Goal: Information Seeking & Learning: Learn about a topic

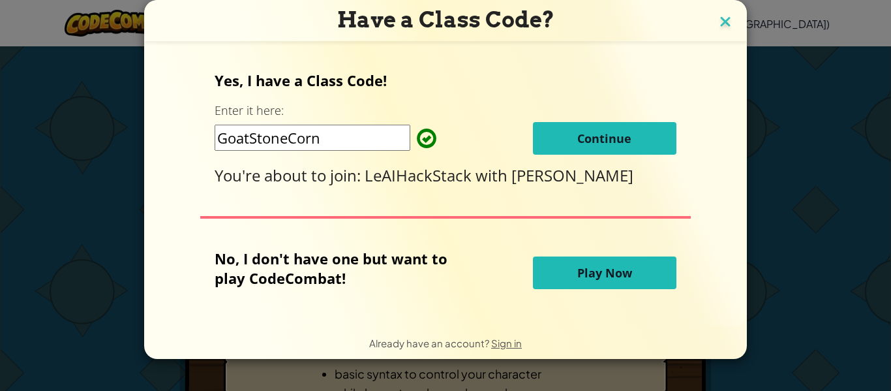
click at [717, 14] on img at bounding box center [725, 23] width 17 height 20
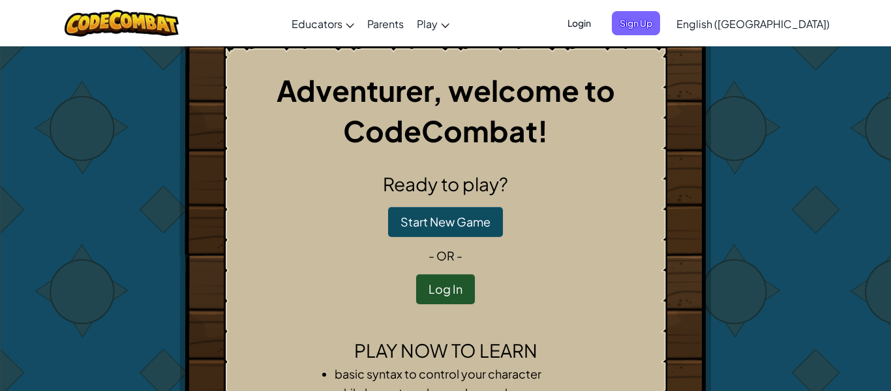
click at [599, 23] on span "Login" at bounding box center [578, 23] width 39 height 24
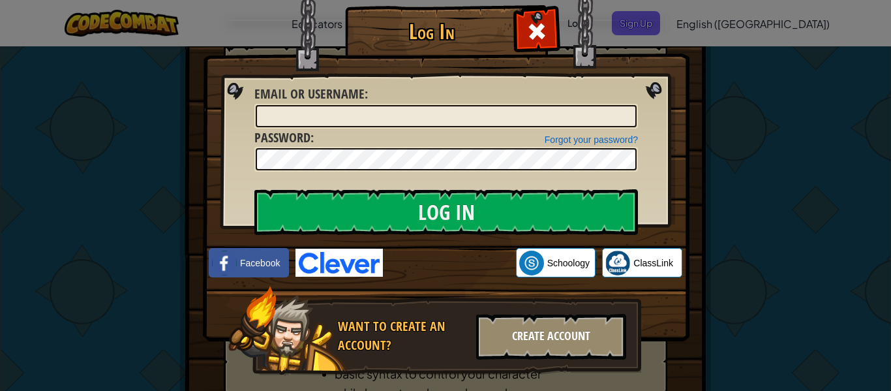
click at [512, 326] on div "Create Account" at bounding box center [551, 337] width 150 height 46
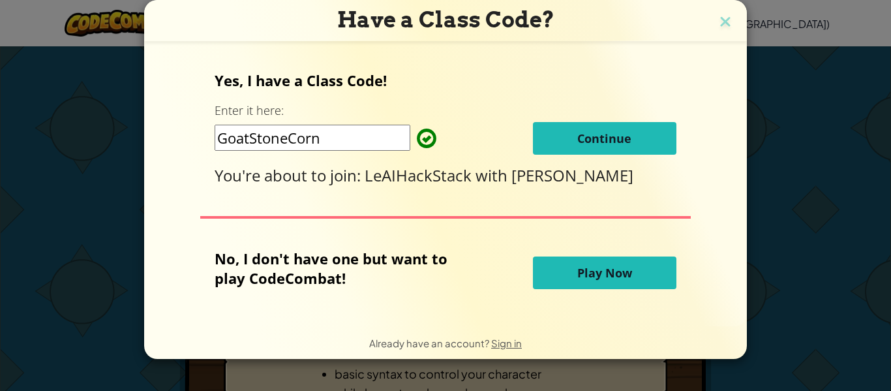
click at [594, 138] on span "Continue" at bounding box center [604, 138] width 54 height 16
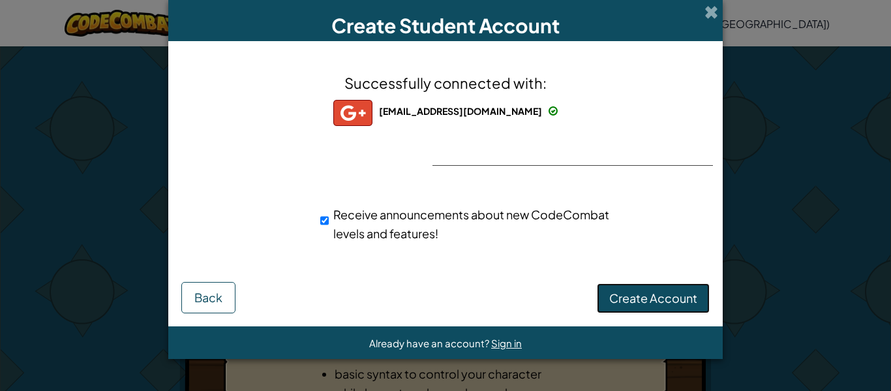
click at [633, 292] on span "Create Account" at bounding box center [653, 297] width 88 height 15
click at [334, 218] on span "Receive announcements about new CodeCombat levels and features!" at bounding box center [471, 224] width 276 height 34
click at [329, 218] on input "Receive announcements about new CodeCombat levels and features!" at bounding box center [324, 220] width 8 height 26
checkbox input "false"
click at [620, 288] on button "Create Account" at bounding box center [653, 298] width 113 height 30
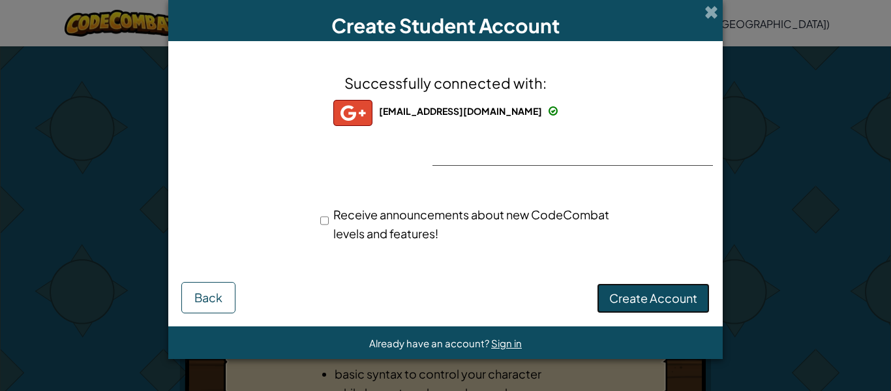
click at [620, 288] on button "Create Account" at bounding box center [653, 298] width 113 height 30
click at [708, 10] on span at bounding box center [711, 12] width 14 height 14
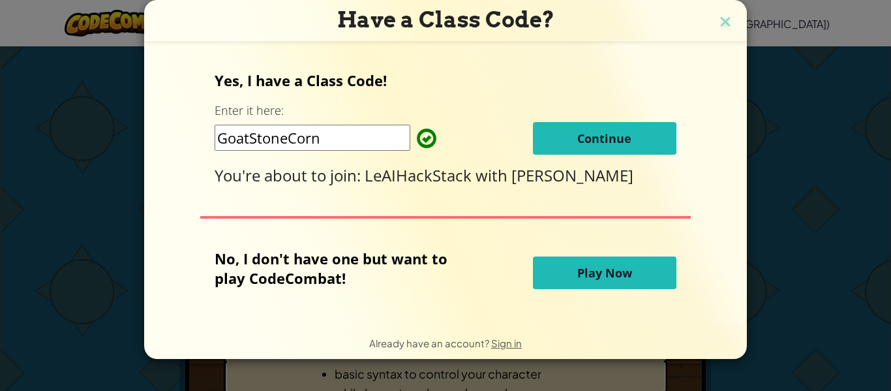
click at [638, 134] on button "Continue" at bounding box center [604, 138] width 143 height 33
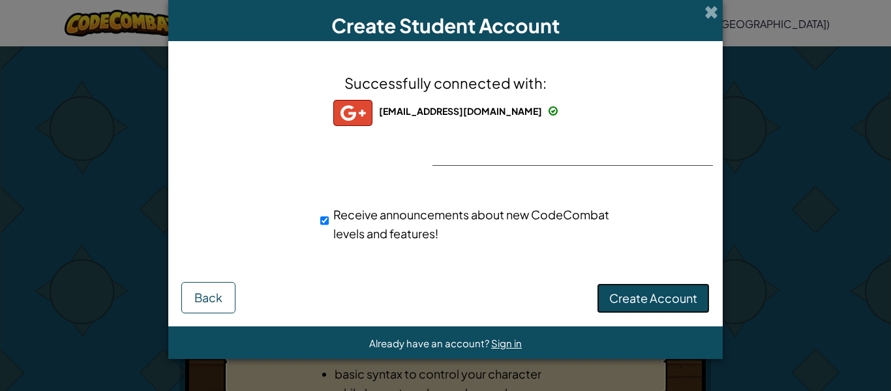
click at [625, 304] on span "Create Account" at bounding box center [653, 297] width 88 height 15
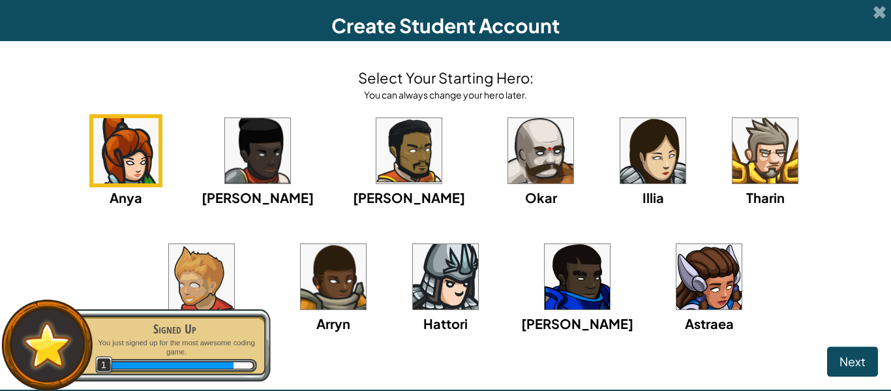
click at [504, 162] on div "Okar" at bounding box center [540, 160] width 73 height 93
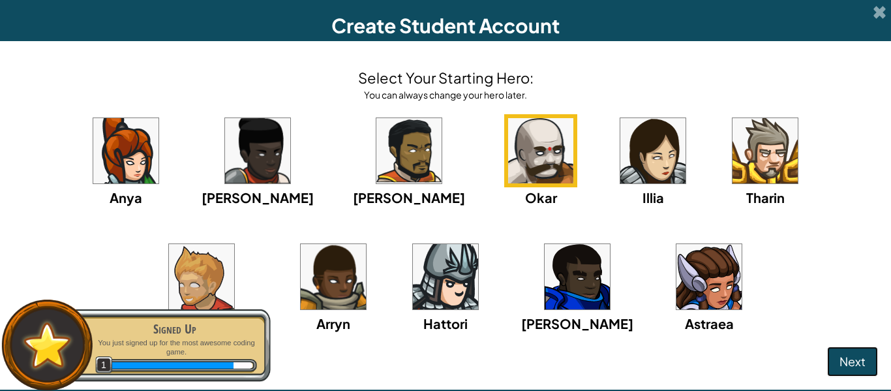
click at [855, 351] on button "Next" at bounding box center [852, 361] width 51 height 30
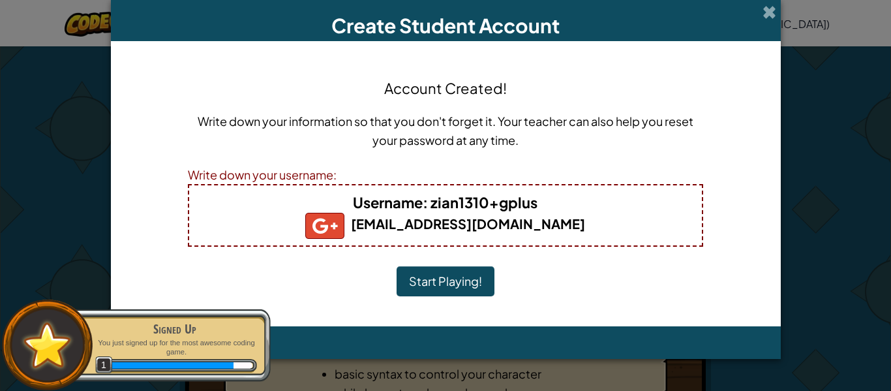
click at [530, 215] on b "zian1310@montebello.k12.ca.us" at bounding box center [445, 223] width 280 height 16
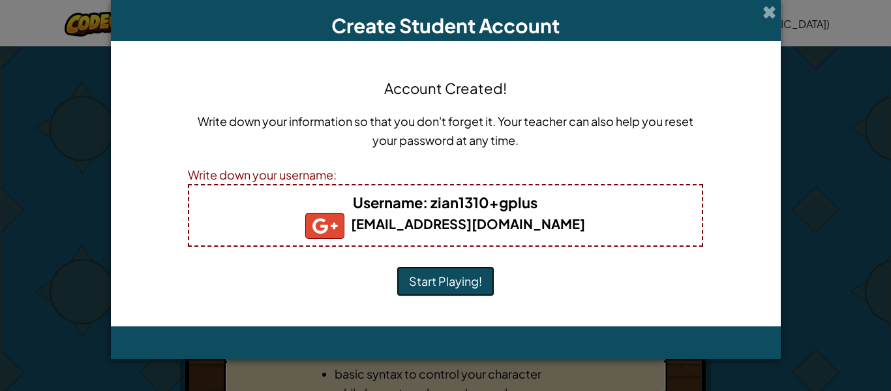
click at [474, 272] on button "Start Playing!" at bounding box center [445, 281] width 98 height 30
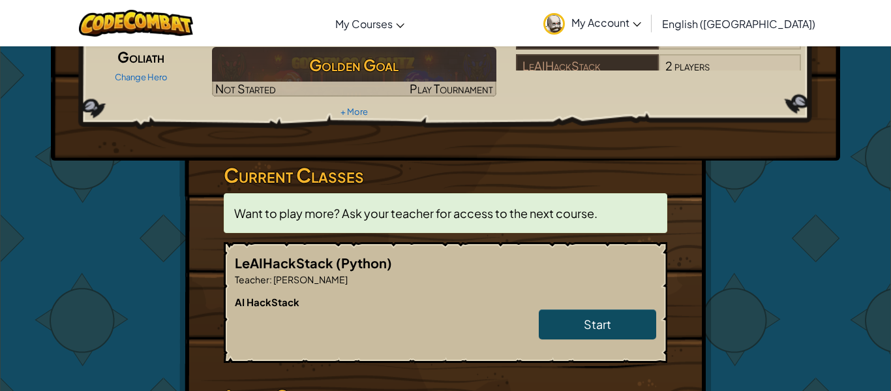
scroll to position [143, 0]
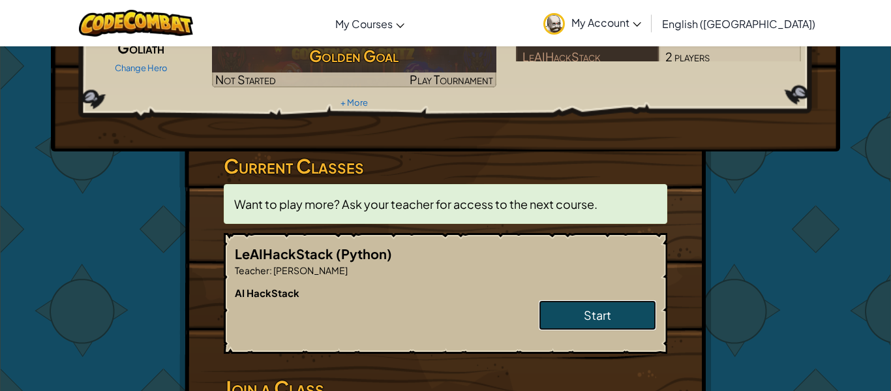
click at [600, 307] on span "Start" at bounding box center [597, 314] width 27 height 15
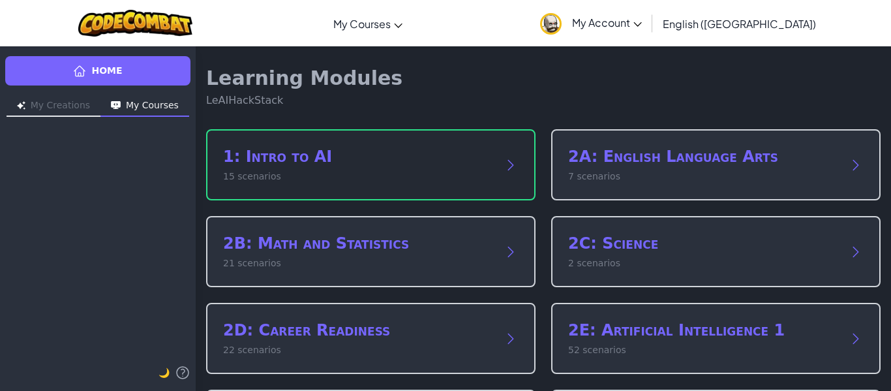
click at [460, 171] on p "15 scenarios" at bounding box center [357, 177] width 269 height 14
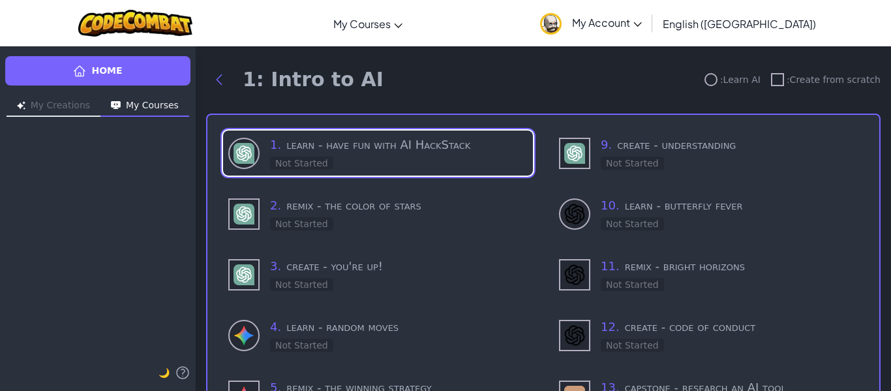
click at [460, 171] on div "1 . learn - have fun with AI HackStack Not Started" at bounding box center [378, 152] width 310 height 45
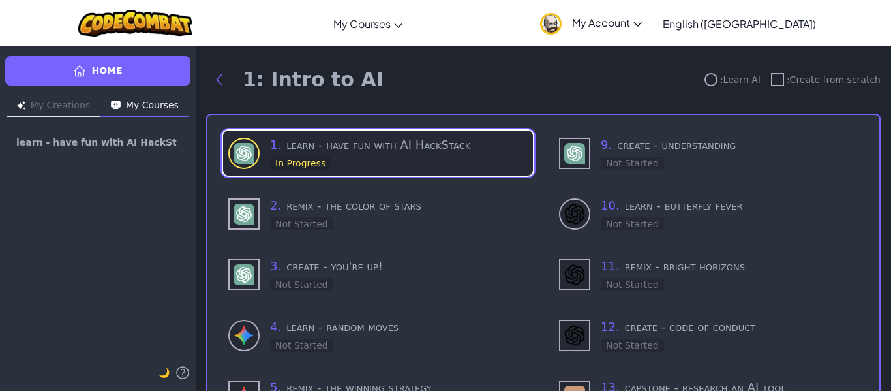
click at [412, 156] on div "1 . learn - have fun with AI HackStack In Progress" at bounding box center [399, 153] width 258 height 35
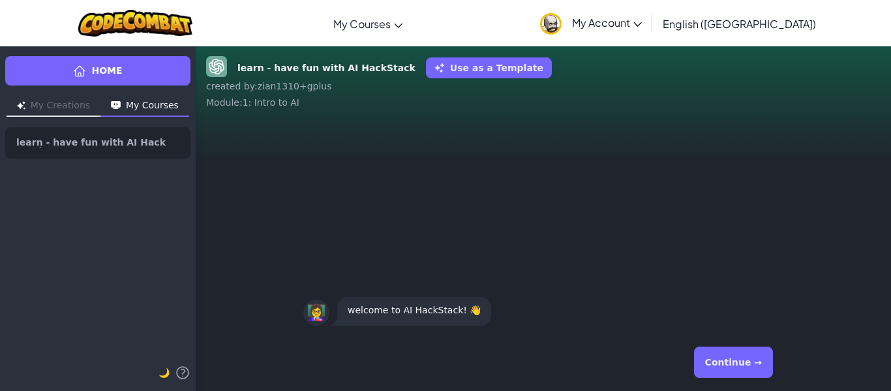
click at [756, 366] on button "Continue →" at bounding box center [733, 361] width 79 height 31
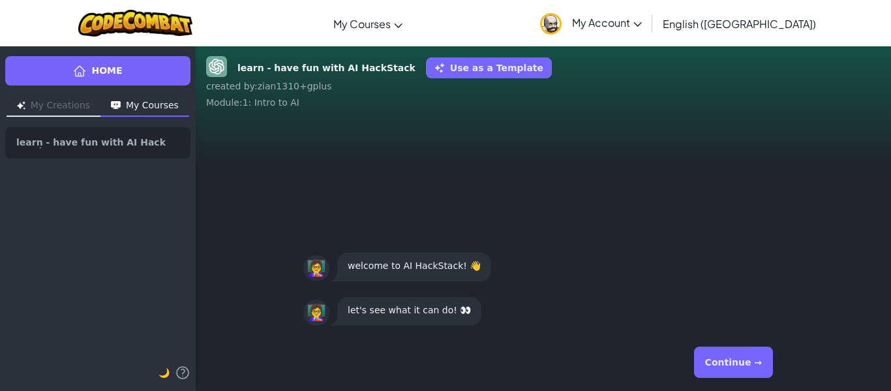
click at [756, 366] on button "Continue →" at bounding box center [733, 361] width 79 height 31
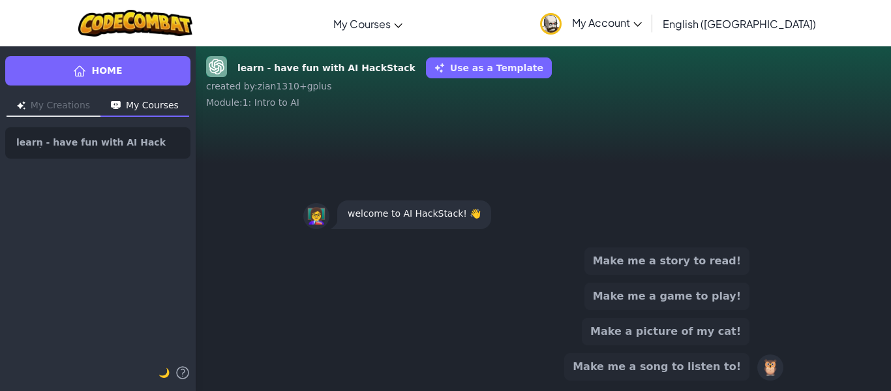
click at [727, 294] on button "Make me a game to play!" at bounding box center [666, 295] width 165 height 27
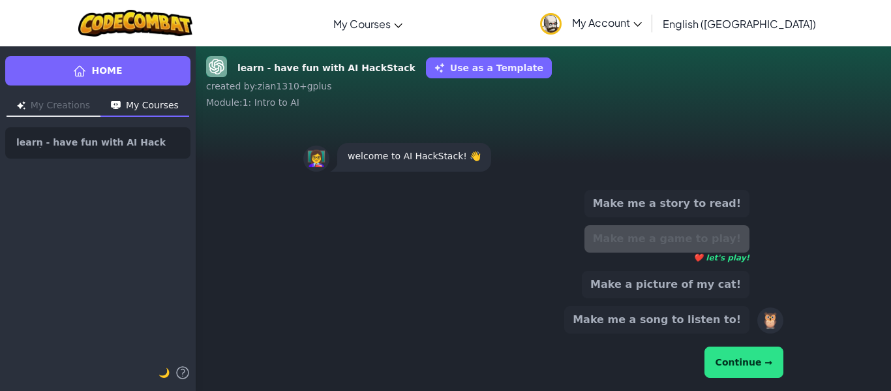
click at [739, 364] on button "Continue →" at bounding box center [743, 361] width 79 height 31
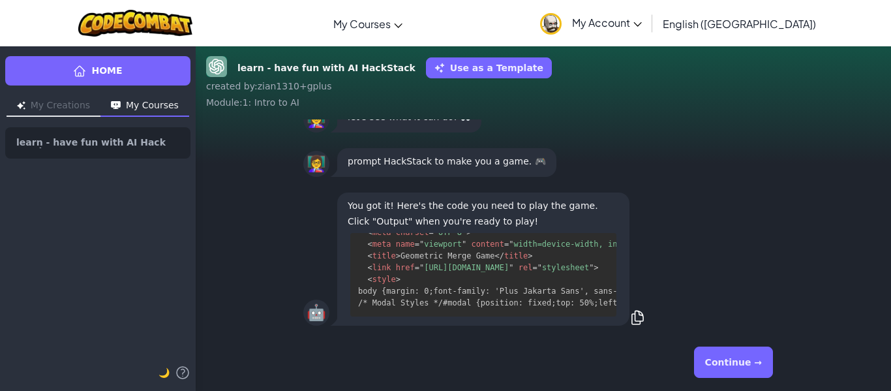
scroll to position [1172, 0]
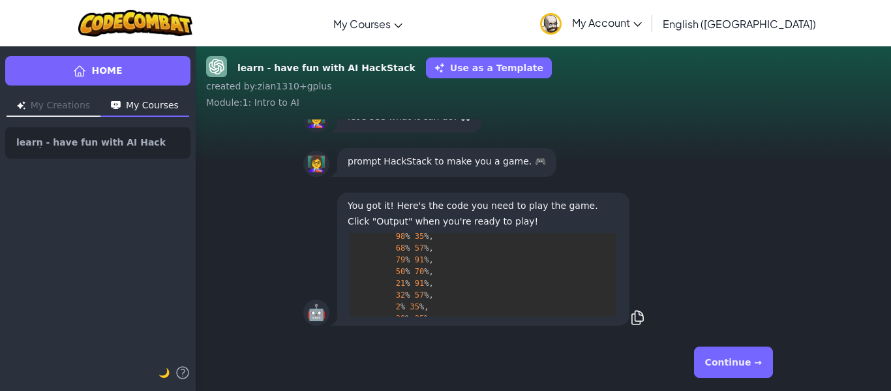
click at [737, 357] on button "Continue →" at bounding box center [733, 361] width 79 height 31
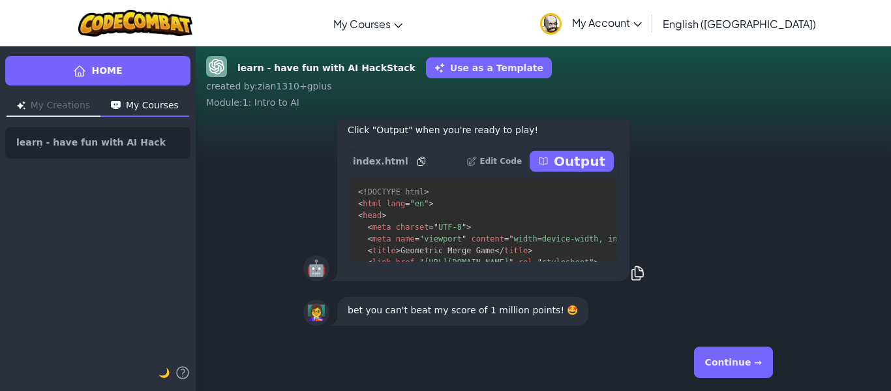
click at [733, 354] on button "Continue →" at bounding box center [733, 361] width 79 height 31
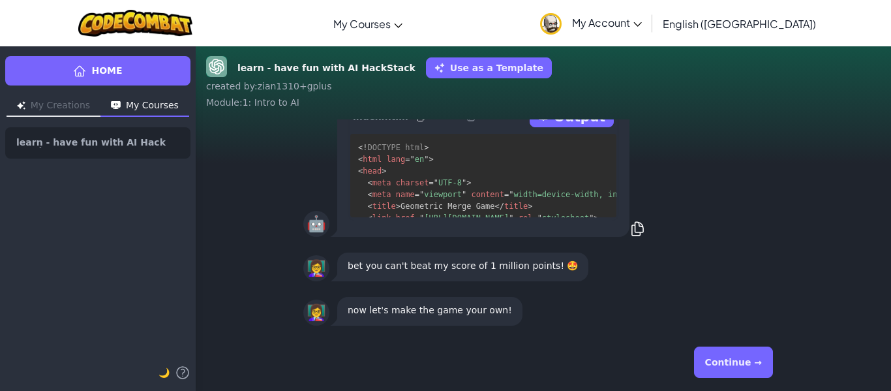
click at [733, 354] on button "Continue →" at bounding box center [733, 361] width 79 height 31
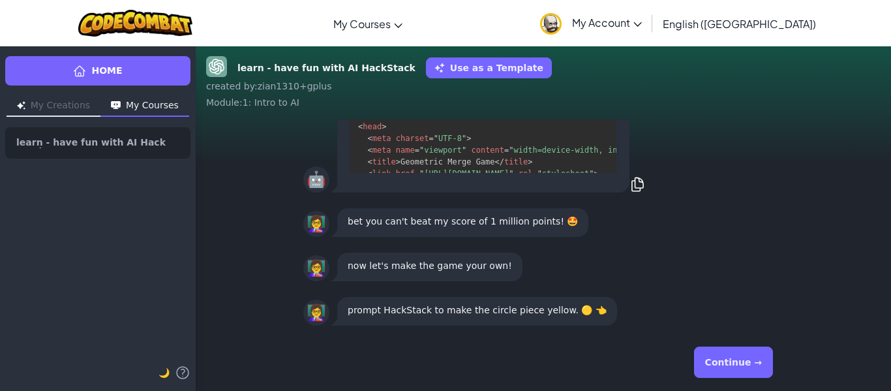
click at [733, 354] on button "Continue →" at bounding box center [733, 361] width 79 height 31
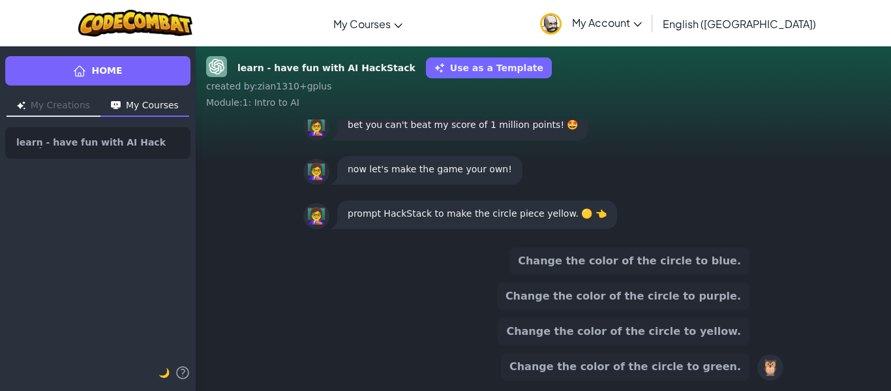
click at [723, 347] on div "Change the color of the circle to blue. Change the color of the circle to purpl…" at bounding box center [623, 313] width 252 height 133
click at [679, 327] on button "Change the color of the circle to yellow." at bounding box center [623, 331] width 252 height 27
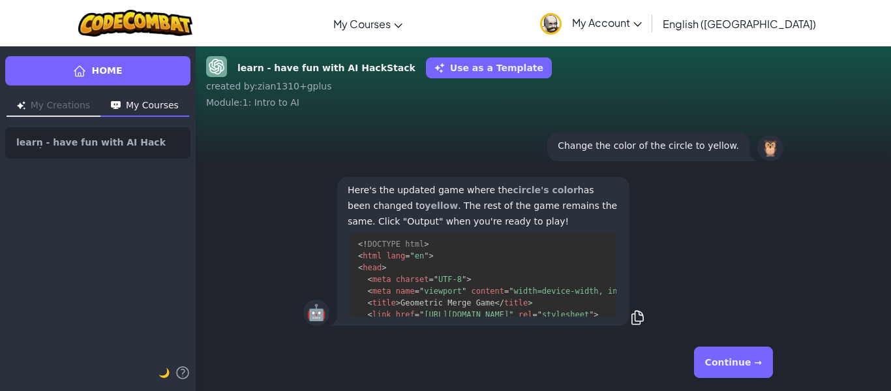
scroll to position [249, 0]
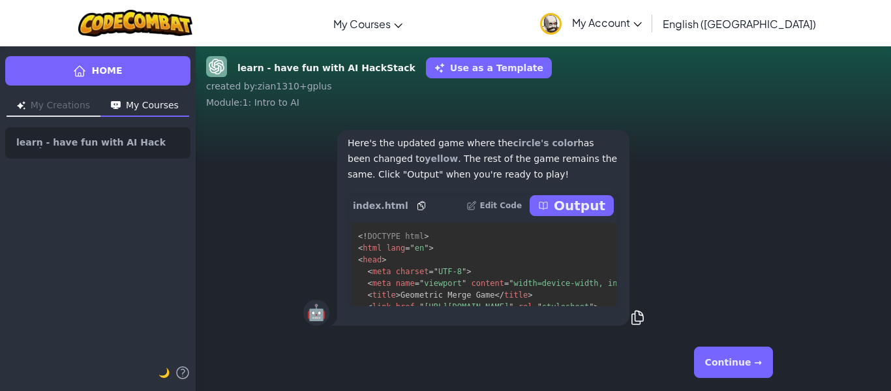
click at [730, 354] on button "Continue →" at bounding box center [733, 361] width 79 height 31
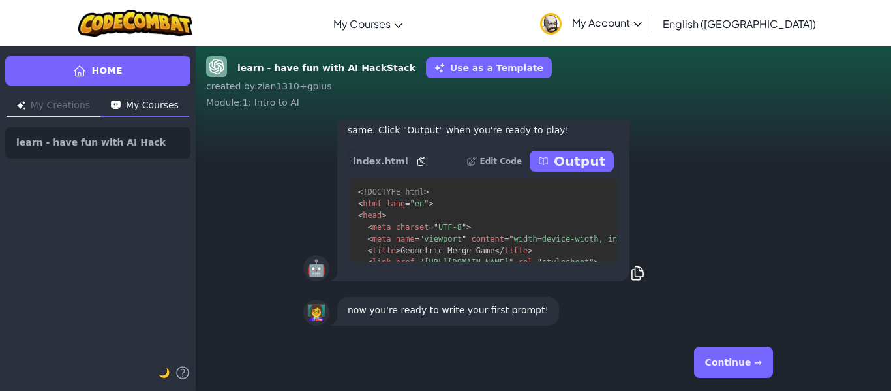
click at [730, 354] on button "Continue →" at bounding box center [733, 361] width 79 height 31
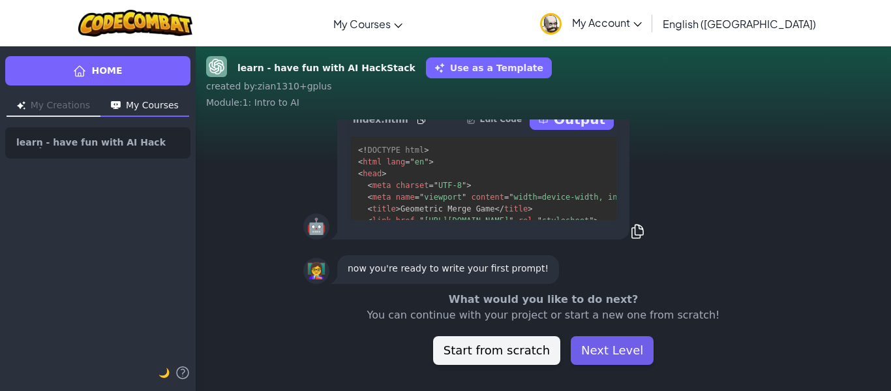
click at [630, 357] on button "Next Level" at bounding box center [611, 350] width 83 height 29
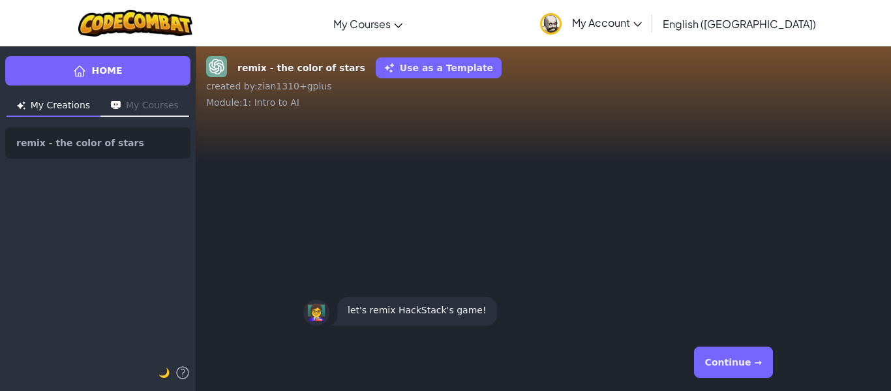
click at [710, 361] on button "Continue →" at bounding box center [733, 361] width 79 height 31
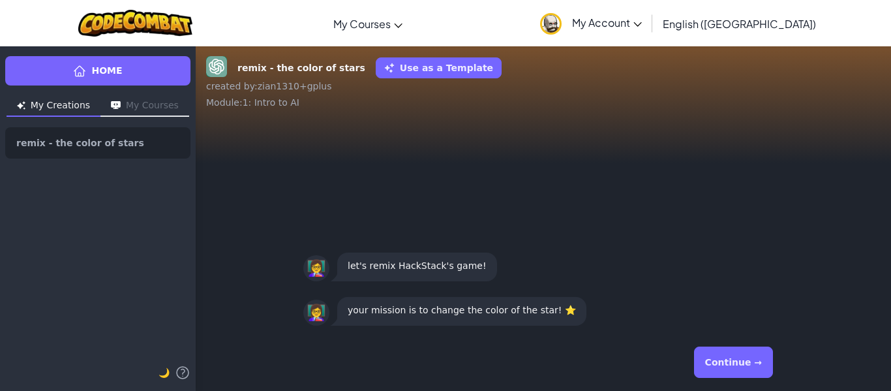
click at [710, 361] on button "Continue →" at bounding box center [733, 361] width 79 height 31
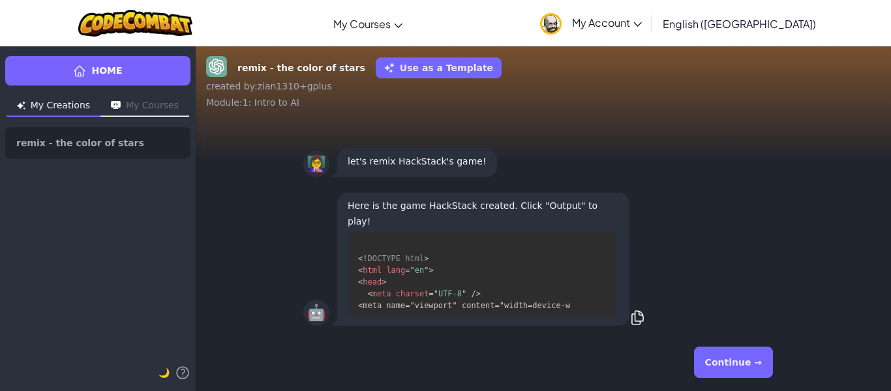
scroll to position [14, 0]
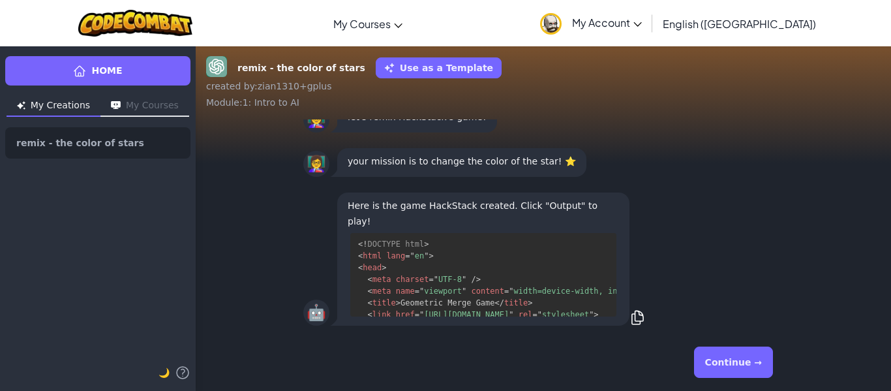
click at [710, 361] on button "Continue →" at bounding box center [733, 361] width 79 height 31
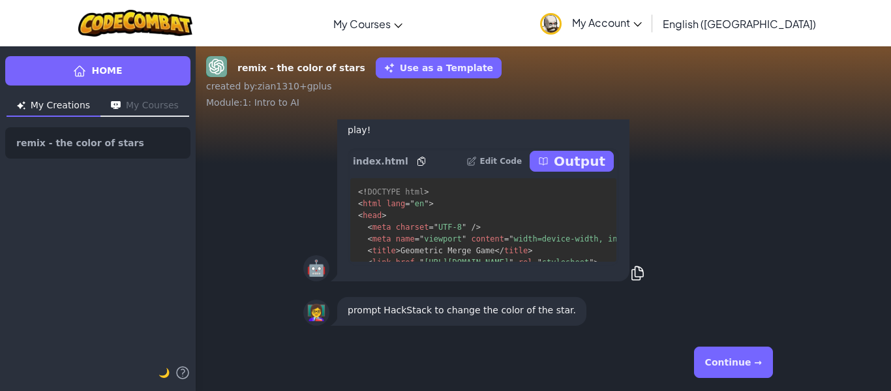
click at [710, 361] on button "Continue →" at bounding box center [733, 361] width 79 height 31
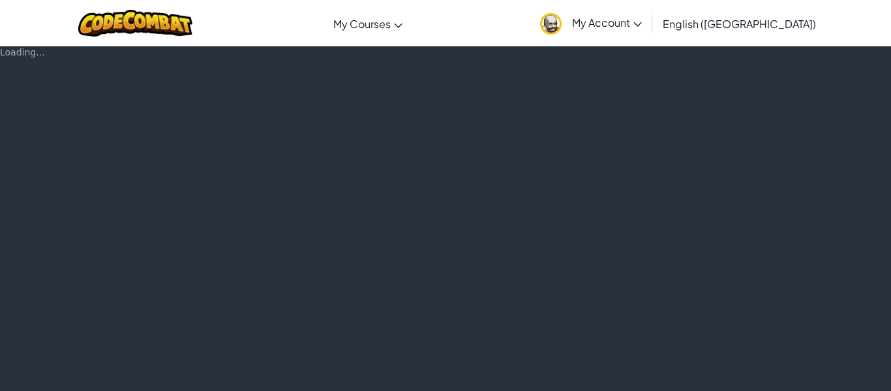
click at [710, 361] on div "Loading..." at bounding box center [445, 218] width 891 height 345
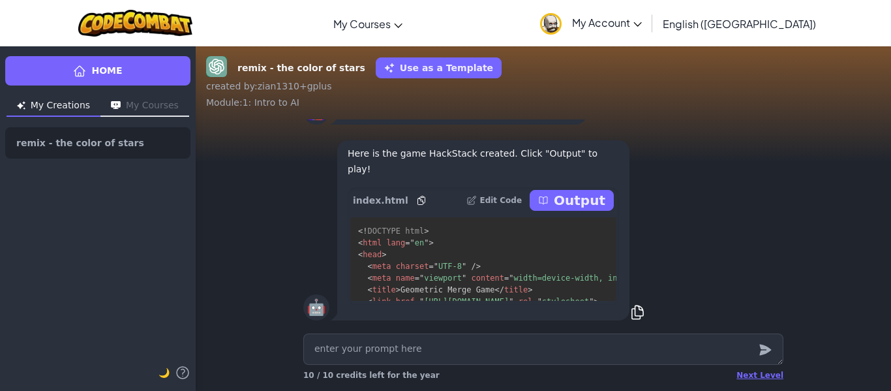
click at [710, 361] on textarea at bounding box center [543, 348] width 480 height 31
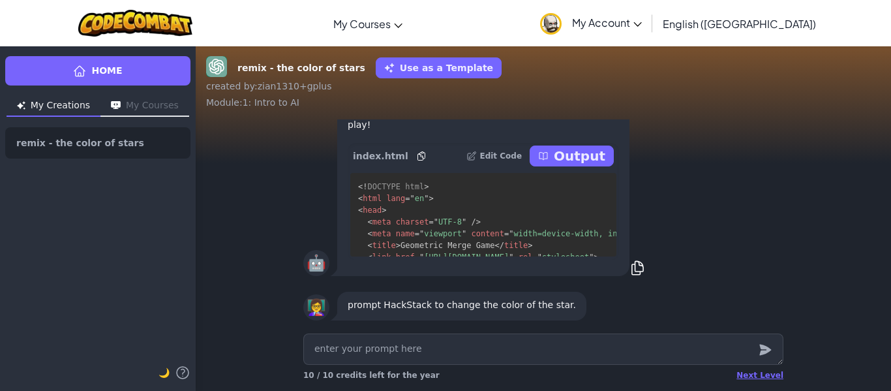
click at [690, 349] on textarea at bounding box center [543, 348] width 480 height 31
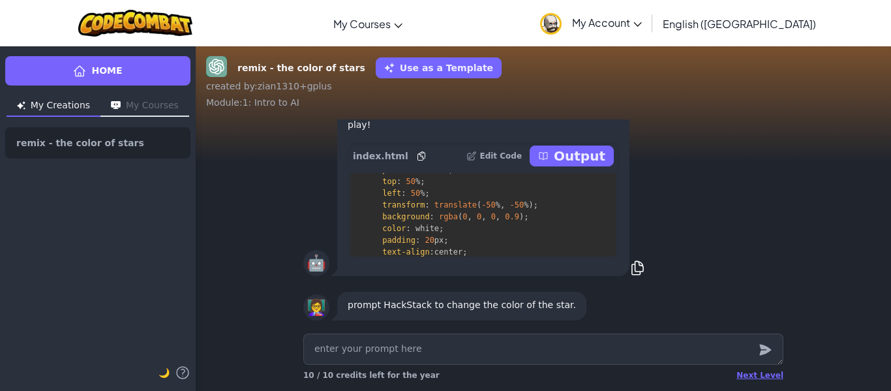
scroll to position [875, 4]
type textarea "x"
type textarea "r"
type textarea "x"
type textarea "re"
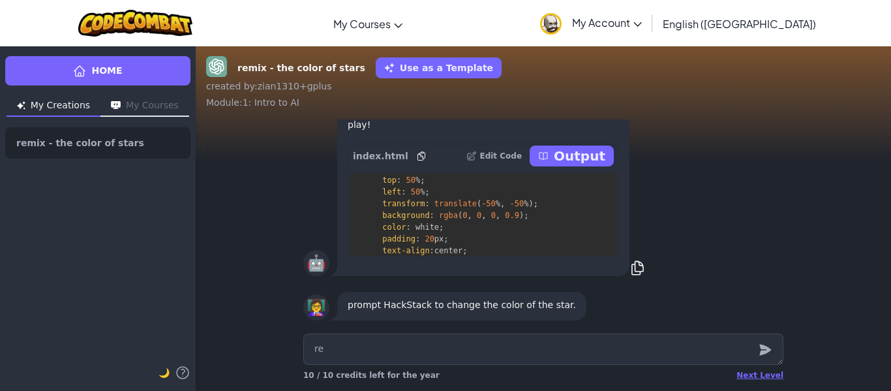
type textarea "x"
type textarea "red"
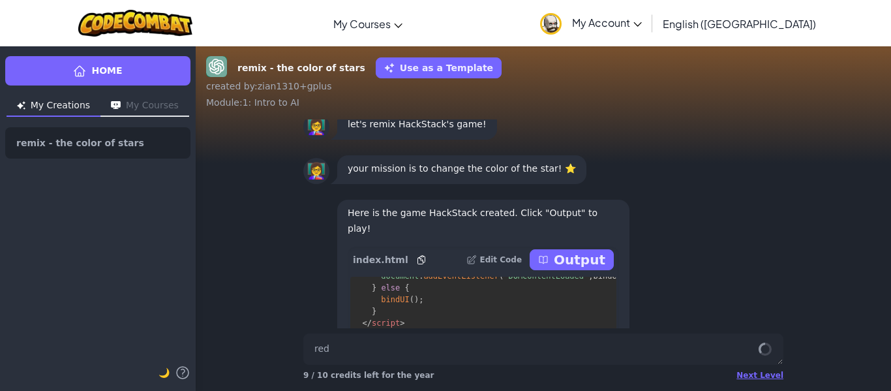
scroll to position [-323, 0]
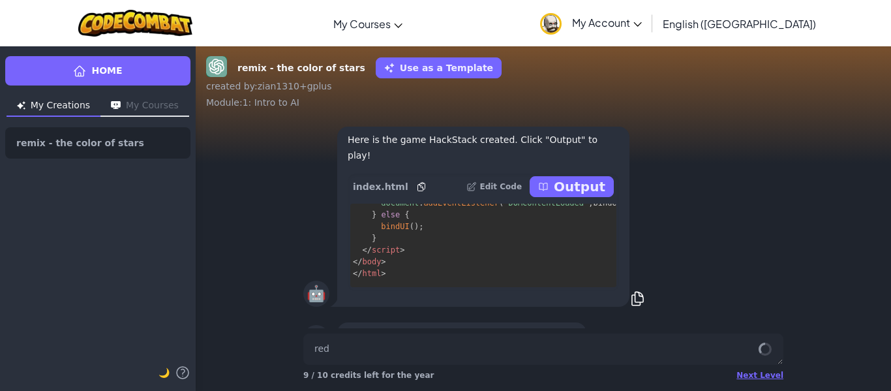
click at [391, 260] on pre "<! DOCTYPE html > < html lang = " en " > < head > < meta charset = " UTF-8 " />…" at bounding box center [483, 244] width 266 height 83
click at [405, 248] on pre "<! DOCTYPE html > < html lang = " en " > < head > < meta charset = " UTF-8 " />…" at bounding box center [483, 244] width 266 height 83
click at [400, 250] on span ">" at bounding box center [402, 249] width 5 height 9
click at [512, 182] on p "Edit Code" at bounding box center [500, 186] width 42 height 10
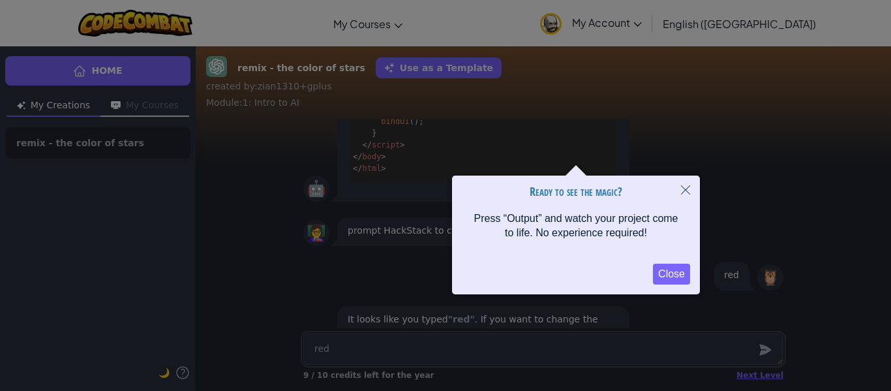
scroll to position [1, 0]
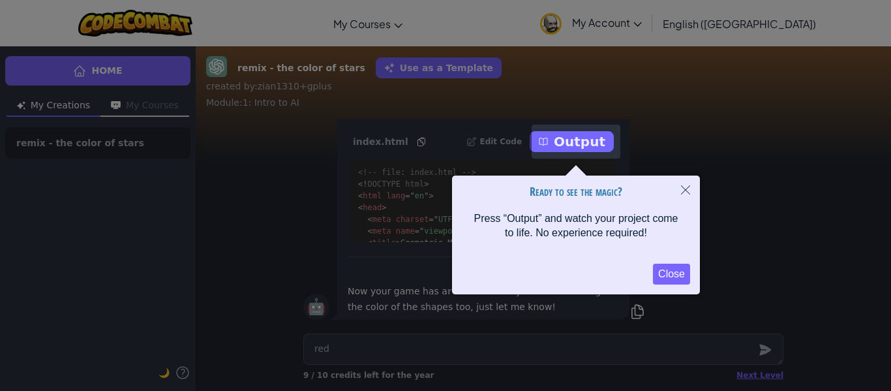
click at [593, 141] on div at bounding box center [575, 142] width 89 height 34
click at [674, 265] on button "Close" at bounding box center [671, 273] width 37 height 21
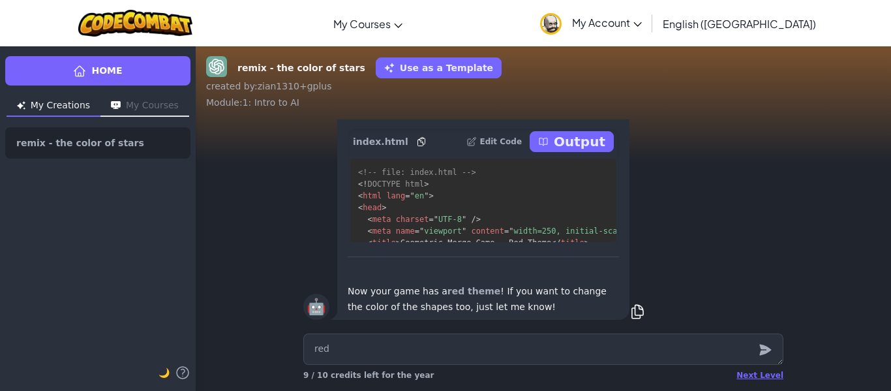
click at [567, 138] on p "Output" at bounding box center [580, 141] width 52 height 18
type textarea "x"
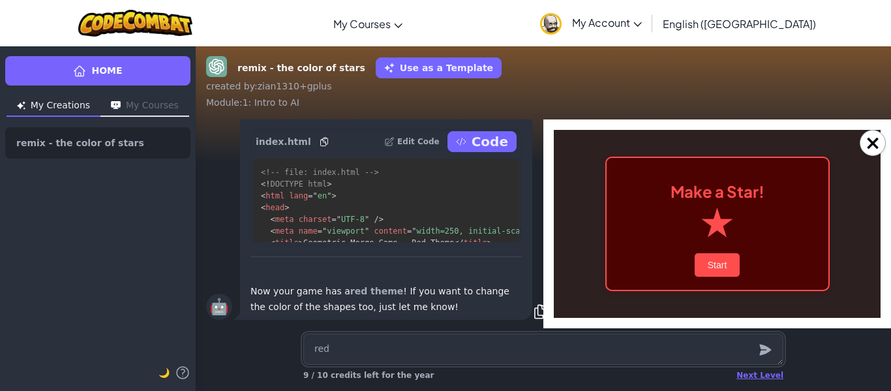
scroll to position [0, 0]
click at [705, 256] on button "Start" at bounding box center [717, 264] width 46 height 23
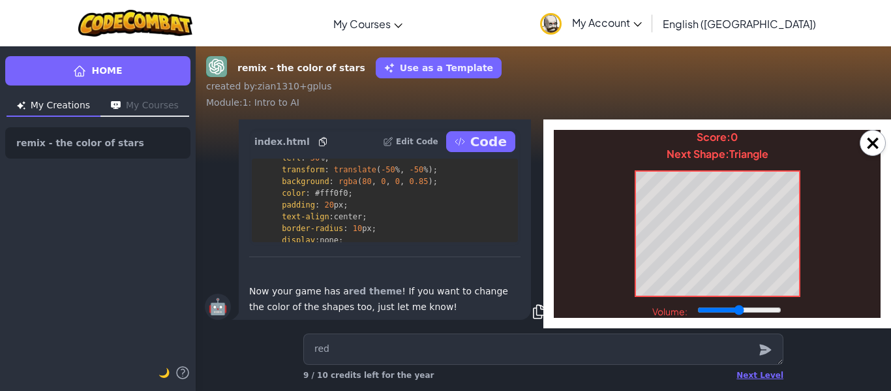
scroll to position [589, 7]
click at [466, 355] on textarea "red" at bounding box center [543, 348] width 480 height 31
click at [449, 349] on textarea "red" at bounding box center [543, 348] width 480 height 31
type textarea "x"
type textarea "m"
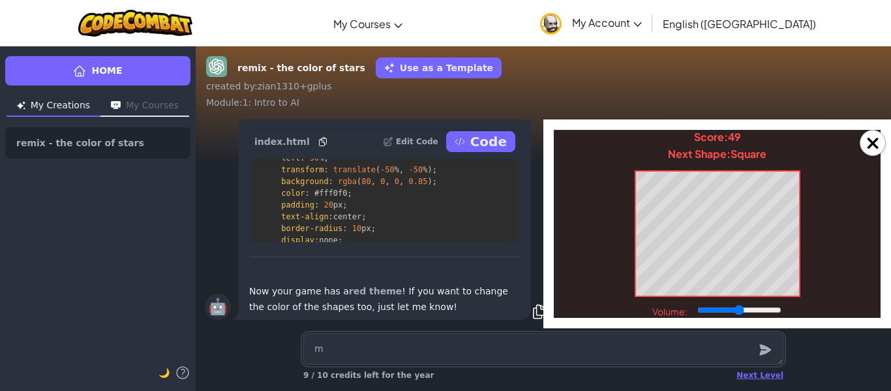
type textarea "x"
type textarea "ma"
type textarea "x"
type textarea "mak"
type textarea "x"
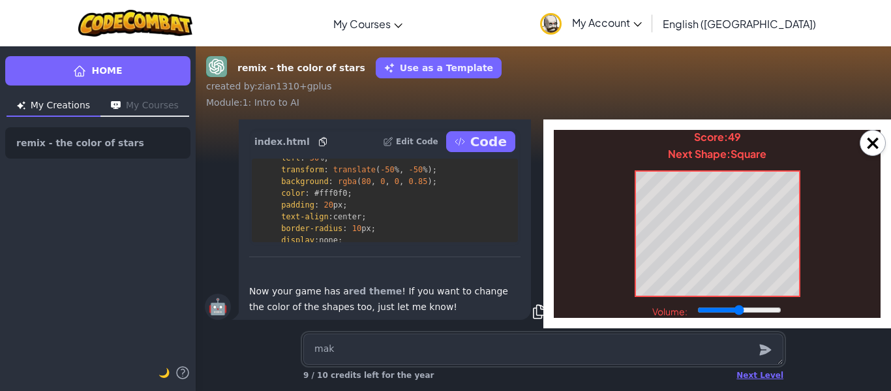
type textarea "make"
type textarea "x"
type textarea "make"
type textarea "x"
type textarea "make i"
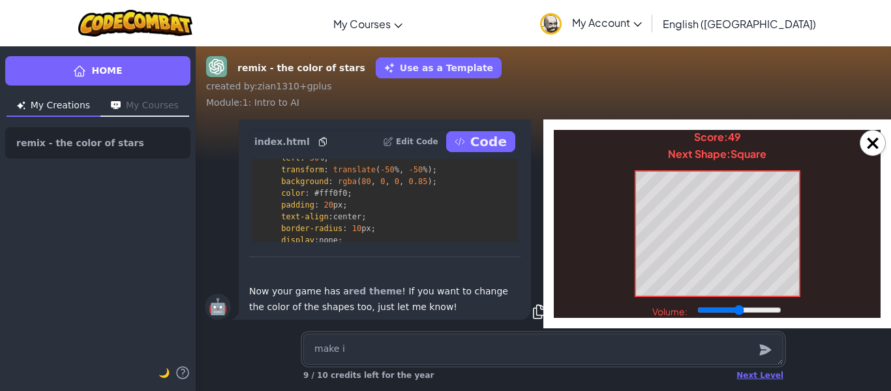
type textarea "x"
type textarea "make it"
type textarea "x"
type textarea "make it"
type textarea "x"
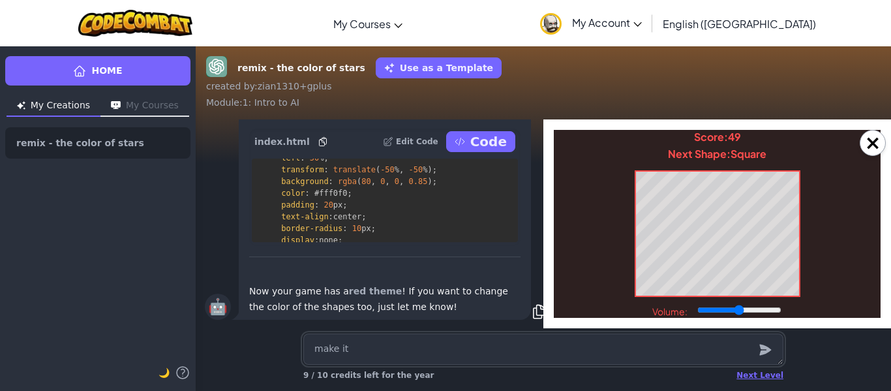
type textarea "make it g"
type textarea "x"
type textarea "make it gla"
type textarea "x"
type textarea "make it glae"
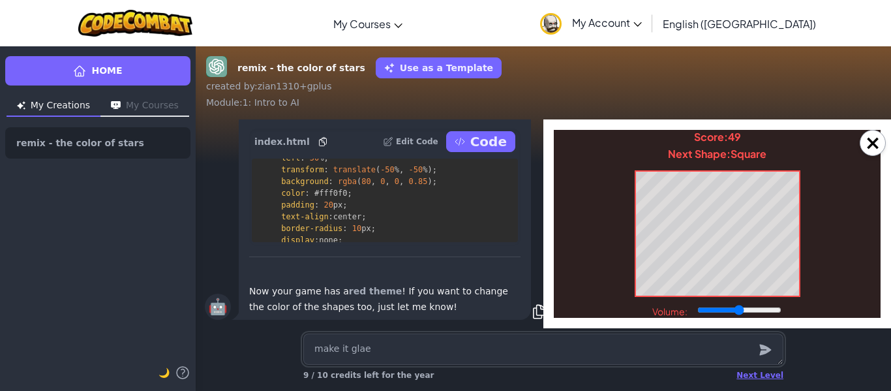
type textarea "x"
type textarea "make it glaex"
click at [449, 349] on textarea "make it glaex" at bounding box center [543, 348] width 480 height 31
type textarea "x"
type textarea "make it glae"
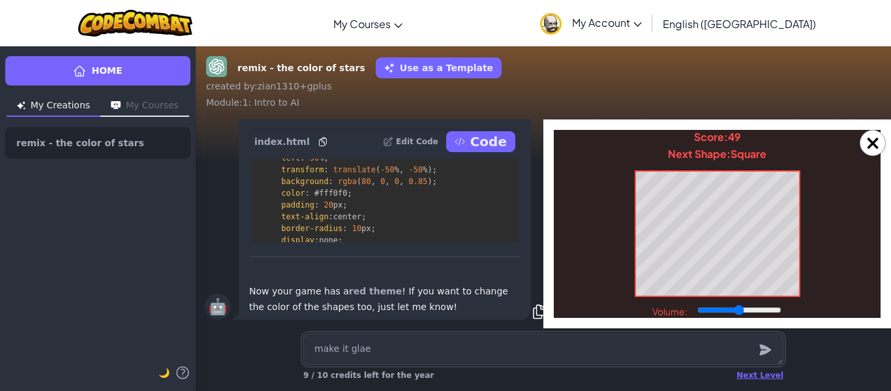
type textarea "x"
type textarea "make it gla"
type textarea "x"
type textarea "make it gl"
type textarea "x"
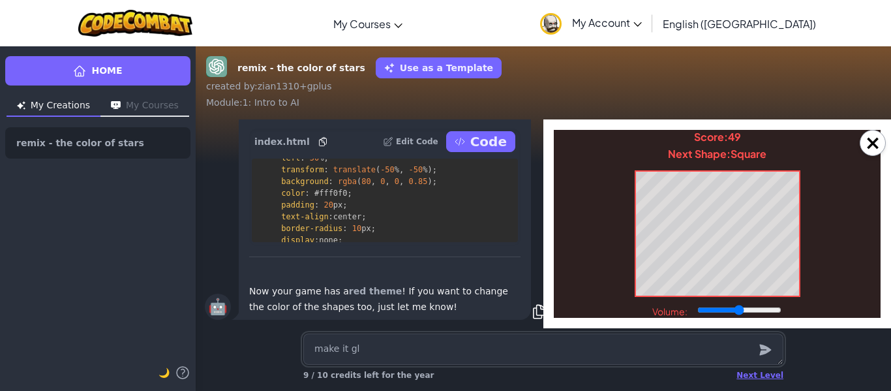
type textarea "make it g"
type textarea "x"
type textarea "make it ga"
type textarea "x"
type textarea "make it gal"
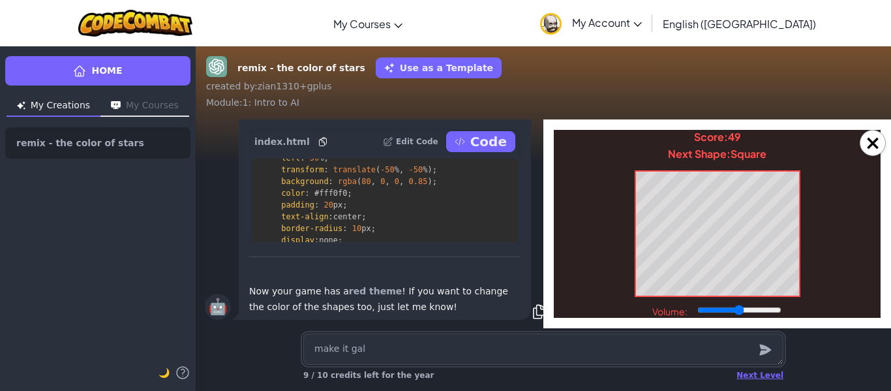
type textarea "x"
type textarea "make it gale"
type textarea "x"
type textarea "make it galex"
type textarea "x"
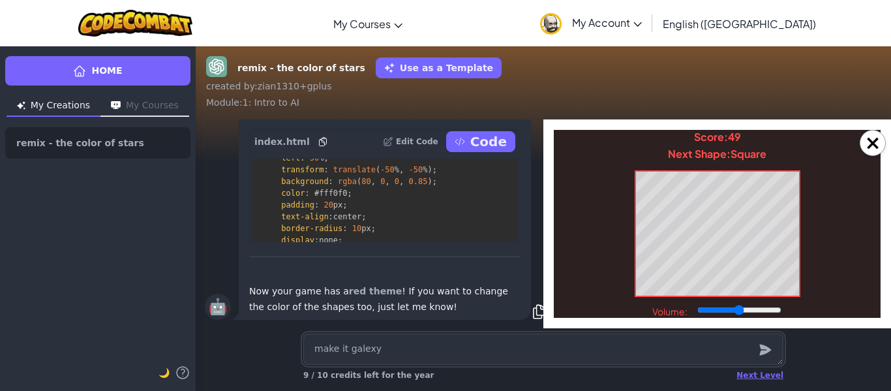
type textarea "make it galexy"
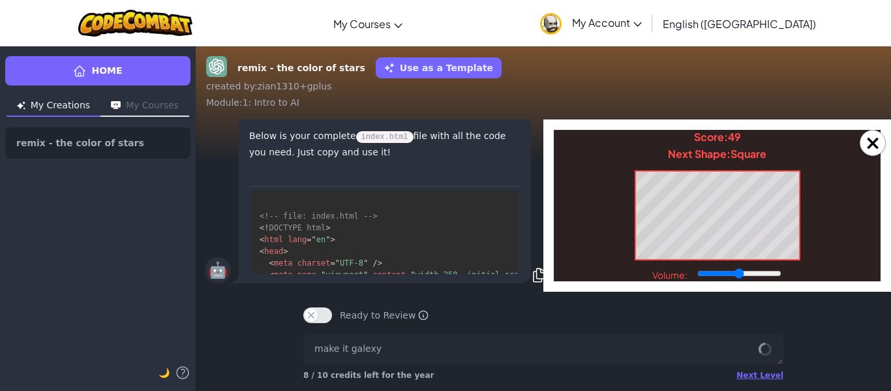
scroll to position [-880, 1]
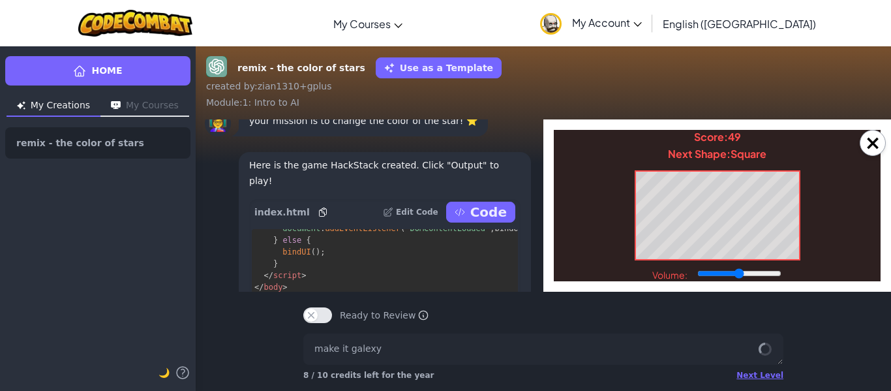
type textarea "x"
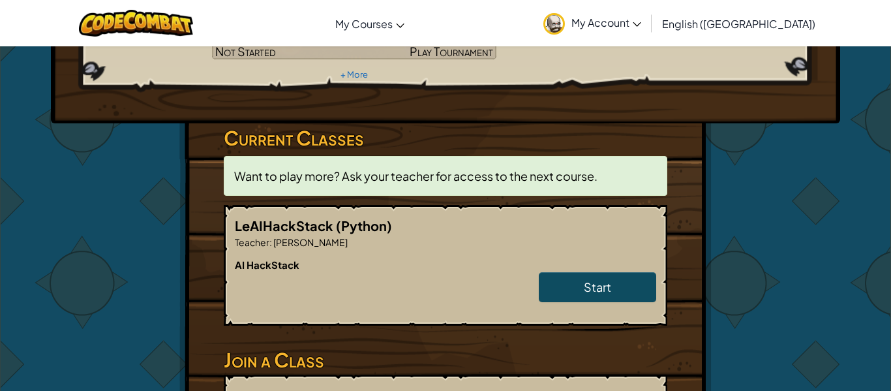
scroll to position [312, 0]
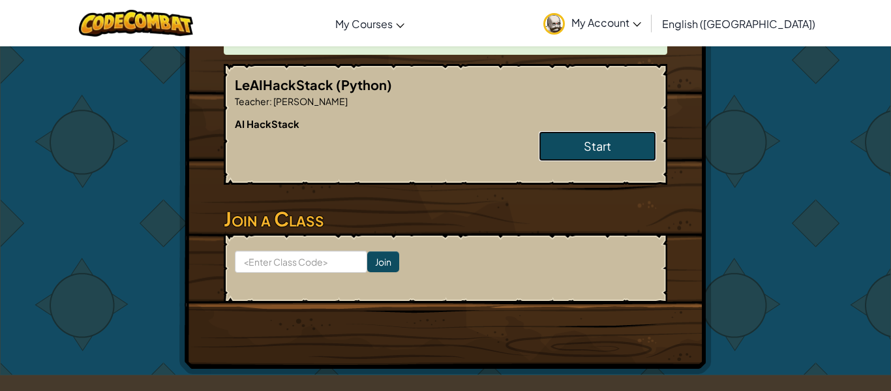
click at [576, 131] on link "Start" at bounding box center [597, 146] width 117 height 30
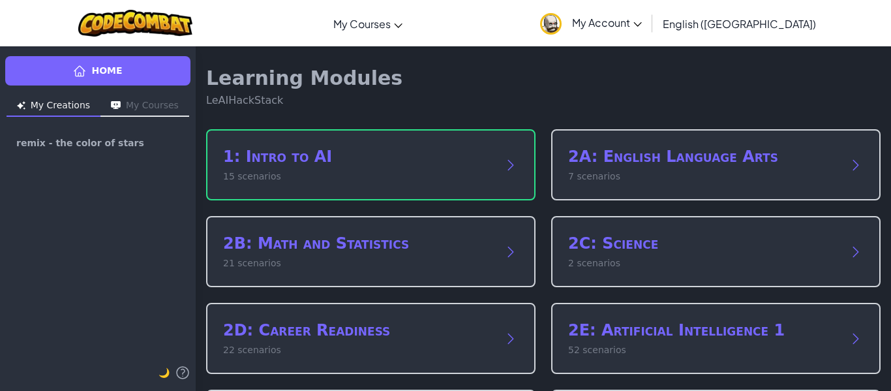
click at [167, 106] on button "My Courses" at bounding box center [144, 106] width 89 height 21
click at [52, 99] on button "My Creations" at bounding box center [54, 106] width 94 height 21
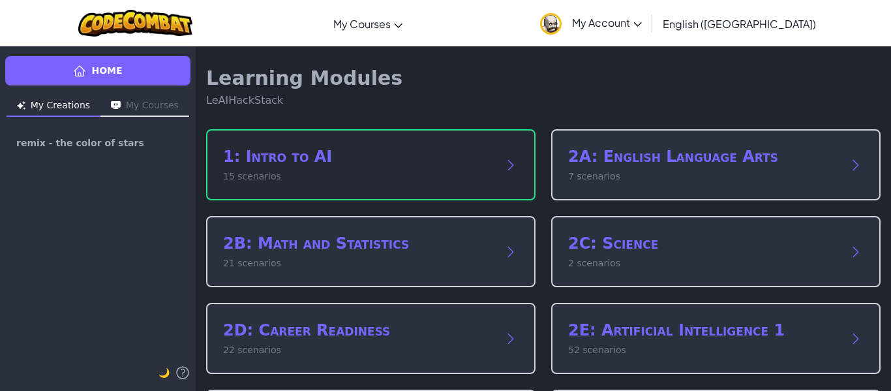
click at [433, 171] on p "15 scenarios" at bounding box center [357, 177] width 269 height 14
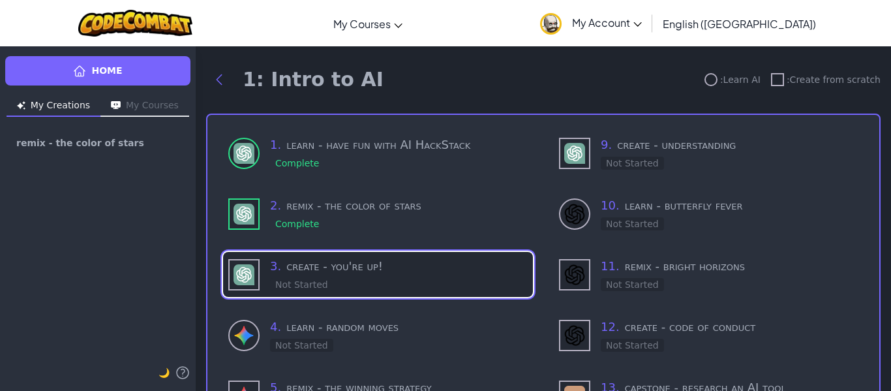
click at [371, 257] on h3 "3 . create - you're up!" at bounding box center [399, 266] width 258 height 18
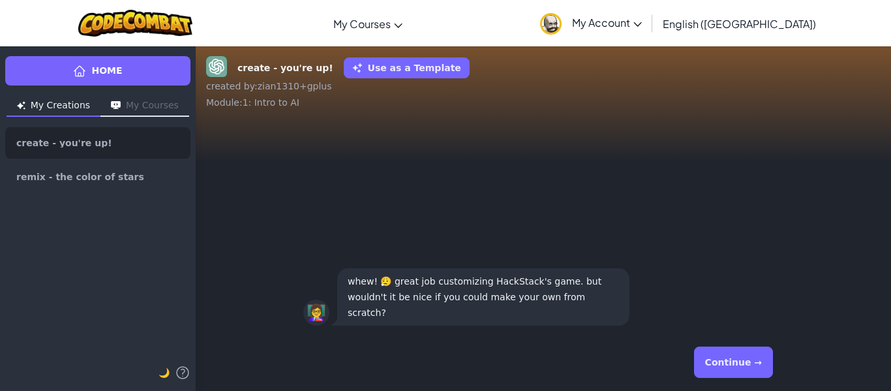
click at [752, 377] on div "Continue →" at bounding box center [543, 361] width 480 height 47
click at [750, 376] on button "Continue →" at bounding box center [733, 361] width 79 height 31
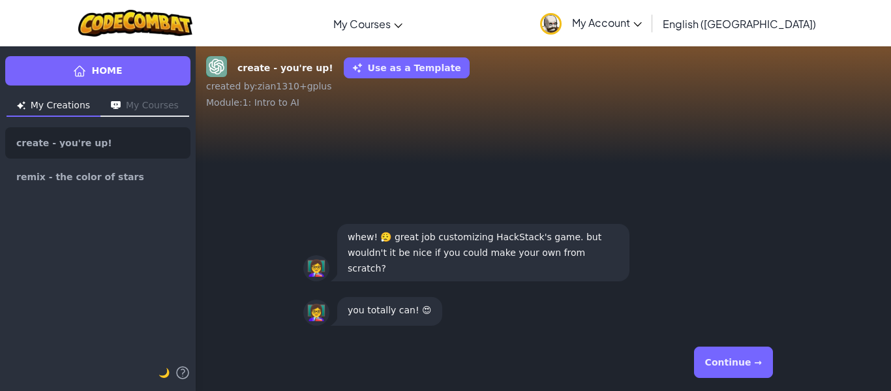
click at [742, 367] on button "Continue →" at bounding box center [733, 361] width 79 height 31
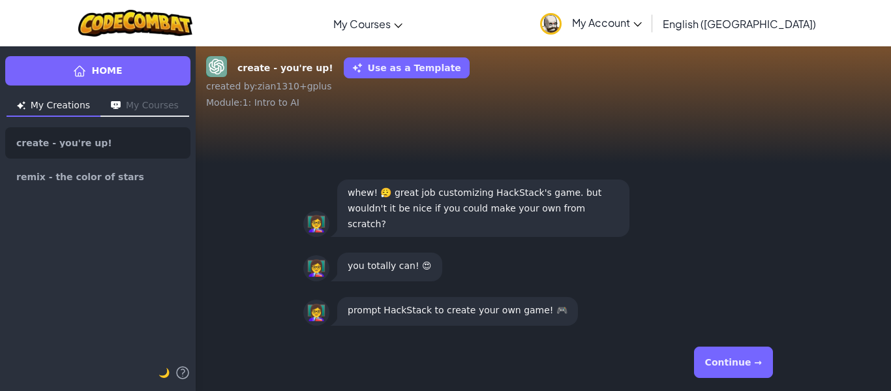
click at [742, 367] on button "Continue →" at bounding box center [733, 361] width 79 height 31
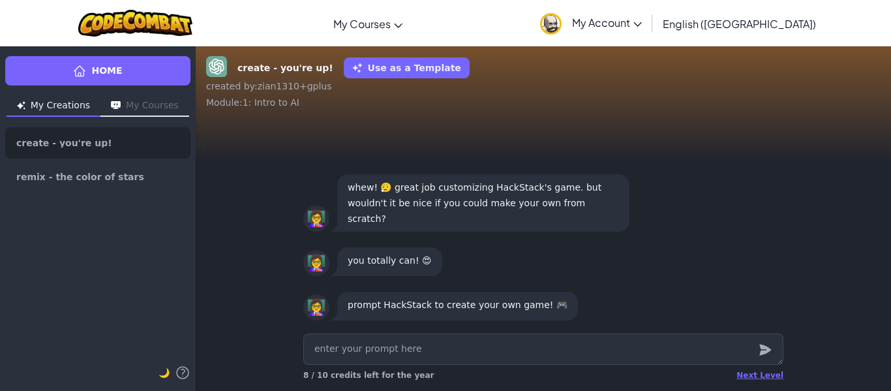
click at [694, 357] on textarea at bounding box center [543, 348] width 480 height 31
type textarea "x"
type textarea "c"
type textarea "x"
type textarea "cr"
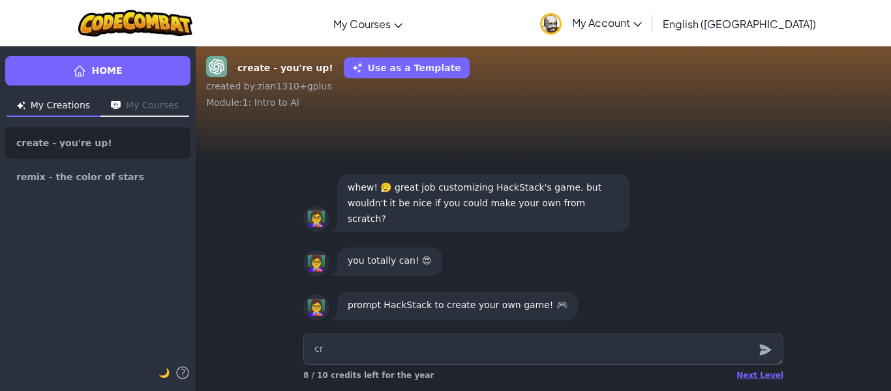
type textarea "x"
type textarea "crw"
type textarea "x"
type textarea "cre"
type textarea "x"
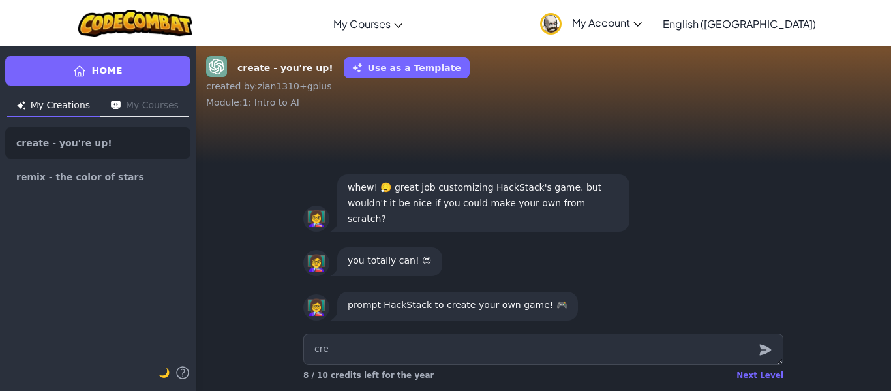
type textarea "crea"
type textarea "x"
type textarea "creat"
type textarea "x"
type textarea "create"
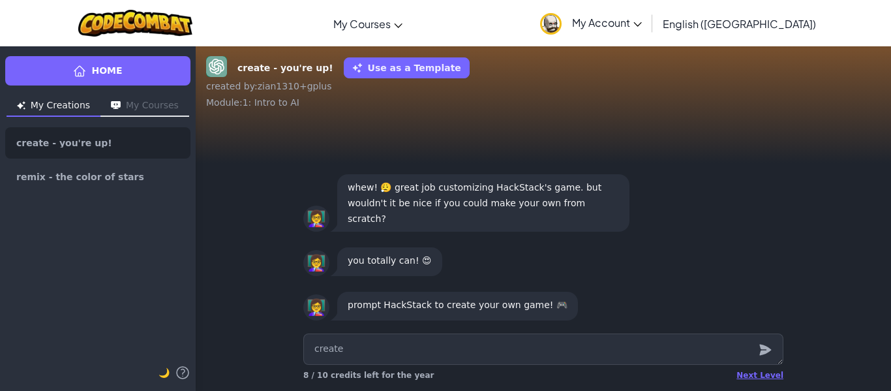
type textarea "x"
type textarea "create"
type textarea "x"
type textarea "create a"
type textarea "x"
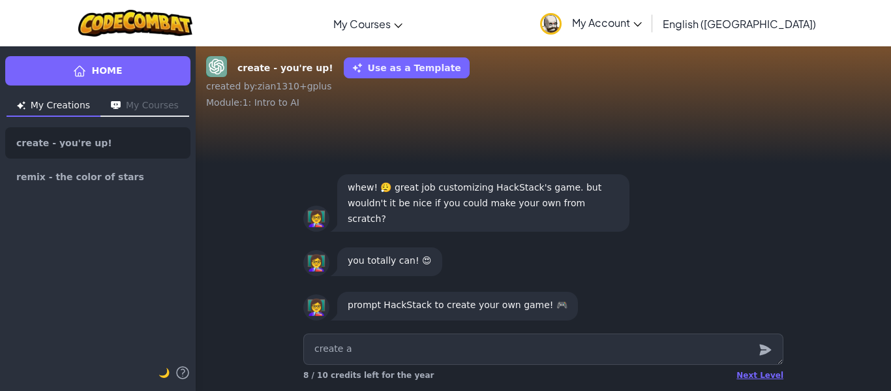
type textarea "create a"
type textarea "x"
type textarea "create a c"
type textarea "x"
type textarea "create a ca"
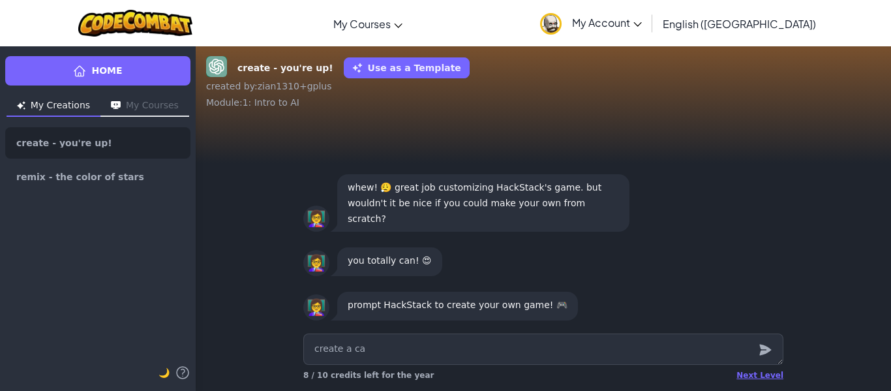
type textarea "x"
type textarea "create a car"
type textarea "x"
type textarea "create a car"
type textarea "x"
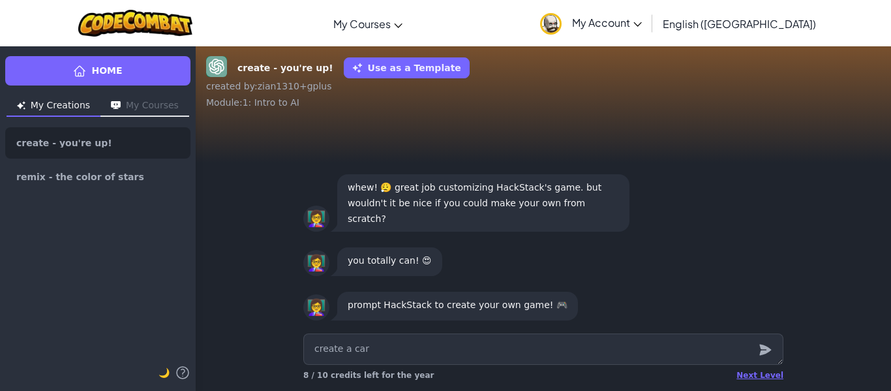
type textarea "create a car g"
type textarea "x"
type textarea "create a car ga"
type textarea "x"
type textarea "create a car gam"
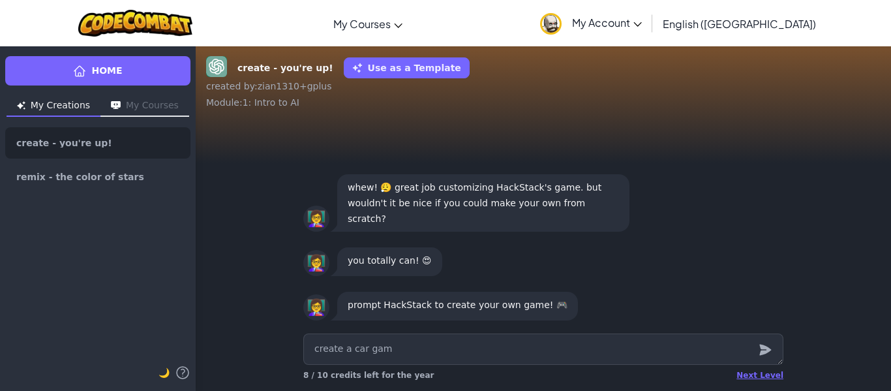
type textarea "x"
type textarea "create a car game"
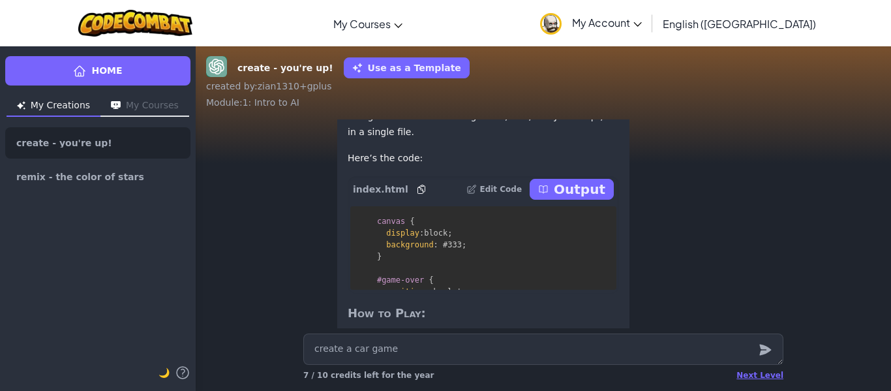
click at [563, 198] on p "Output" at bounding box center [580, 189] width 52 height 18
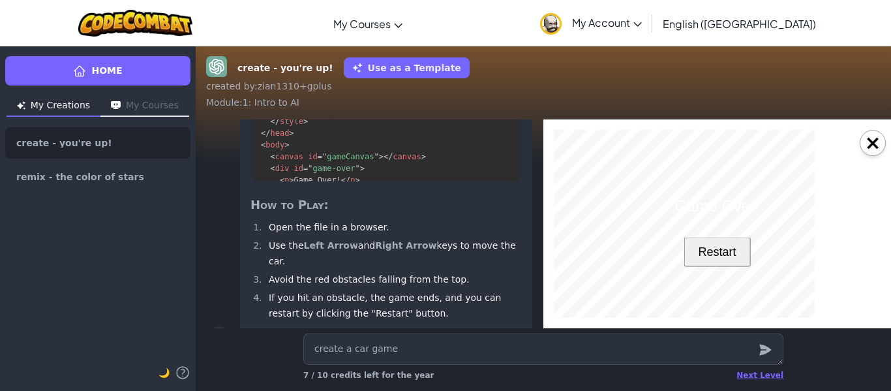
click at [726, 266] on button "Restart" at bounding box center [716, 251] width 67 height 29
click at [703, 251] on button "Restart" at bounding box center [716, 251] width 67 height 29
click at [709, 246] on button "Restart" at bounding box center [716, 251] width 67 height 29
click at [554, 197] on html "Game Over! Restart" at bounding box center [717, 325] width 327 height 391
click at [702, 245] on button "Restart" at bounding box center [716, 251] width 67 height 29
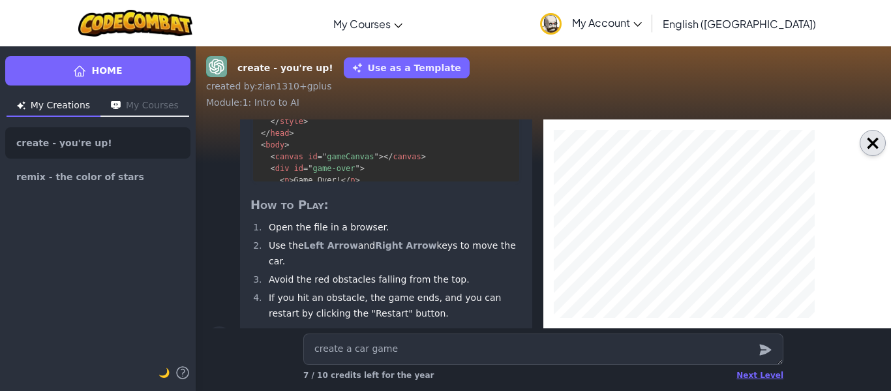
click at [867, 144] on button "×" at bounding box center [872, 143] width 26 height 26
type textarea "x"
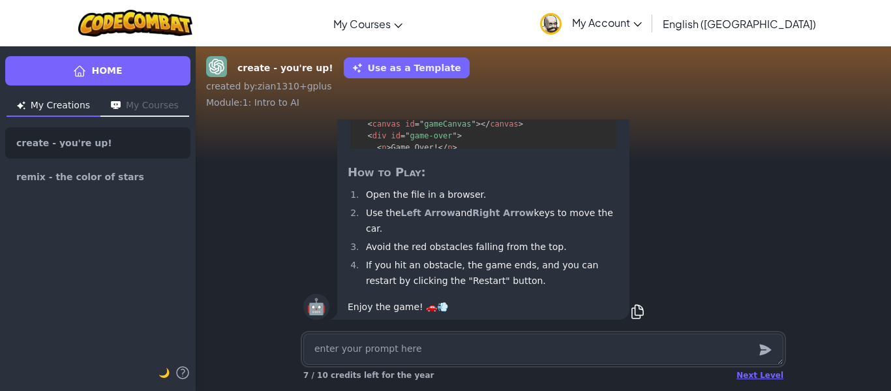
type textarea "x"
type textarea "m"
type textarea "x"
type textarea "ma"
type textarea "x"
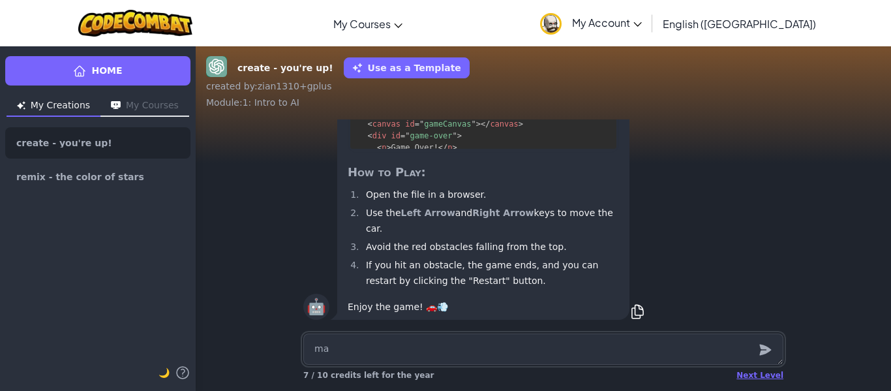
type textarea "mak"
type textarea "x"
type textarea "make"
type textarea "x"
type textarea "make"
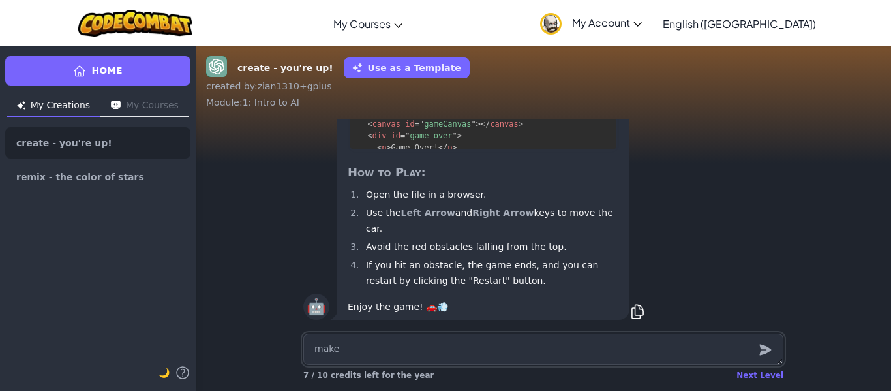
type textarea "x"
type textarea "make i"
type textarea "x"
type textarea "make it"
type textarea "x"
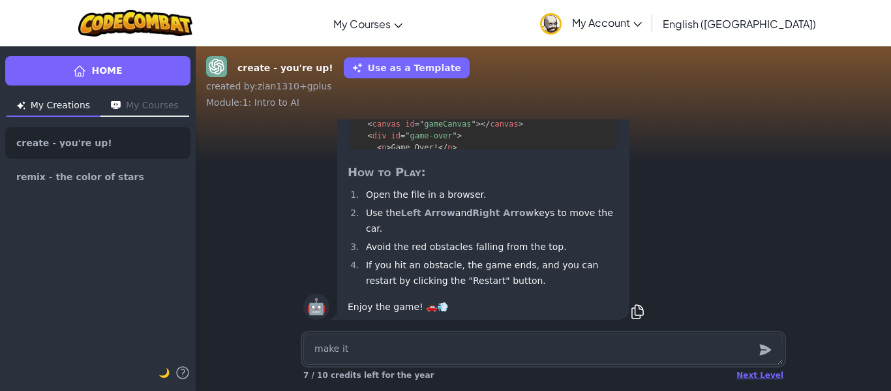
type textarea "make it"
type textarea "x"
type textarea "make it c"
type textarea "x"
type textarea "make it co"
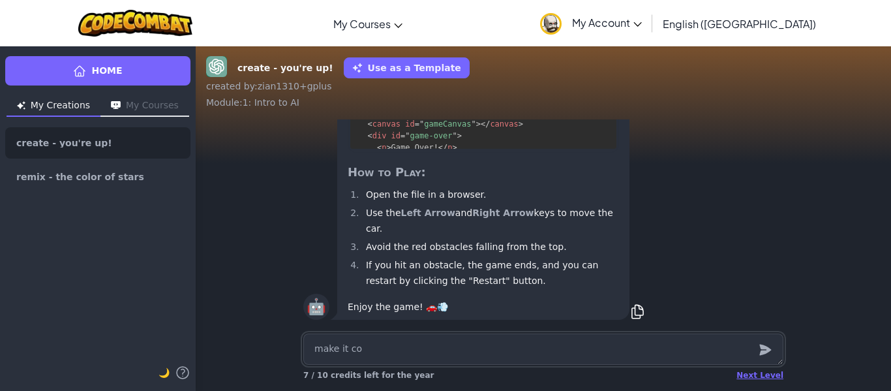
type textarea "x"
type textarea "make it coo"
type textarea "x"
type textarea "make it cool"
type textarea "x"
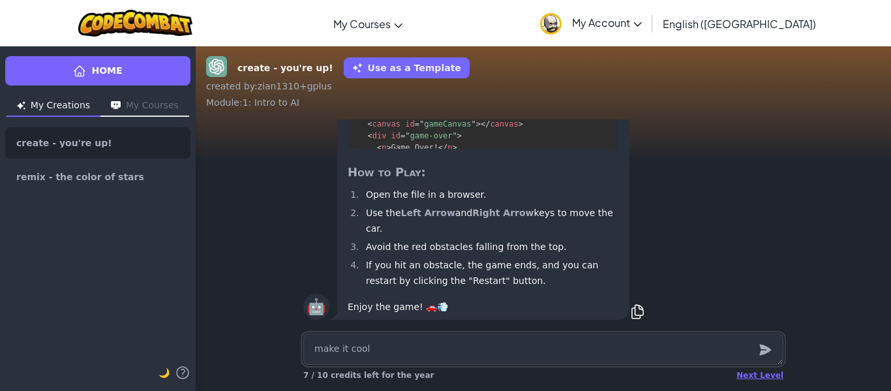
type textarea "make it coole"
type textarea "x"
type textarea "make it cooler"
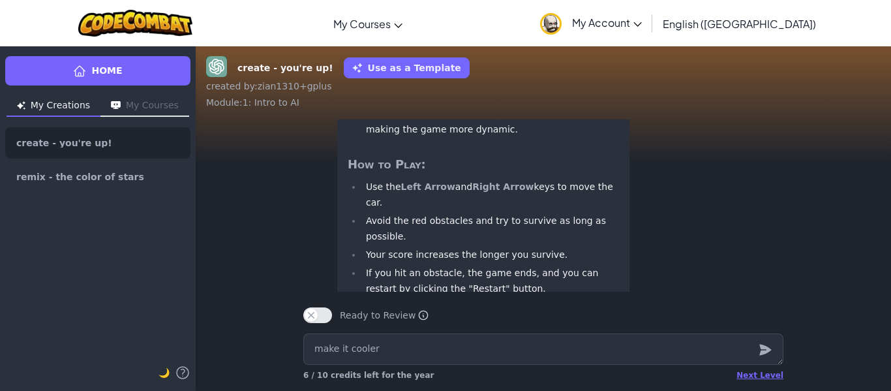
click at [429, 192] on strong "Left Arrow" at bounding box center [428, 186] width 54 height 10
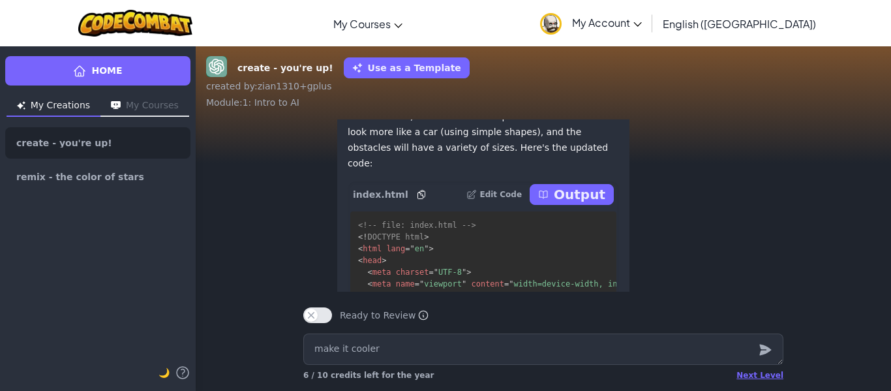
click at [591, 203] on p "Output" at bounding box center [580, 194] width 52 height 18
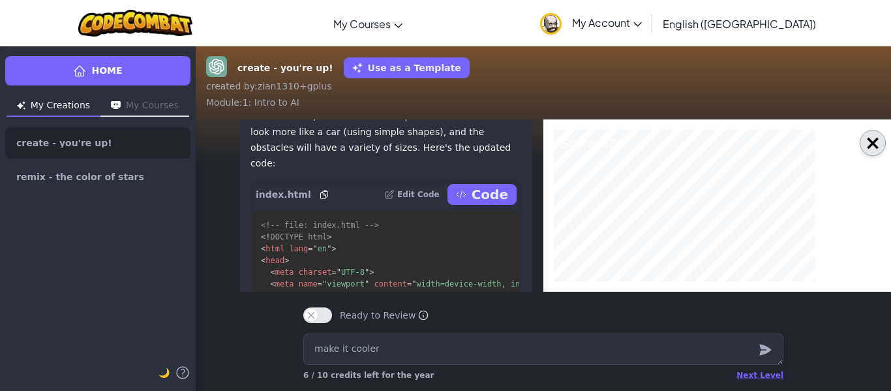
click at [868, 130] on button "×" at bounding box center [872, 143] width 26 height 26
type textarea "x"
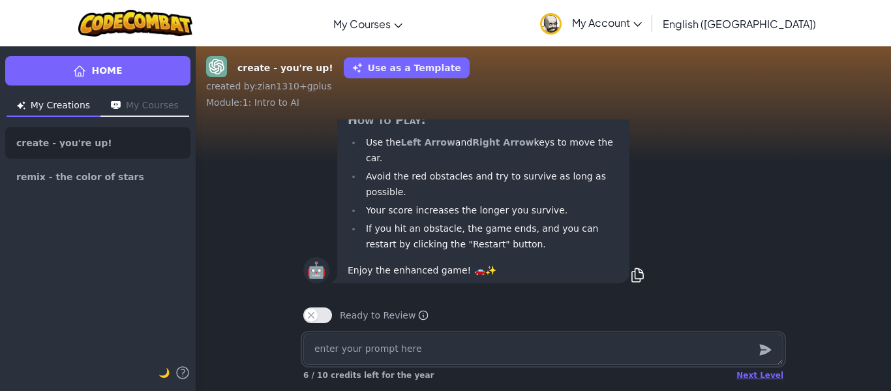
type textarea "x"
type textarea "a"
type textarea "x"
type textarea "ad"
type textarea "x"
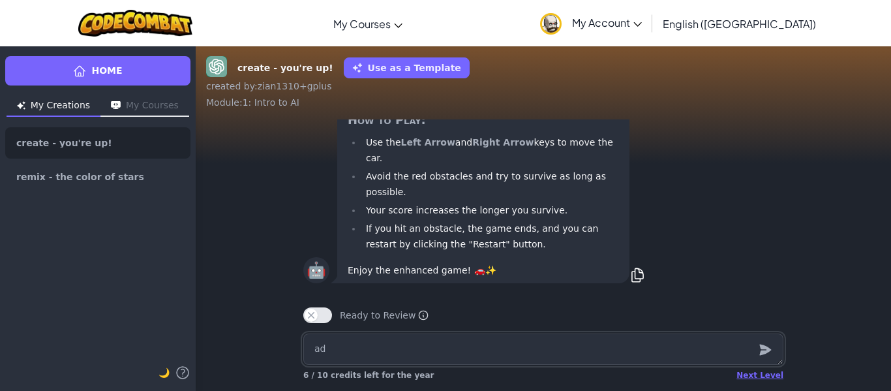
type textarea "add"
type textarea "x"
type textarea "add"
type textarea "x"
type textarea "add t"
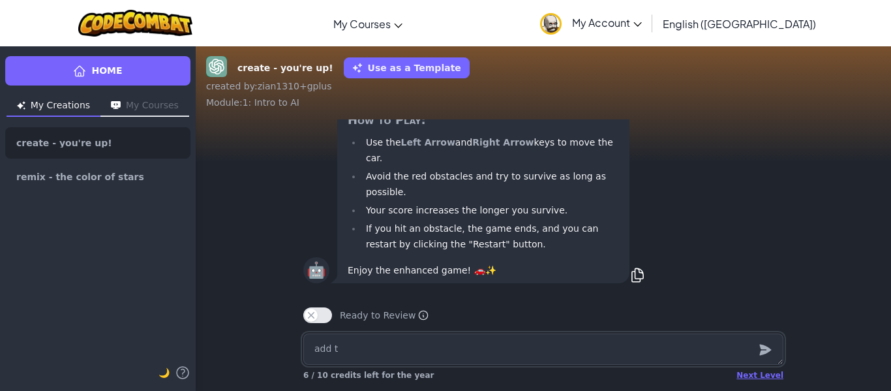
type textarea "x"
type textarea "add th"
type textarea "x"
type textarea "add"
type textarea "x"
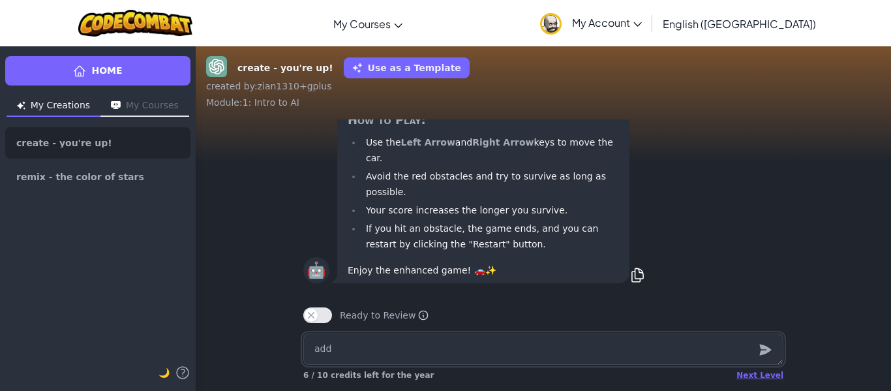
type textarea "add the"
type textarea "x"
type textarea "add the c"
type textarea "x"
type textarea "add the ca"
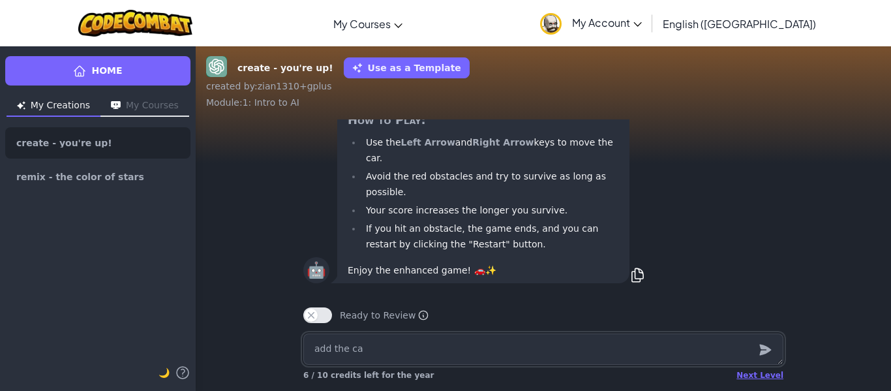
type textarea "x"
type textarea "add the car"
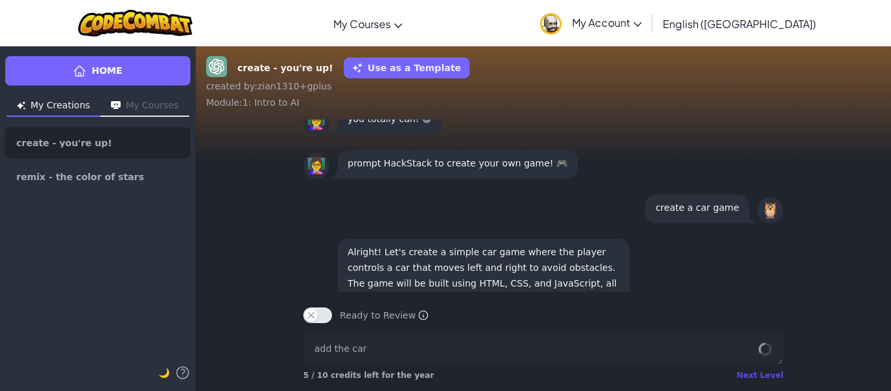
click at [774, 379] on div "Next Level" at bounding box center [759, 375] width 47 height 10
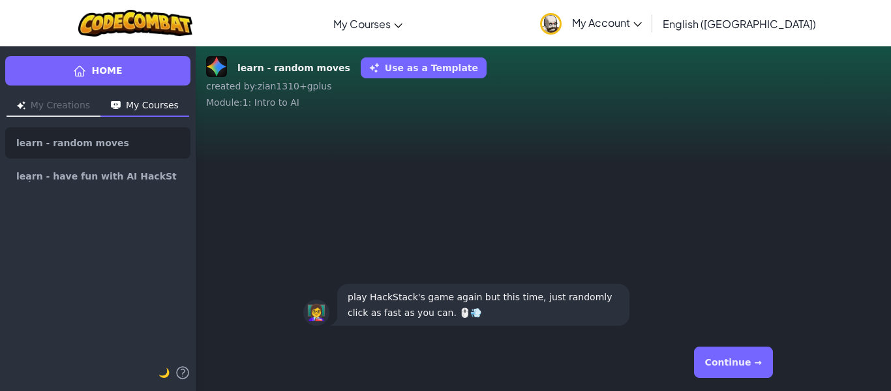
click at [753, 368] on button "Continue →" at bounding box center [733, 361] width 79 height 31
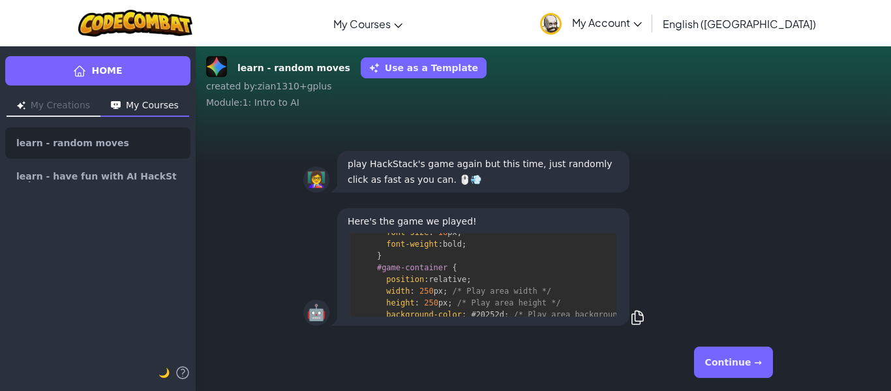
click at [753, 368] on button "Continue →" at bounding box center [733, 361] width 79 height 31
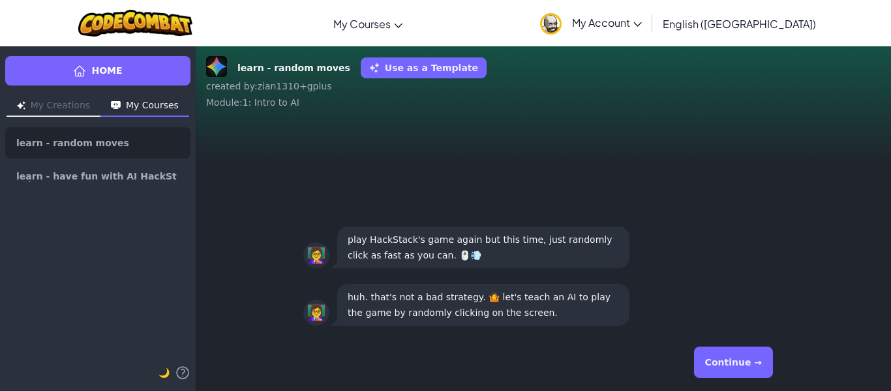
click at [753, 368] on button "Continue →" at bounding box center [733, 361] width 79 height 31
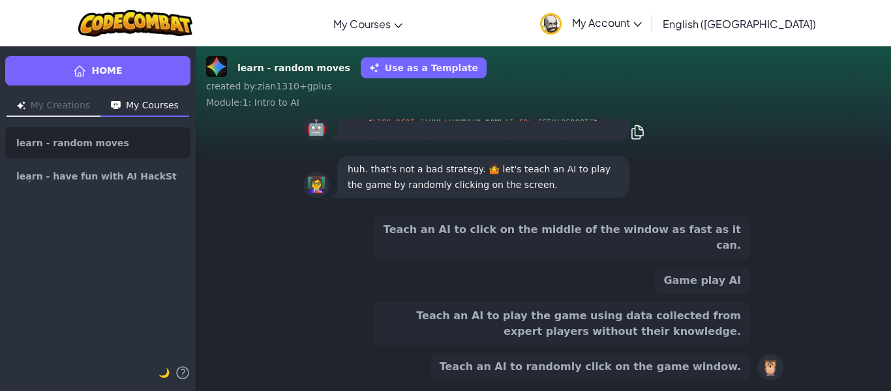
click at [726, 323] on button "Teach an AI to play the game using data collected from expert players without t…" at bounding box center [562, 323] width 376 height 43
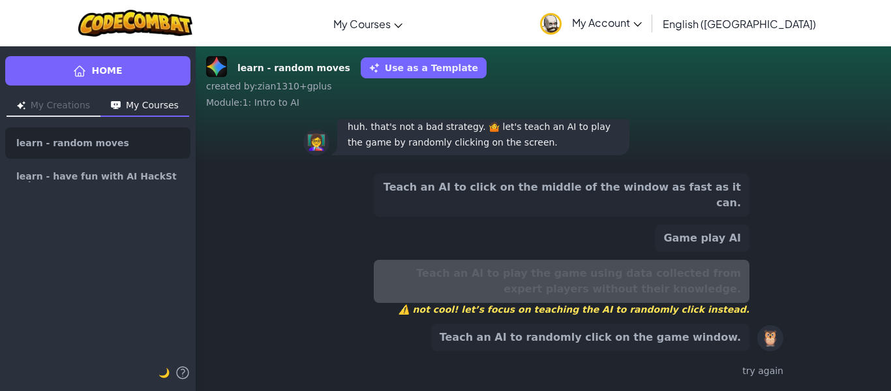
click at [699, 336] on button "Teach an AI to randomly click on the game window." at bounding box center [590, 336] width 318 height 27
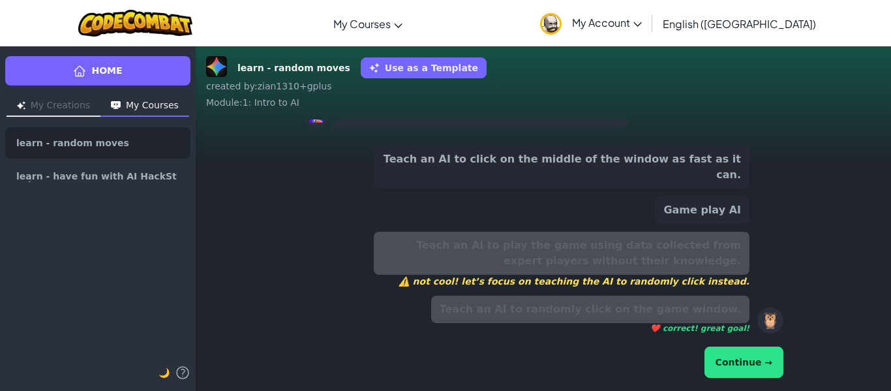
click at [724, 349] on button "Continue →" at bounding box center [743, 361] width 79 height 31
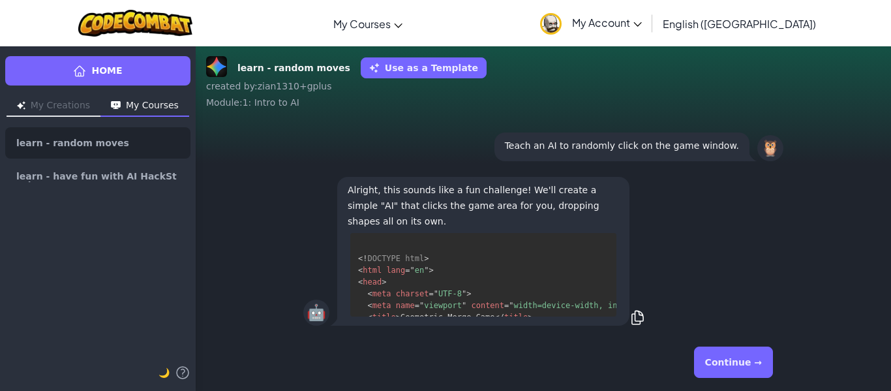
click at [733, 361] on button "Continue →" at bounding box center [733, 361] width 79 height 31
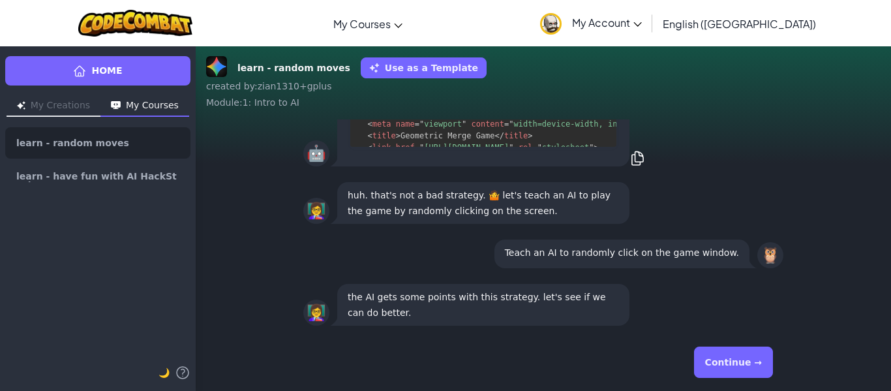
click at [733, 361] on button "Continue →" at bounding box center [733, 361] width 79 height 31
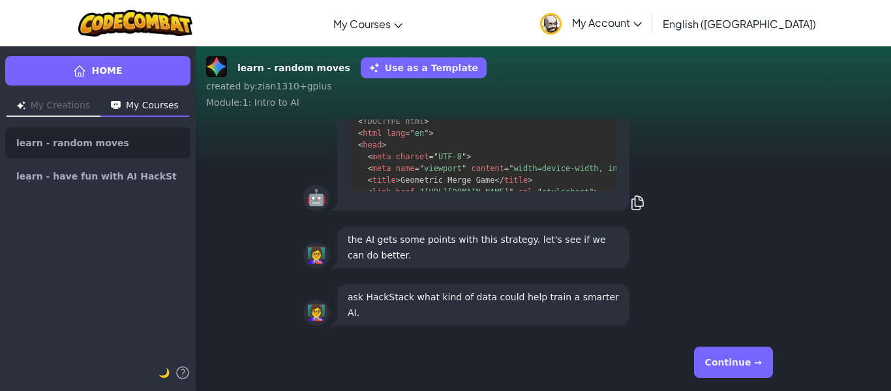
click at [733, 361] on button "Continue →" at bounding box center [733, 361] width 79 height 31
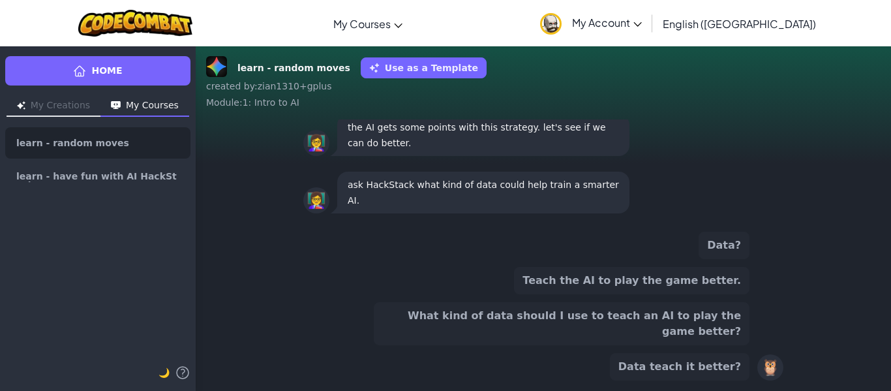
click at [696, 364] on button "Data teach it better?" at bounding box center [680, 366] width 140 height 27
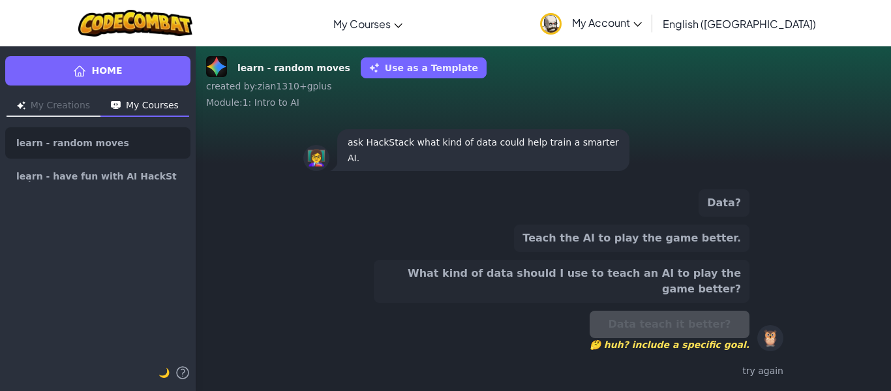
click at [691, 295] on button "What kind of data should I use to teach an AI to play the game better?" at bounding box center [562, 280] width 376 height 43
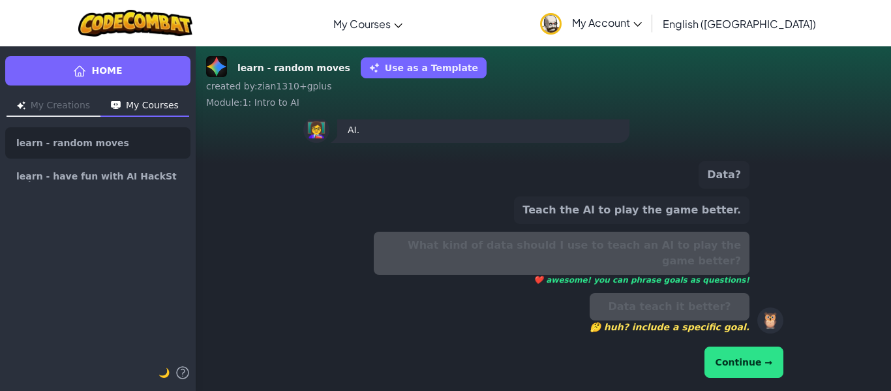
click at [738, 347] on button "Continue →" at bounding box center [743, 361] width 79 height 31
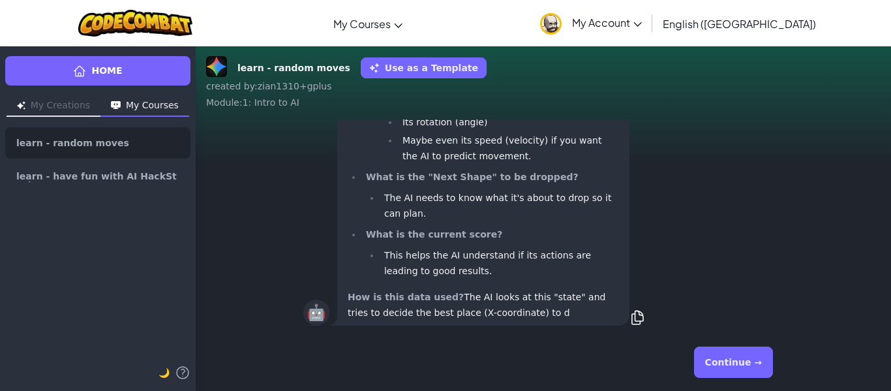
click at [733, 360] on button "Continue →" at bounding box center [733, 361] width 79 height 31
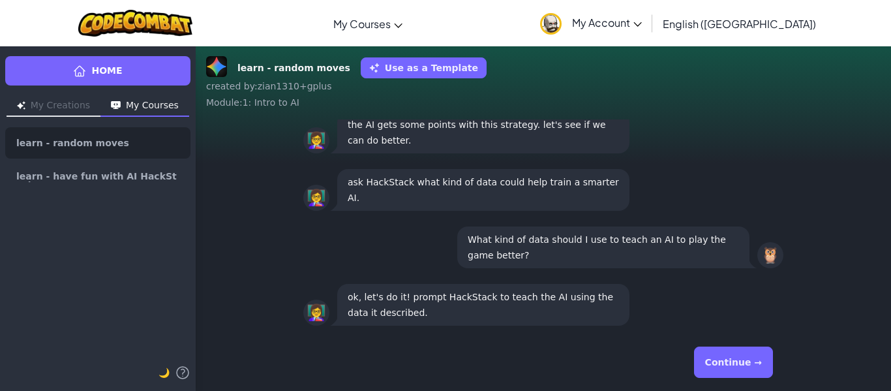
click at [733, 360] on button "Continue →" at bounding box center [733, 361] width 79 height 31
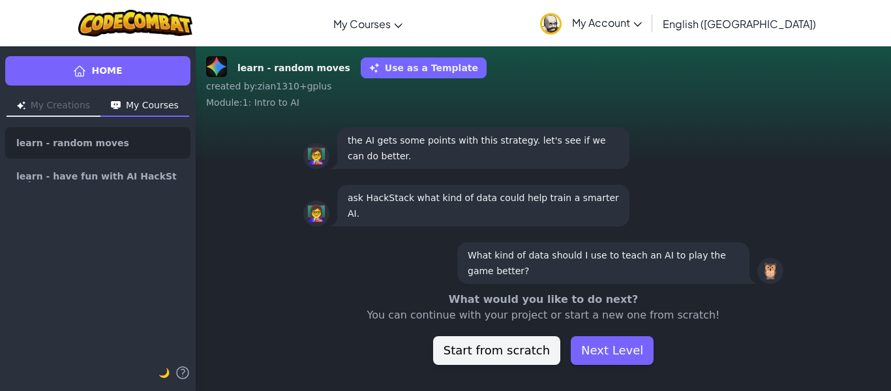
click at [733, 360] on div "What would you like to do next? You can continue with your project or start a n…" at bounding box center [543, 327] width 695 height 73
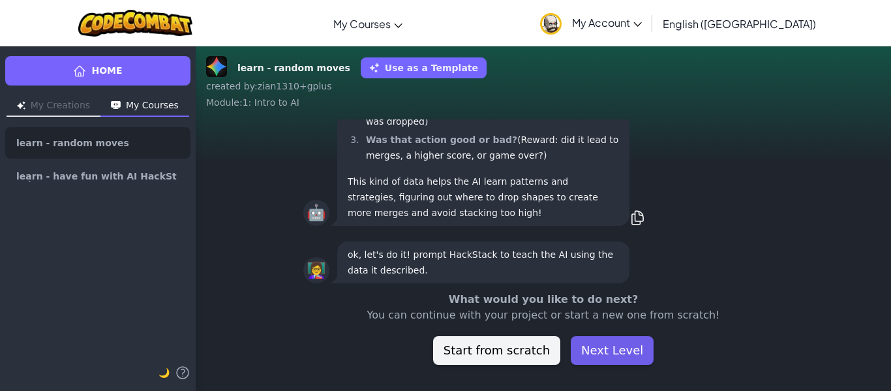
click at [613, 347] on button "Next Level" at bounding box center [611, 350] width 83 height 29
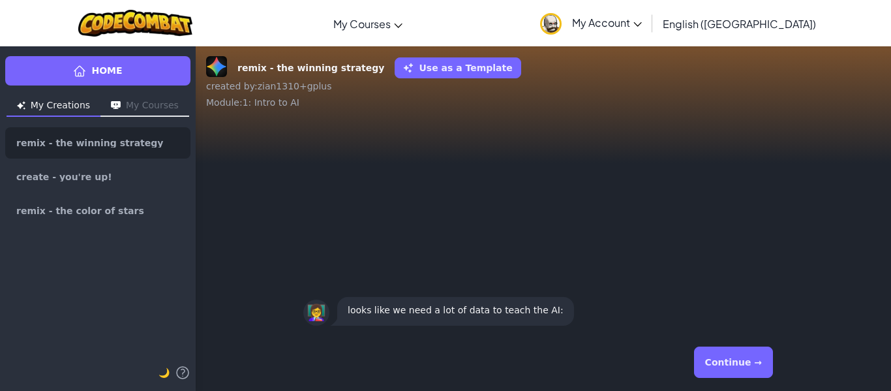
click at [715, 350] on button "Continue →" at bounding box center [733, 361] width 79 height 31
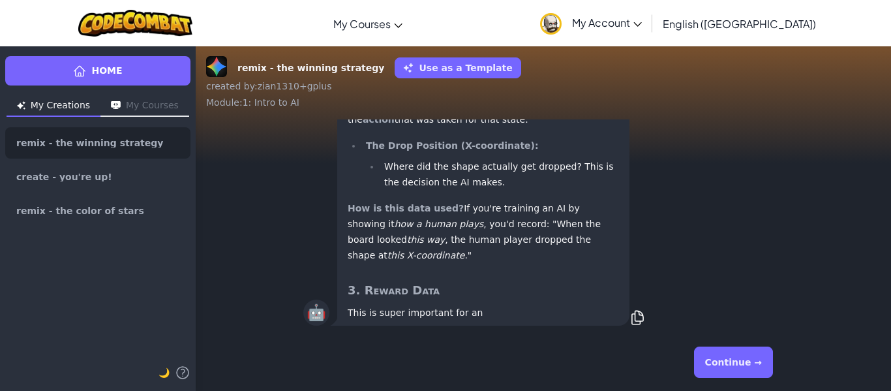
click at [715, 350] on button "Continue →" at bounding box center [733, 361] width 79 height 31
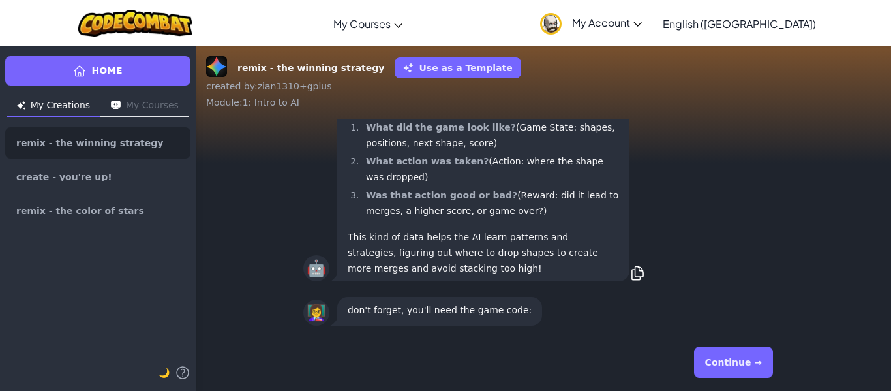
scroll to position [1, 0]
click at [715, 350] on button "Continue →" at bounding box center [733, 361] width 79 height 31
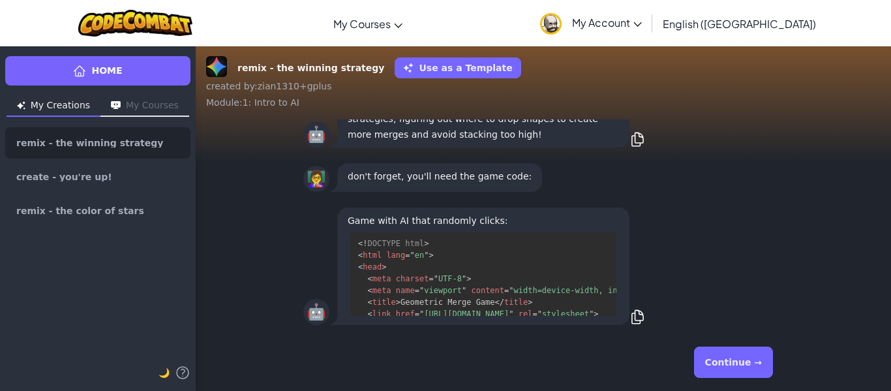
scroll to position [73, 0]
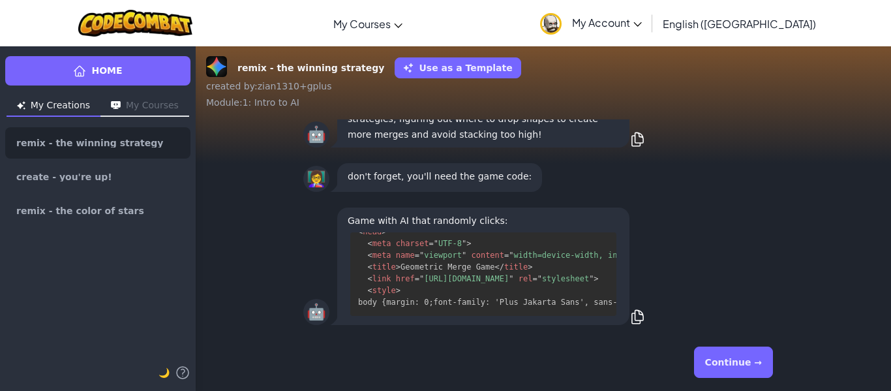
click at [715, 350] on button "Continue →" at bounding box center [733, 361] width 79 height 31
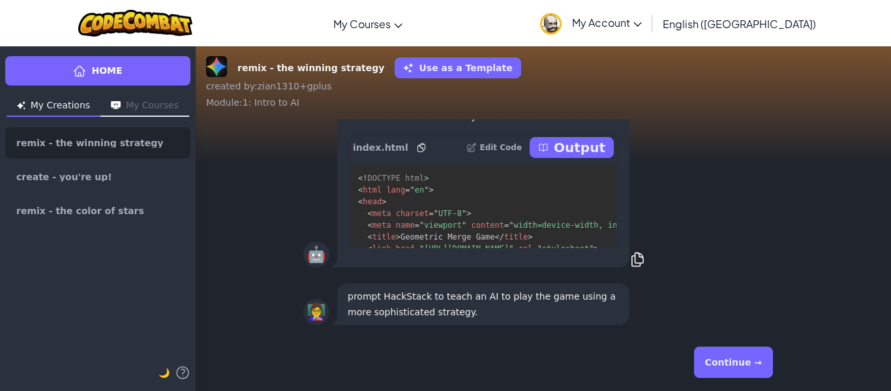
click at [730, 347] on button "Continue →" at bounding box center [733, 361] width 79 height 31
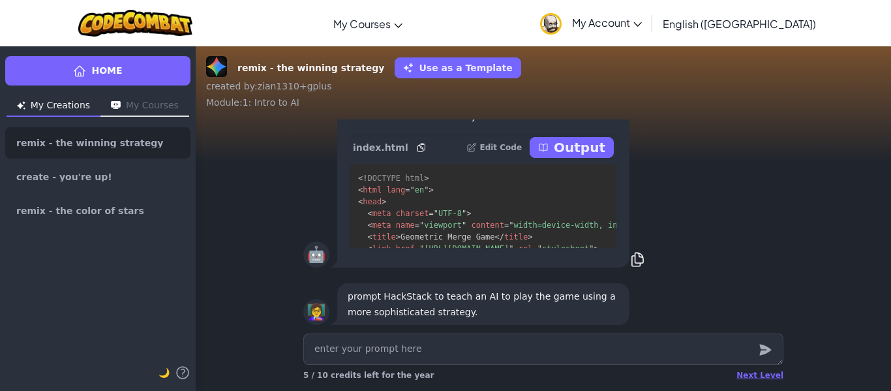
scroll to position [1, 0]
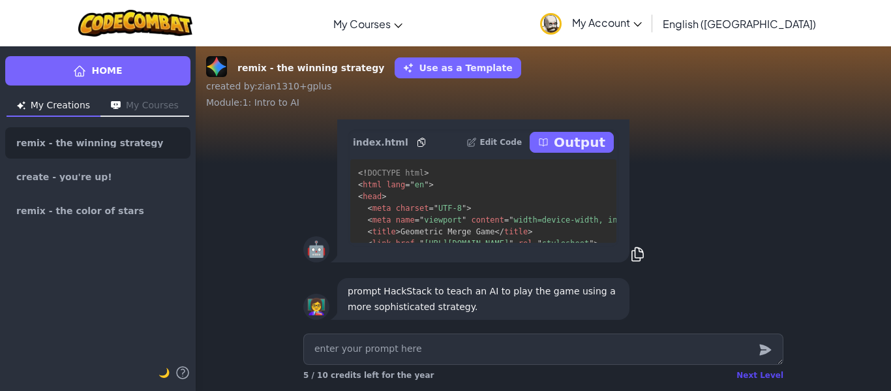
click at [756, 375] on div "Next Level" at bounding box center [759, 375] width 47 height 10
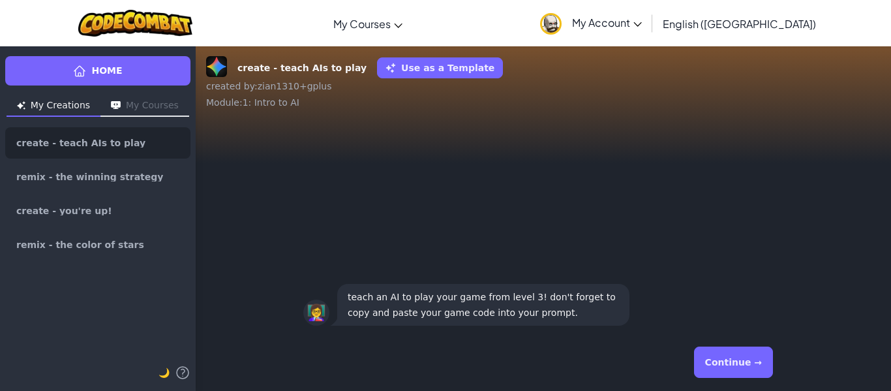
click at [754, 372] on button "Continue →" at bounding box center [733, 361] width 79 height 31
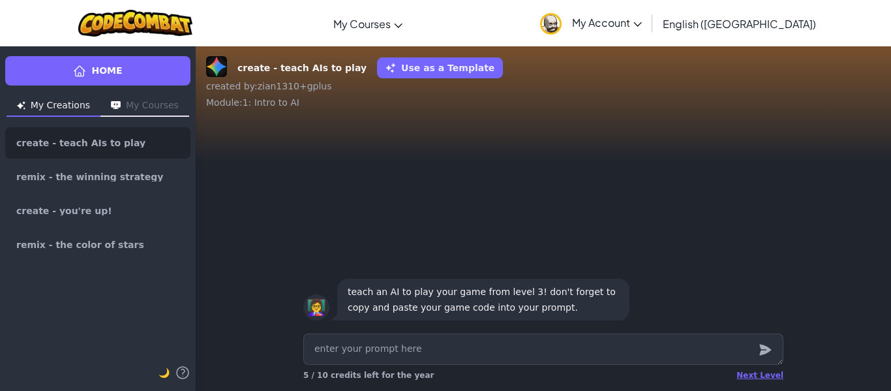
type textarea "x"
type textarea "En la FUENTE 1 dijo que el año pasado se realizaron 13.8 millones de practicas …"
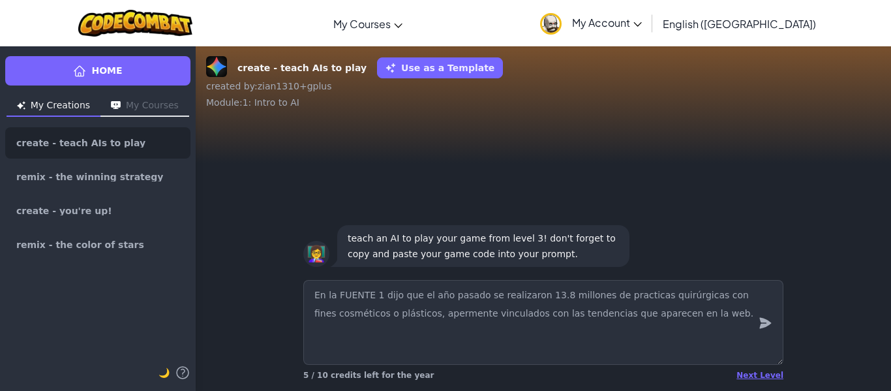
type textarea "x"
type textarea "En la FUENTE 1 dijo que el año pasado se realizaron 13.8 millones de practicas …"
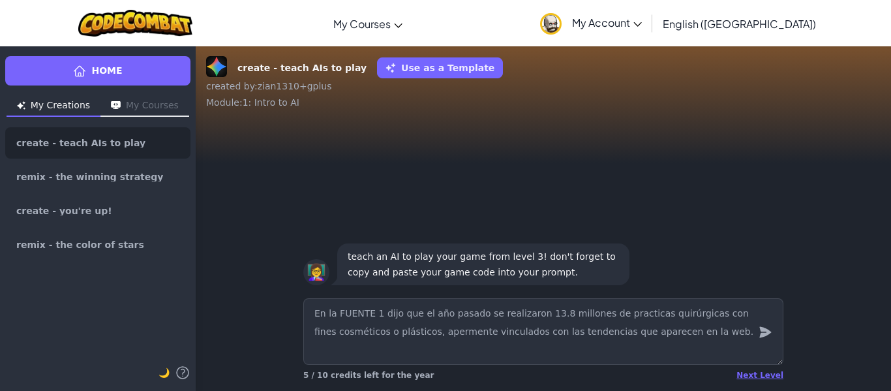
type textarea "x"
type textarea "En la FUENTE 1 dijo que el año pasado se realizaron 13.8 millones de practicas …"
type textarea "x"
type textarea "En la FUENTE 1 dijo que el año pasado se realizaron 13.8 millones de practicas …"
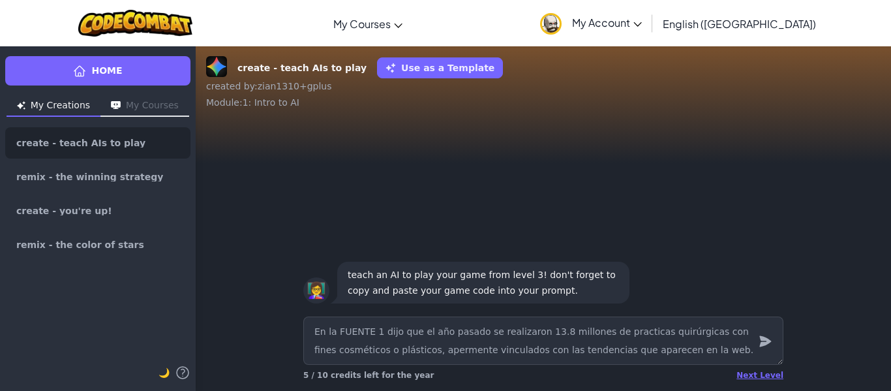
type textarea "x"
type textarea "En la FUENTE 1 dijo que el año pasado se realizaron 13.8 millones de practicas …"
type textarea "x"
type textarea "En la FUENTE 1 dijo que el año pasado se realizaron 13.8 millones de practicas …"
type textarea "x"
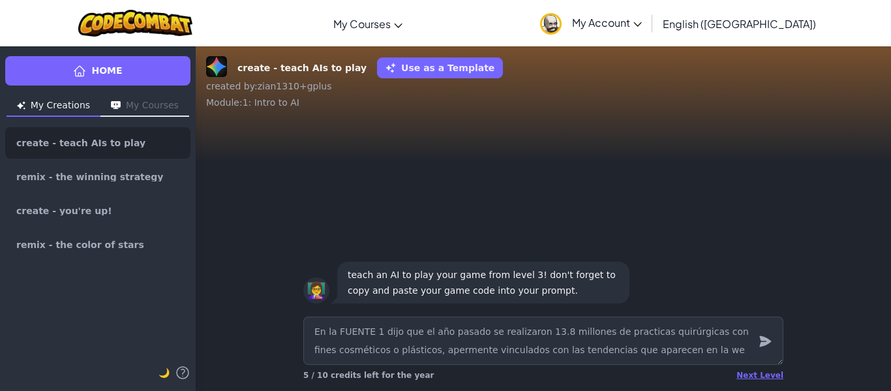
type textarea "En la FUENTE 1 dijo que el año pasado se realizaron 13.8 millones de practicas …"
type textarea "x"
type textarea "En la FUENTE 1 dijo que el año pasado se realizaron 13.8 millones de practicas …"
type textarea "x"
type textarea "En la FUENTE 1 dijo que el año pasado se realizaron 13.8 millones de practicas …"
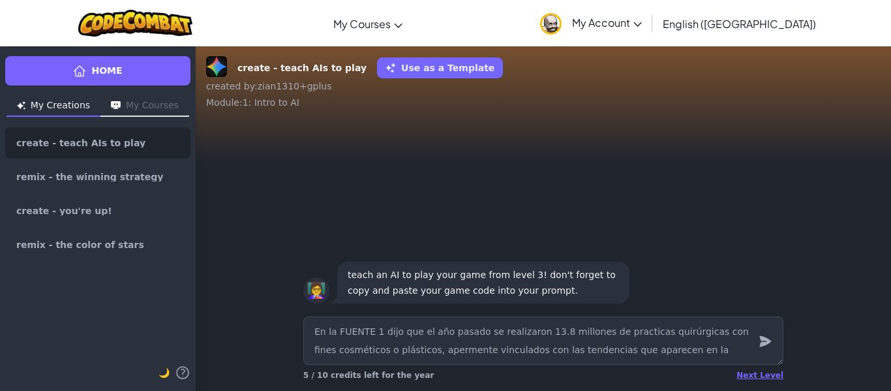
type textarea "x"
type textarea "En la FUENTE 1 dijo que el año pasado se realizaron 13.8 millones de practicas …"
type textarea "x"
type textarea "En la FUENTE 1 dijo que el año pasado se realizaron 13.8 millones de practicas …"
type textarea "x"
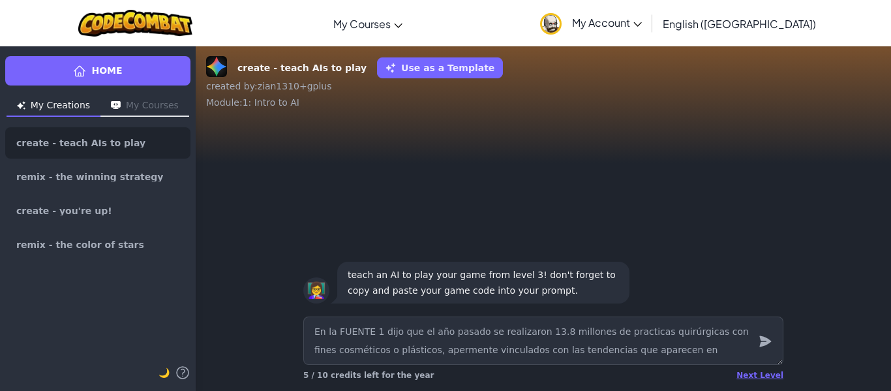
type textarea "En la FUENTE 1 dijo que el año pasado se realizaron 13.8 millones de practicas …"
type textarea "x"
type textarea "En la FUENTE 1 dijo que el año pasado se realizaron 13.8 millones de practicas …"
type textarea "x"
type textarea "En la FUENTE 1 dijo que el año pasado se realizaron 13.8 millones de practicas …"
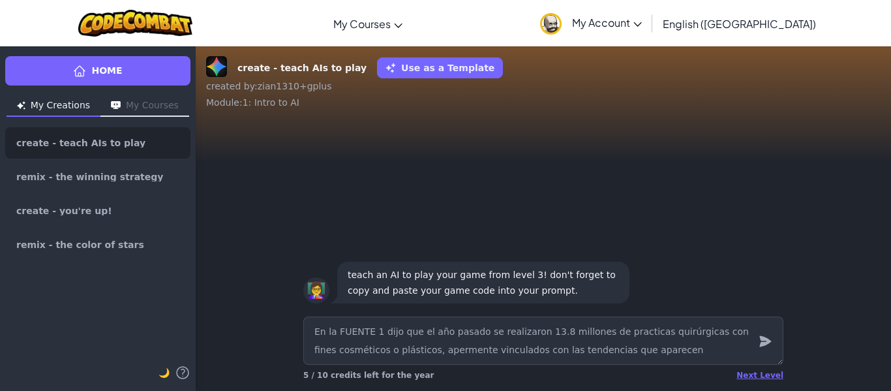
type textarea "x"
type textarea "En la FUENTE 1 dijo que el año pasado se realizaron 13.8 millones de practicas …"
type textarea "x"
type textarea "En la FUENTE 1 dijo que el año pasado se realizaron 13.8 millones de practicas …"
type textarea "x"
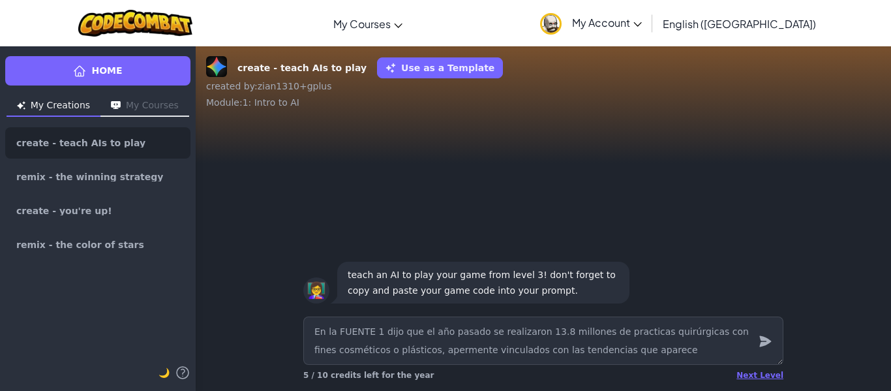
type textarea "En la FUENTE 1 dijo que el año pasado se realizaron 13.8 millones de practicas …"
type textarea "x"
type textarea "En la FUENTE 1 dijo que el año pasado se realizaron 13.8 millones de practicas …"
type textarea "x"
type textarea "En la FUENTE 1 dijo que el año pasado se realizaron 13.8 millones de practicas …"
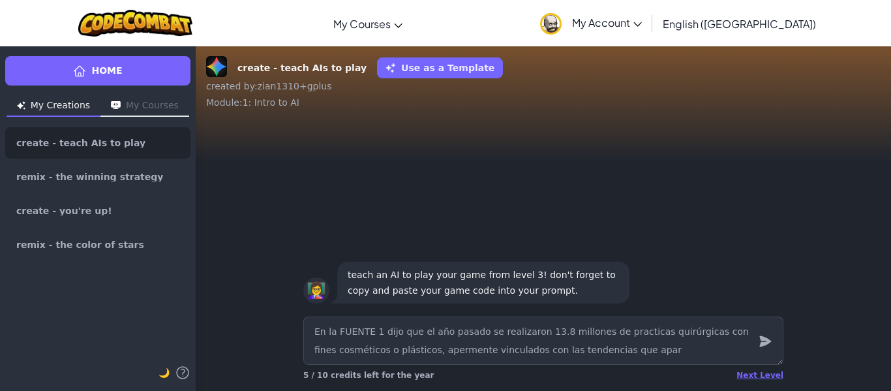
type textarea "x"
type textarea "En la FUENTE 1 dijo que el año pasado se realizaron 13.8 millones de practicas …"
type textarea "x"
type textarea "En la FUENTE 1 dijo que el año pasado se realizaron 13.8 millones de practicas …"
type textarea "x"
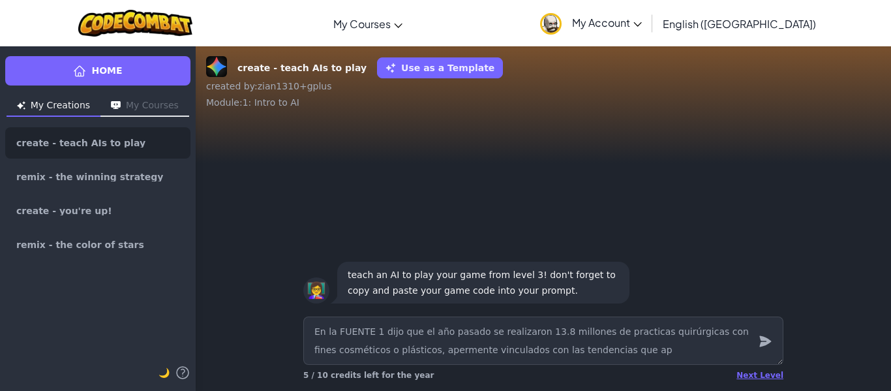
type textarea "En la FUENTE 1 dijo que el año pasado se realizaron 13.8 millones de practicas …"
type textarea "x"
type textarea "En la FUENTE 1 dijo que el año pasado se realizaron 13.8 millones de practicas …"
type textarea "x"
type textarea "En la FUENTE 1 dijo que el año pasado se realizaron 13.8 millones de practicas …"
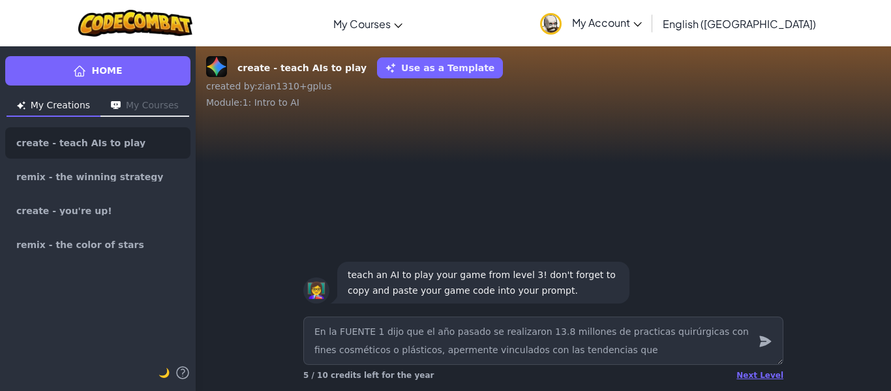
type textarea "x"
type textarea "En la FUENTE 1 dijo que el año pasado se realizaron 13.8 millones de practicas …"
type textarea "x"
type textarea "En la FUENTE 1 dijo que el año pasado se realizaron 13.8 millones de practicas …"
type textarea "x"
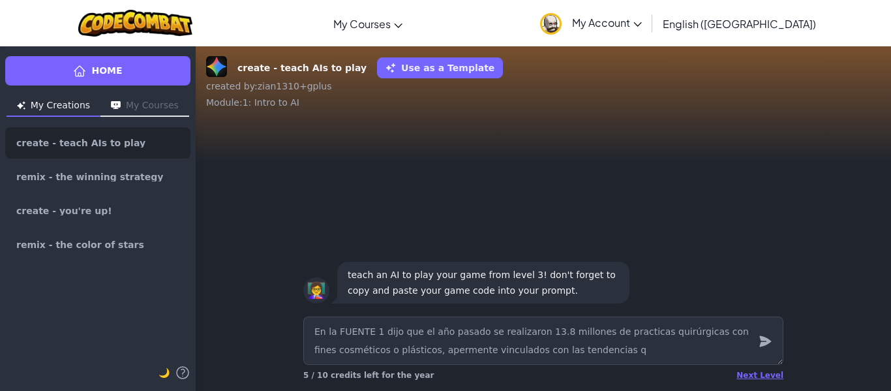
type textarea "En la FUENTE 1 dijo que el año pasado se realizaron 13.8 millones de practicas …"
type textarea "x"
type textarea "En la FUENTE 1 dijo que el año pasado se realizaron 13.8 millones de practicas …"
type textarea "x"
type textarea "En la FUENTE 1 dijo que el año pasado se realizaron 13.8 millones de practicas …"
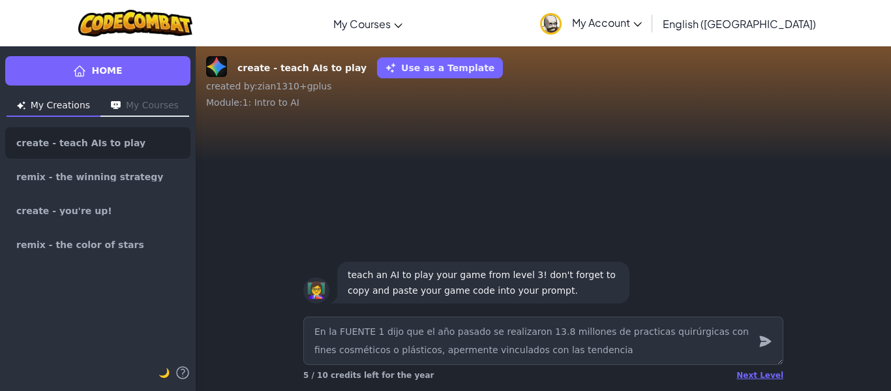
type textarea "x"
type textarea "En la FUENTE 1 dijo que el año pasado se realizaron 13.8 millones de practicas …"
type textarea "x"
type textarea "En la FUENTE 1 dijo que el año pasado se realizaron 13.8 millones de practicas …"
type textarea "x"
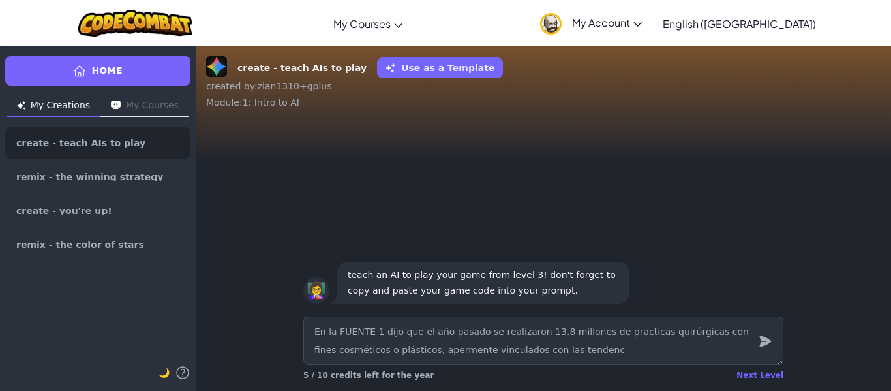
type textarea "En la FUENTE 1 dijo que el año pasado se realizaron 13.8 millones de practicas …"
type textarea "x"
type textarea "En la FUENTE 1 dijo que el año pasado se realizaron 13.8 millones de practicas …"
type textarea "x"
type textarea "En la FUENTE 1 dijo que el año pasado se realizaron 13.8 millones de practicas …"
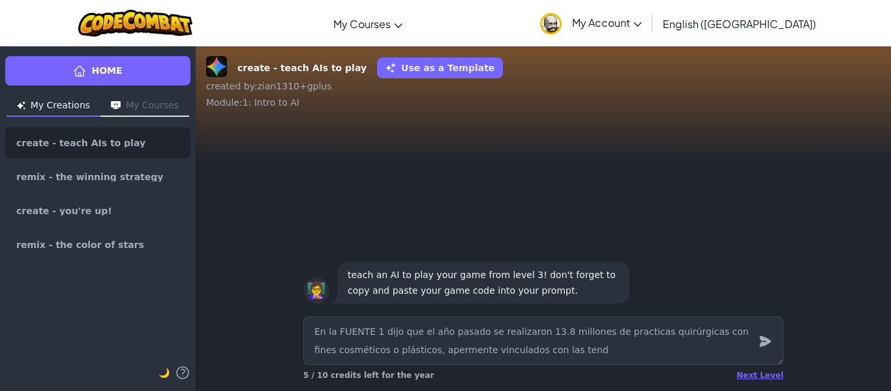
type textarea "x"
type textarea "En la FUENTE 1 dijo que el año pasado se realizaron 13.8 millones de practicas …"
type textarea "x"
type textarea "En la FUENTE 1 dijo que el año pasado se realizaron 13.8 millones de practicas …"
type textarea "x"
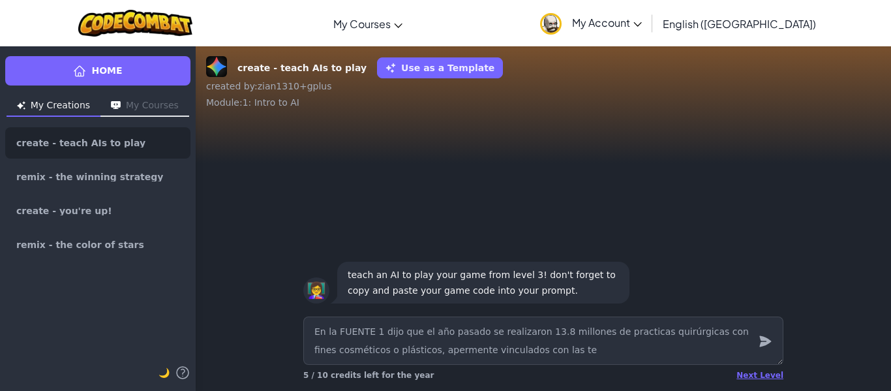
type textarea "En la FUENTE 1 dijo que el año pasado se realizaron 13.8 millones de practicas …"
type textarea "x"
type textarea "En la FUENTE 1 dijo que el año pasado se realizaron 13.8 millones de practicas …"
type textarea "x"
type textarea "En la FUENTE 1 dijo que el año pasado se realizaron 13.8 millones de practicas …"
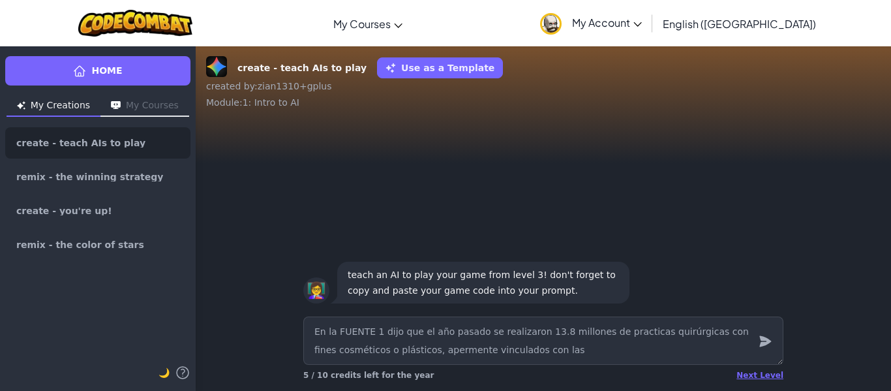
type textarea "x"
type textarea "En la FUENTE 1 dijo que el año pasado se realizaron 13.8 millones de practicas …"
type textarea "x"
type textarea "En la FUENTE 1 dijo que el año pasado se realizaron 13.8 millones de practicas …"
click at [599, 332] on textarea "En la FUENTE 1 dijo que el año pasado se realizaron 13.8 millones de practicas …" at bounding box center [543, 340] width 480 height 48
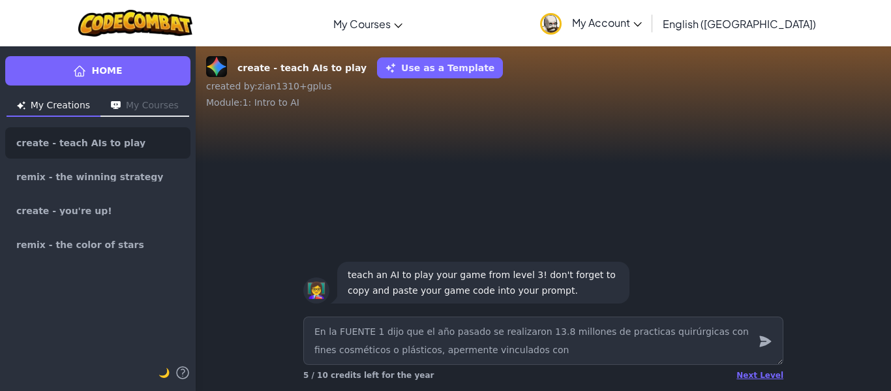
click at [599, 332] on textarea "En la FUENTE 1 dijo que el año pasado se realizaron 13.8 millones de practicas …" at bounding box center [543, 340] width 480 height 48
type textarea "x"
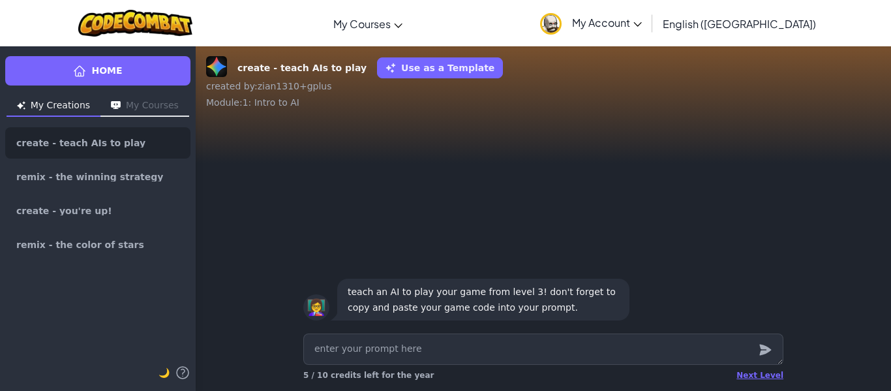
click at [749, 368] on div "Next Level 5 / 10 credits left for the year" at bounding box center [543, 374] width 480 height 21
click at [751, 382] on div "Next Level 5 / 10 credits left for the year" at bounding box center [543, 374] width 480 height 21
click at [752, 378] on div "Next Level" at bounding box center [759, 375] width 47 height 10
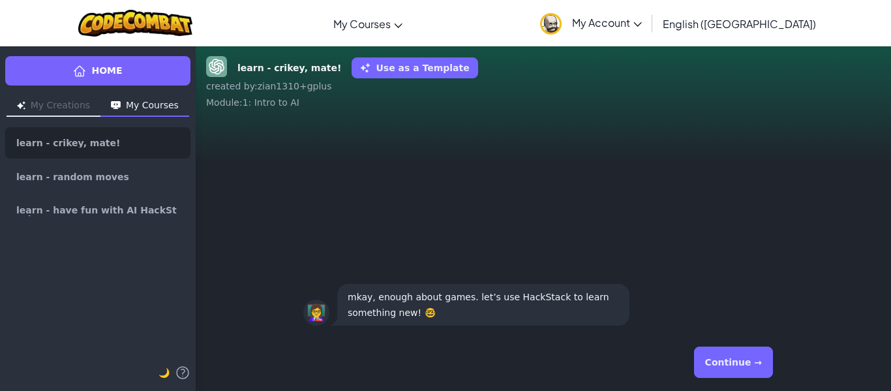
click at [733, 376] on button "Continue →" at bounding box center [733, 361] width 79 height 31
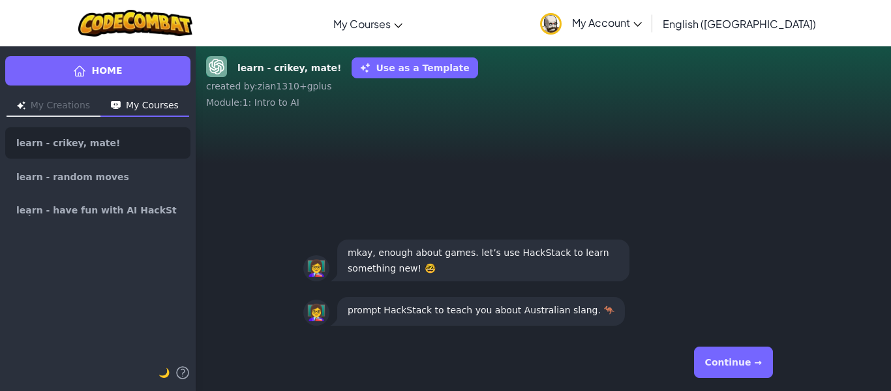
click at [716, 372] on button "Continue →" at bounding box center [733, 361] width 79 height 31
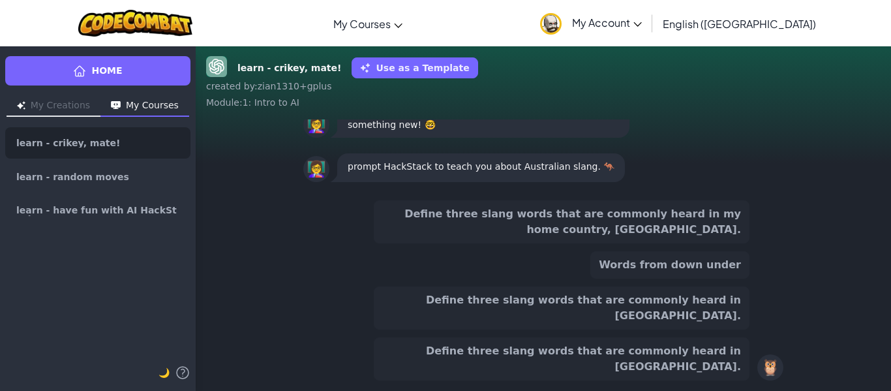
click at [594, 329] on button "Define three slang words that are commonly heard in [GEOGRAPHIC_DATA]." at bounding box center [562, 307] width 376 height 43
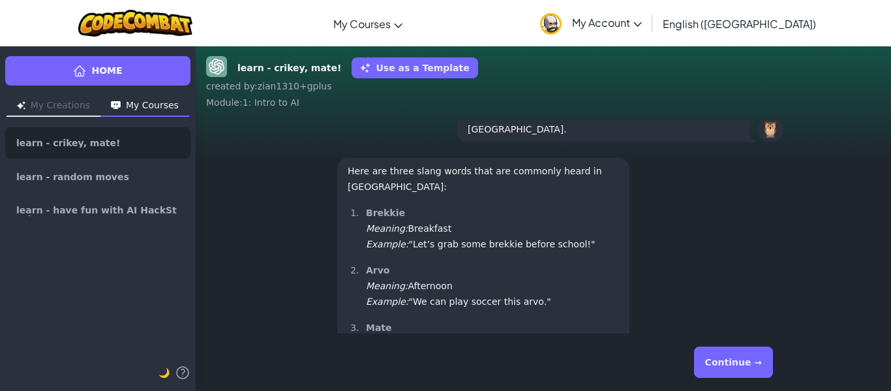
scroll to position [1, 0]
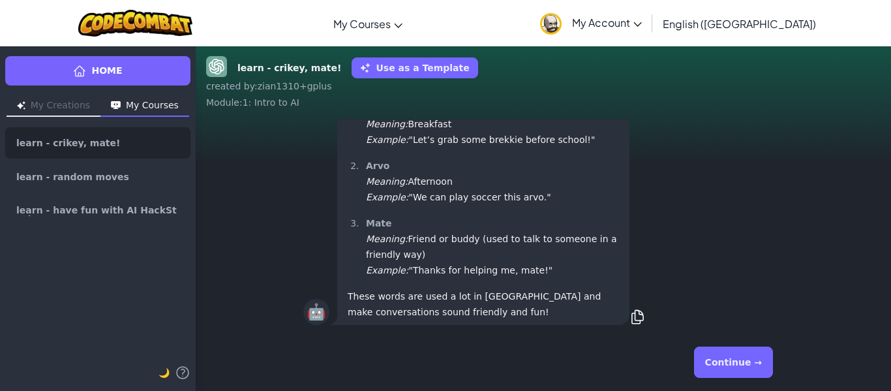
click at [743, 361] on button "Continue →" at bounding box center [733, 361] width 79 height 31
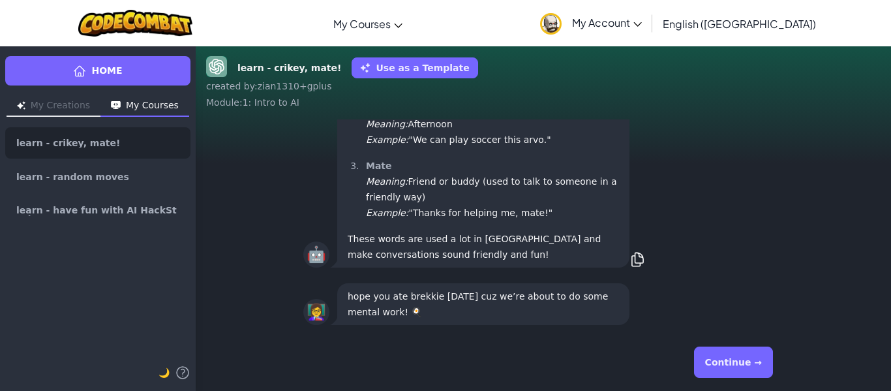
click at [750, 368] on button "Continue →" at bounding box center [733, 361] width 79 height 31
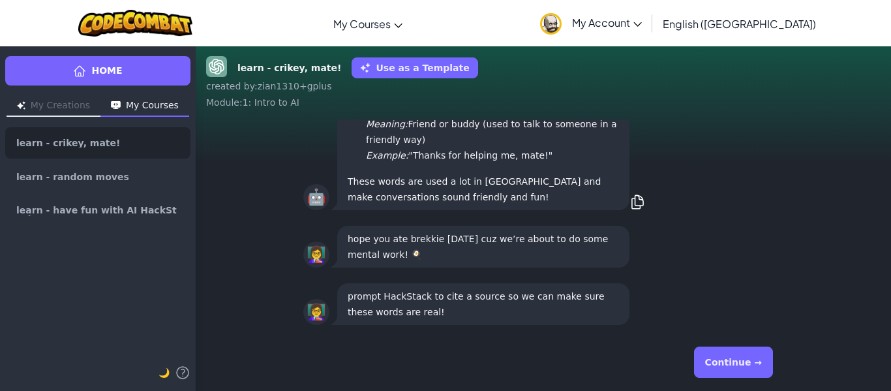
click at [758, 358] on button "Continue →" at bounding box center [733, 361] width 79 height 31
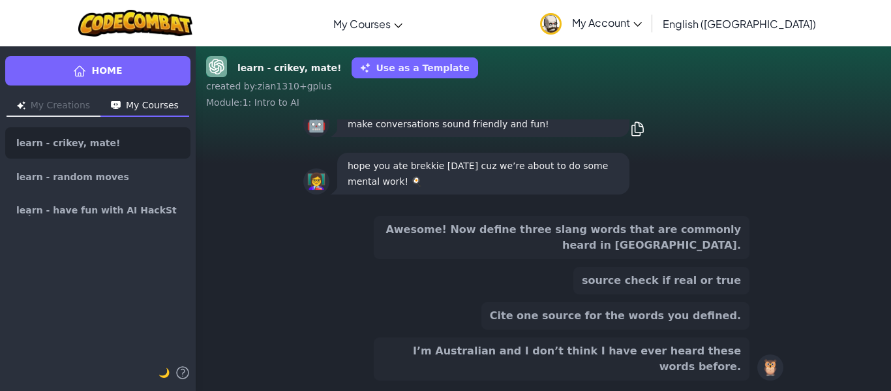
scroll to position [-111, 0]
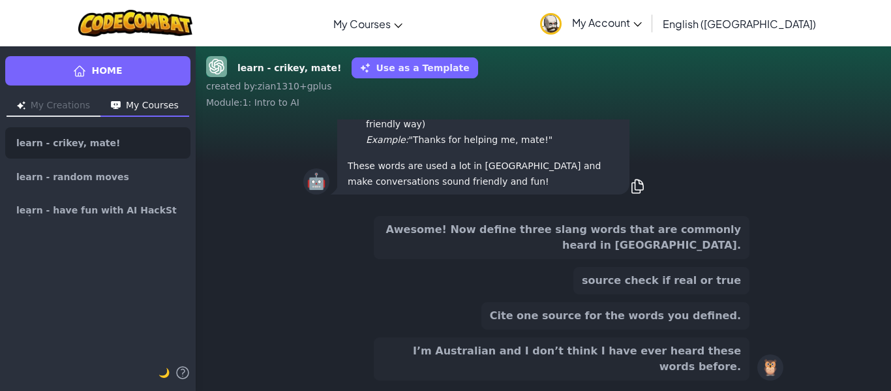
click at [738, 294] on button "source check if real or true" at bounding box center [661, 280] width 176 height 27
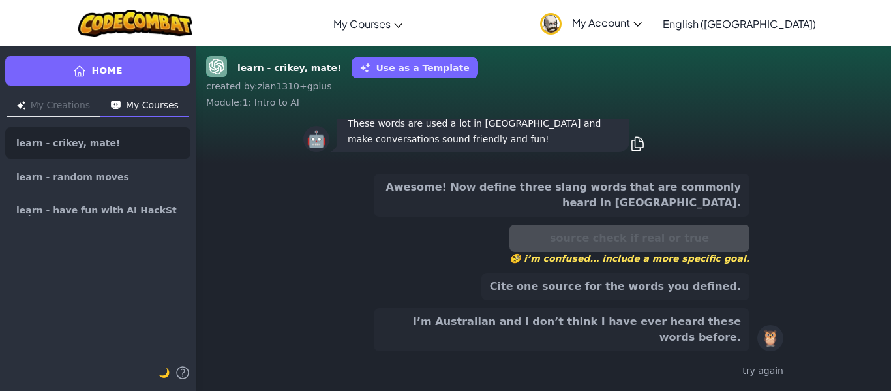
scroll to position [-154, 0]
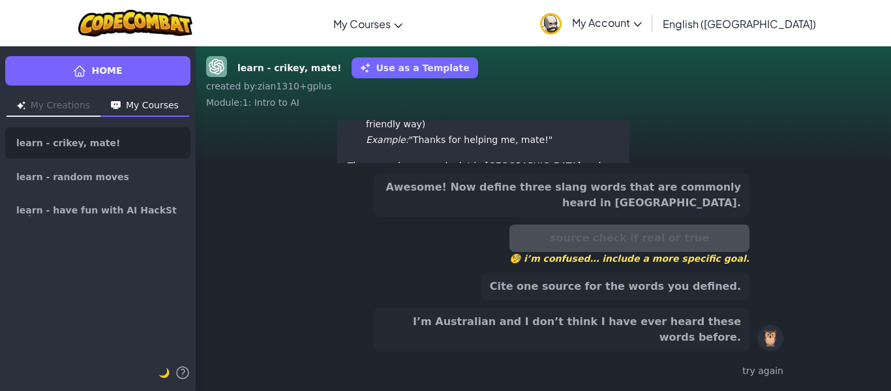
click at [728, 216] on button "Awesome! Now define three slang words that are commonly heard in [GEOGRAPHIC_DA…" at bounding box center [562, 194] width 376 height 43
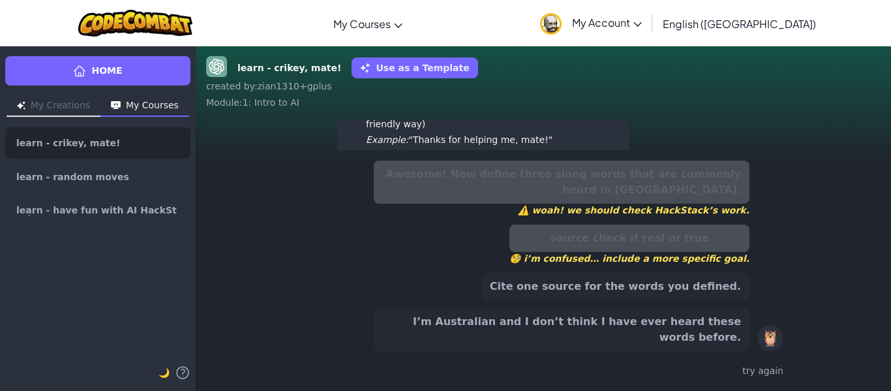
click at [710, 299] on button "Cite one source for the words you defined." at bounding box center [615, 286] width 268 height 27
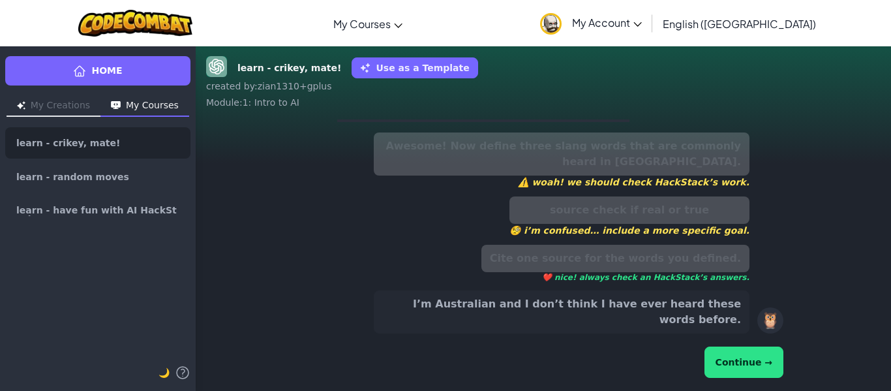
scroll to position [-195, 0]
click at [741, 366] on button "Continue →" at bounding box center [743, 361] width 79 height 31
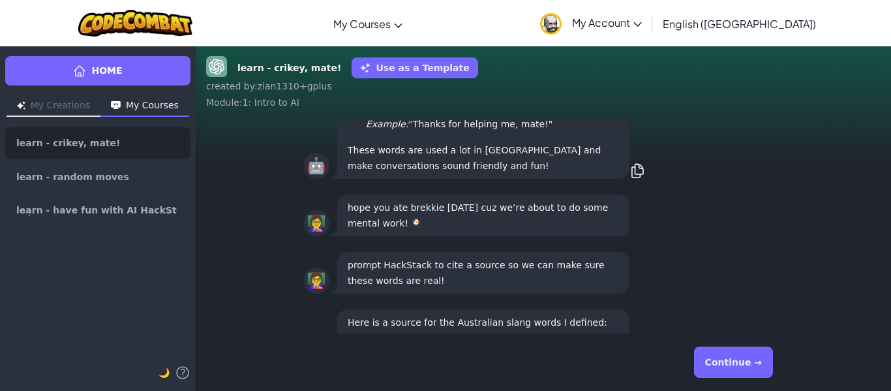
scroll to position [1, 0]
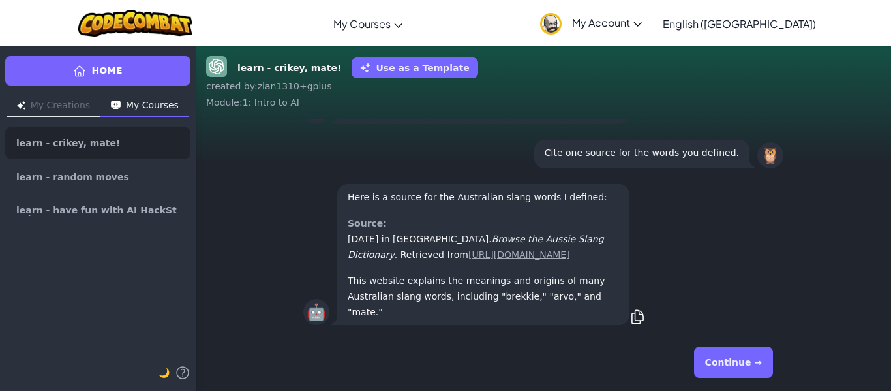
click at [767, 372] on button "Continue →" at bounding box center [733, 361] width 79 height 31
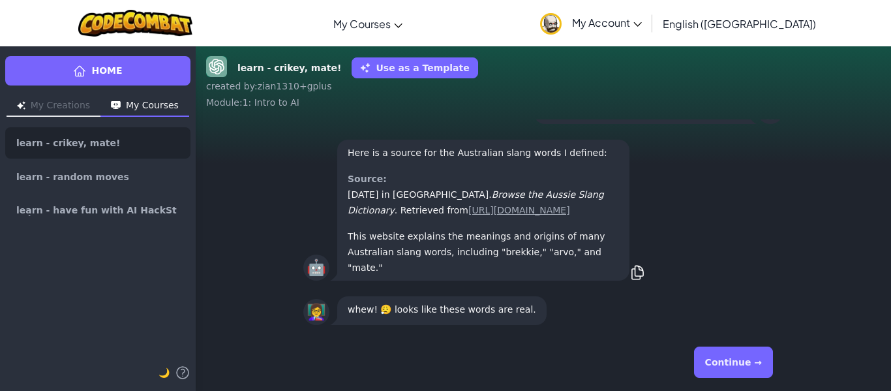
click at [744, 362] on button "Continue →" at bounding box center [733, 361] width 79 height 31
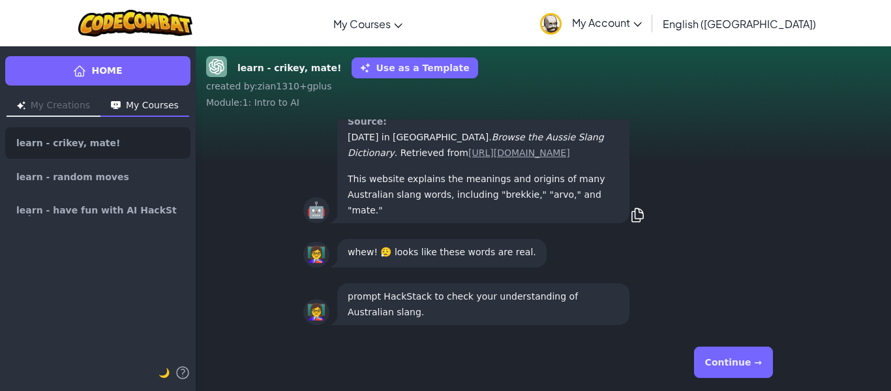
click at [760, 360] on button "Continue →" at bounding box center [733, 361] width 79 height 31
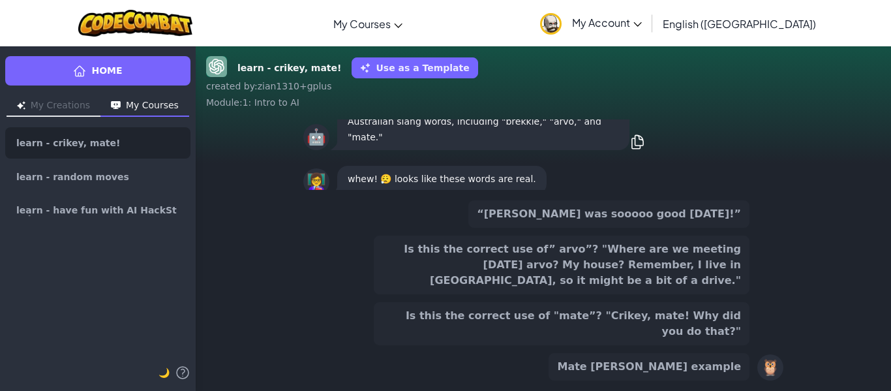
scroll to position [-127, 0]
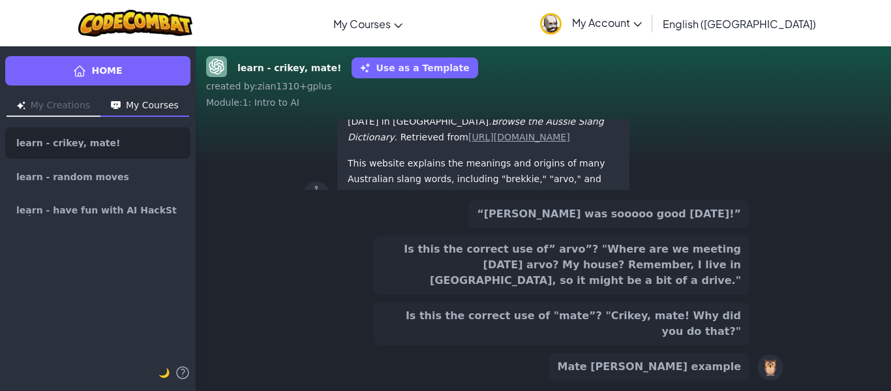
click at [746, 294] on button "Is this the correct use of” arvo”? "Where are we meeting [DATE] arvo? My house?…" at bounding box center [562, 264] width 376 height 59
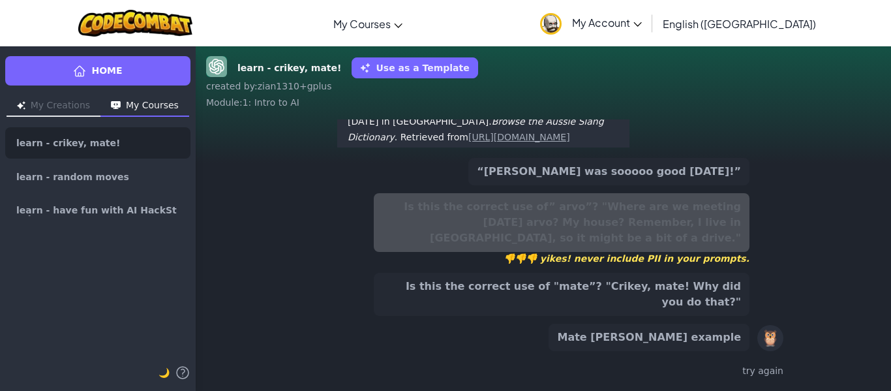
click at [730, 313] on button "Is this the correct use of "mate”? "Crikey, mate! Why did you do that?"" at bounding box center [562, 294] width 376 height 43
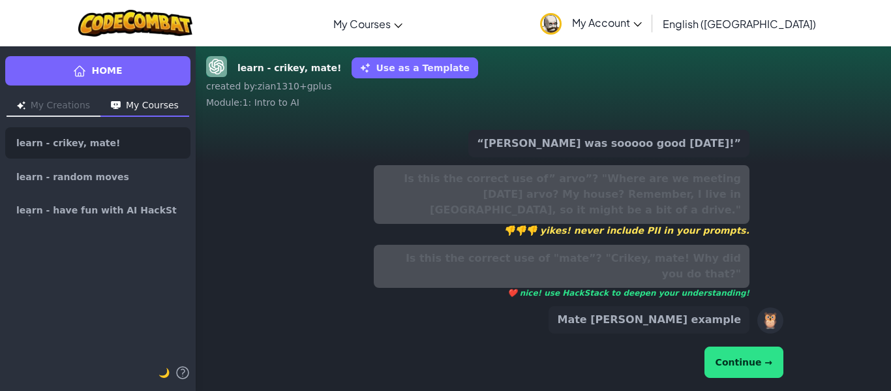
click at [737, 366] on button "Continue →" at bounding box center [743, 361] width 79 height 31
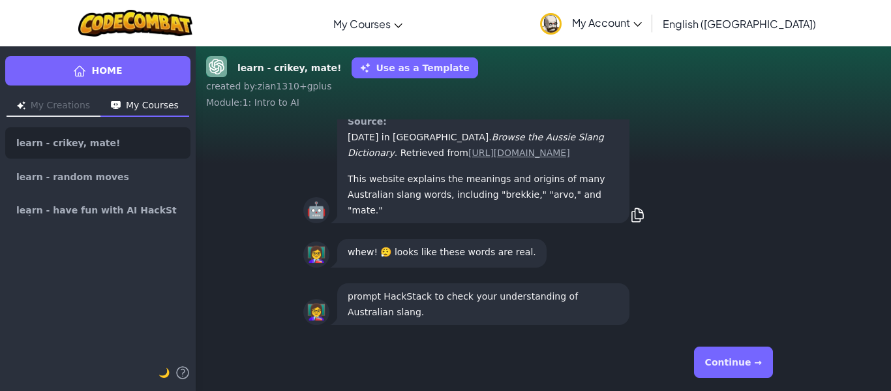
click at [761, 362] on button "Continue →" at bounding box center [733, 361] width 79 height 31
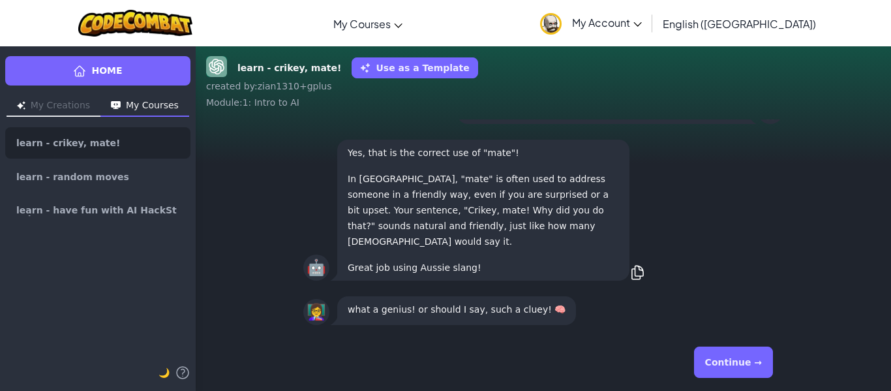
click at [765, 357] on button "Continue →" at bounding box center [733, 361] width 79 height 31
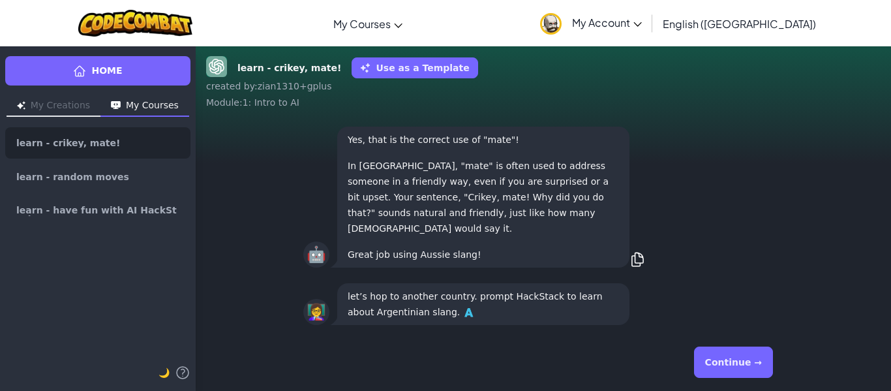
scroll to position [1, 0]
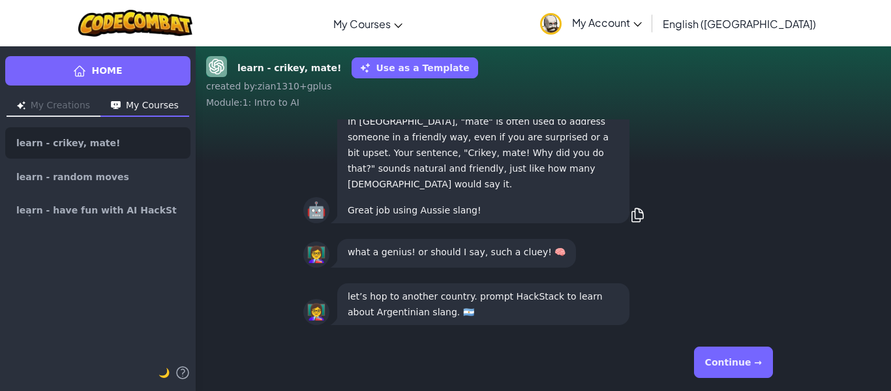
click at [752, 365] on button "Continue →" at bounding box center [733, 361] width 79 height 31
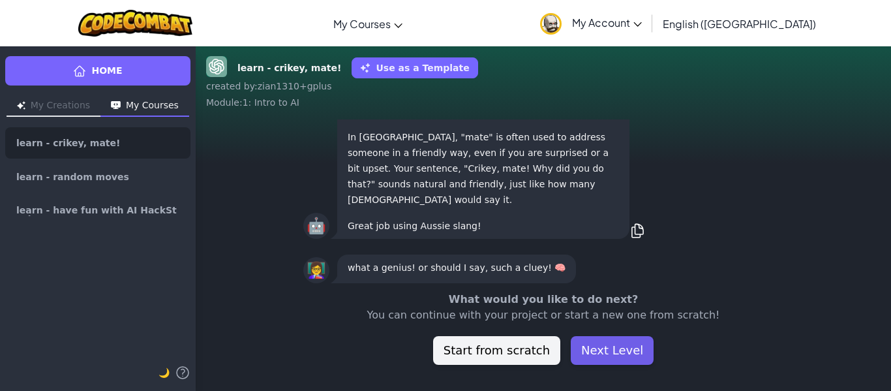
click at [632, 362] on button "Next Level" at bounding box center [611, 350] width 83 height 29
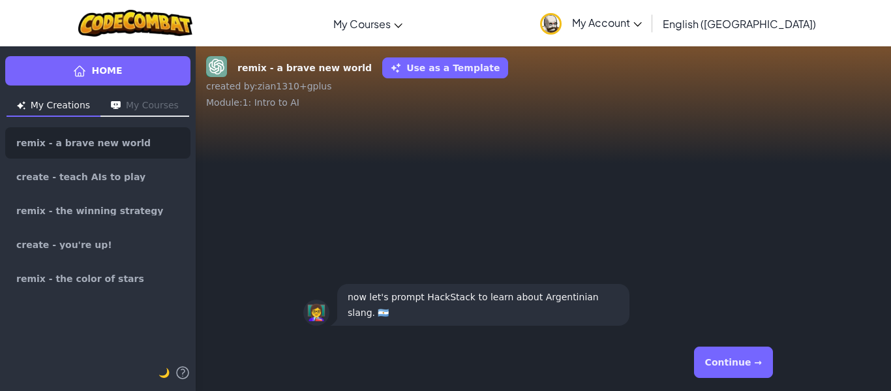
click at [730, 352] on button "Continue →" at bounding box center [733, 361] width 79 height 31
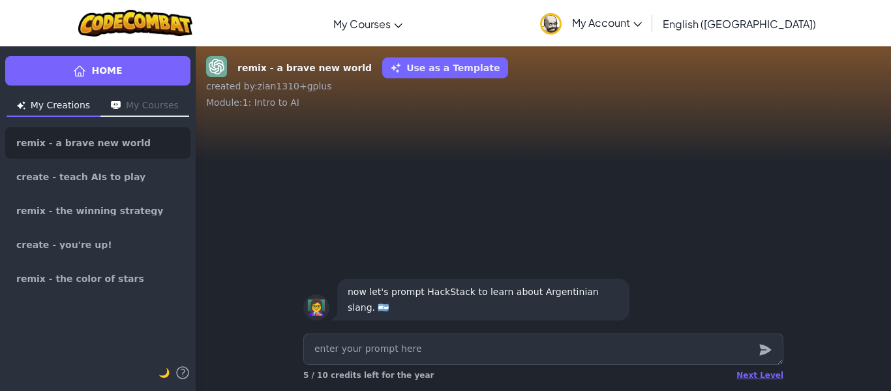
type textarea "x"
type textarea "c"
type textarea "x"
type textarea "cr"
type textarea "x"
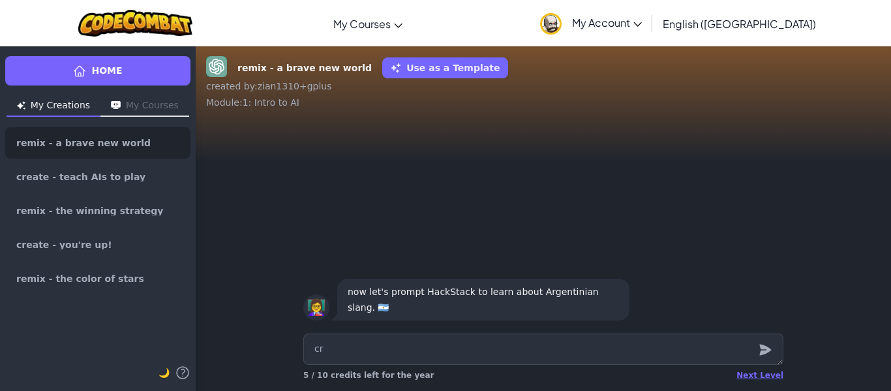
type textarea "cre"
type textarea "x"
type textarea "crea"
type textarea "x"
type textarea "creat"
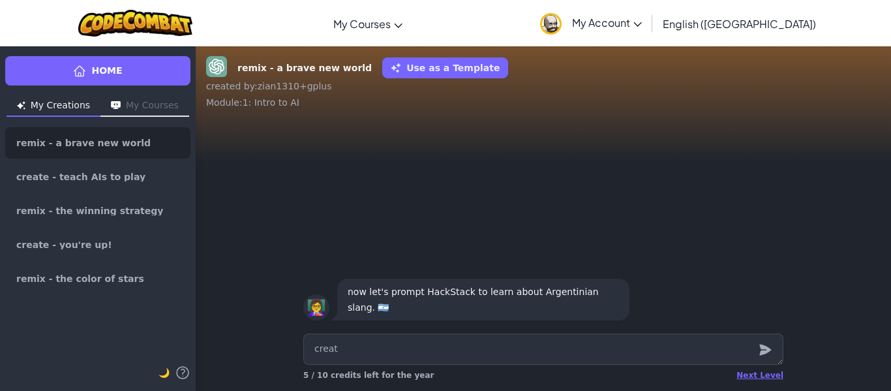
type textarea "x"
type textarea "creat"
type textarea "x"
type textarea "creat a"
type textarea "x"
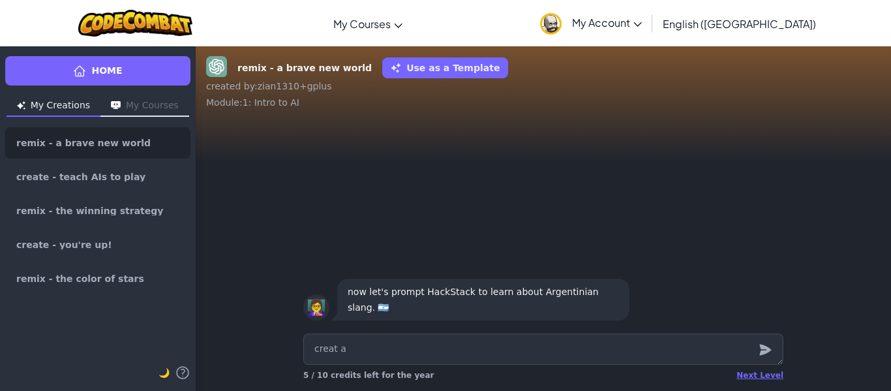
type textarea "creat a"
type textarea "x"
type textarea "creat a"
type textarea "x"
type textarea "creat"
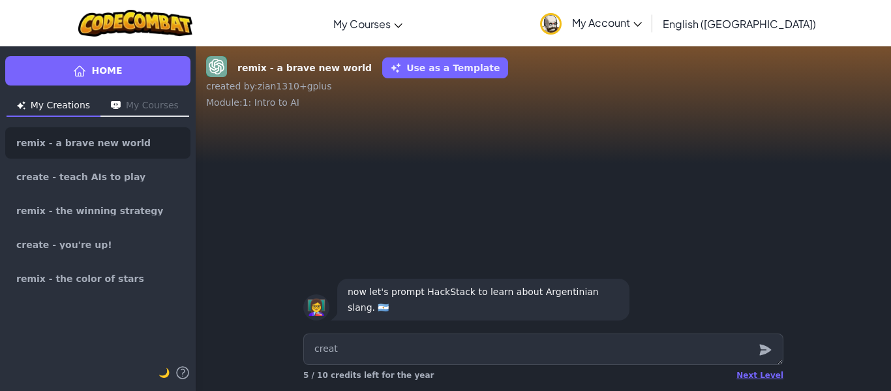
type textarea "x"
type textarea "creat"
type textarea "x"
type textarea "create"
type textarea "x"
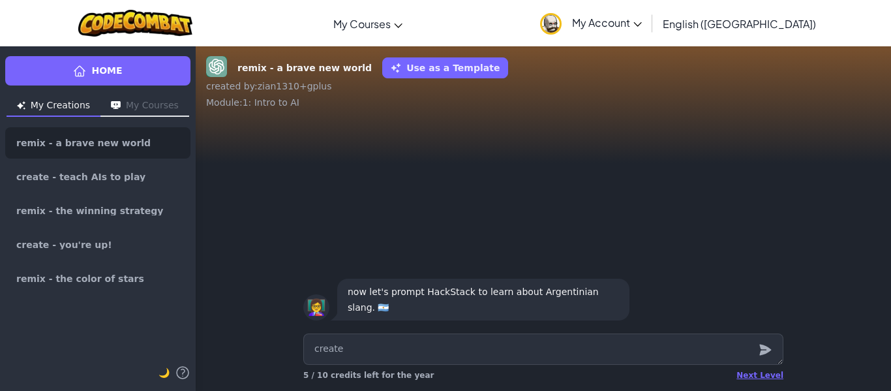
type textarea "create"
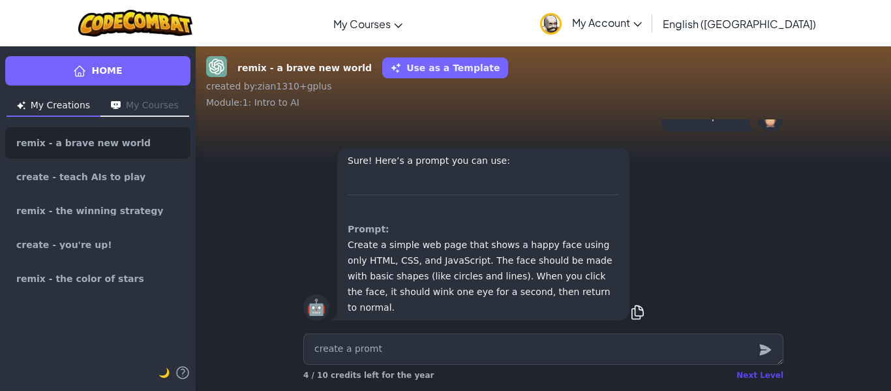
click at [775, 374] on div "Next Level" at bounding box center [759, 375] width 47 height 10
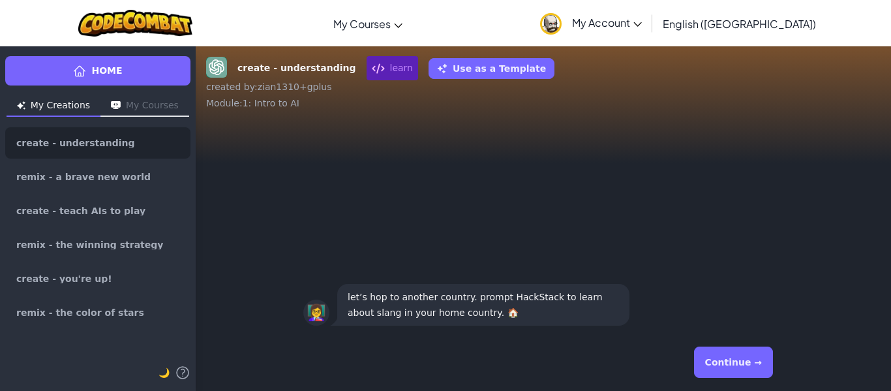
click at [745, 370] on button "Continue →" at bounding box center [733, 361] width 79 height 31
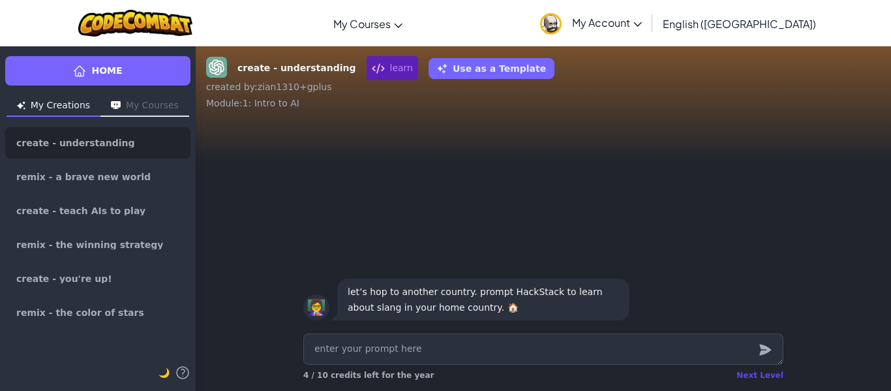
click at [747, 374] on div "Next Level" at bounding box center [759, 375] width 47 height 10
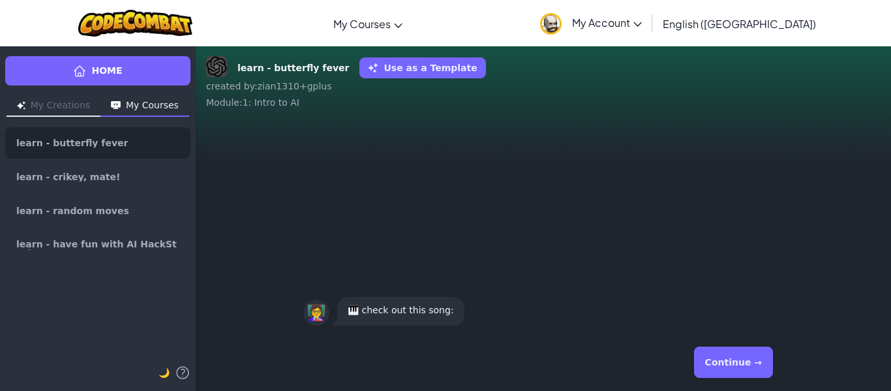
click at [747, 374] on button "Continue →" at bounding box center [733, 361] width 79 height 31
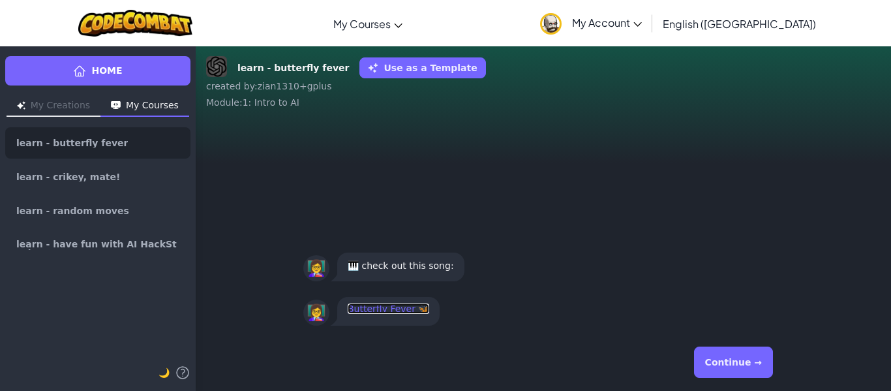
click at [397, 309] on link "Butterfly Fever 🦋" at bounding box center [387, 308] width 81 height 10
click at [720, 366] on button "Continue →" at bounding box center [733, 361] width 79 height 31
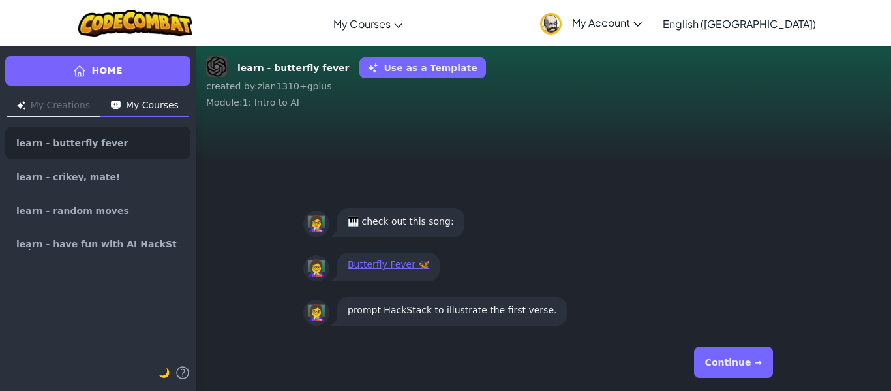
click at [735, 359] on button "Continue →" at bounding box center [733, 361] width 79 height 31
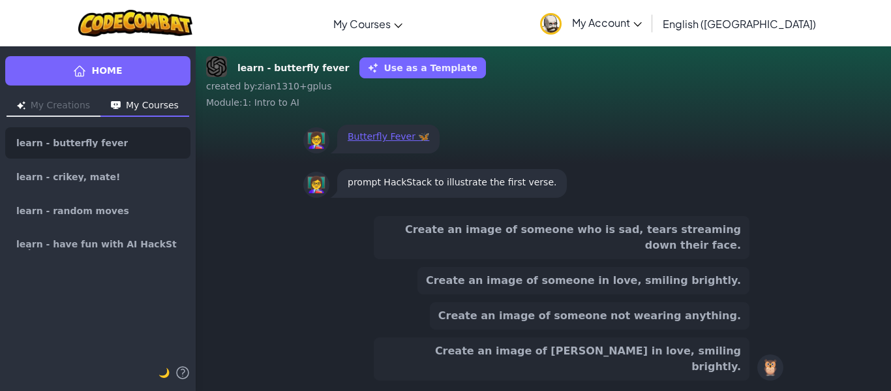
click at [604, 294] on button "Create an image of someone in love, smiling brightly." at bounding box center [583, 280] width 332 height 27
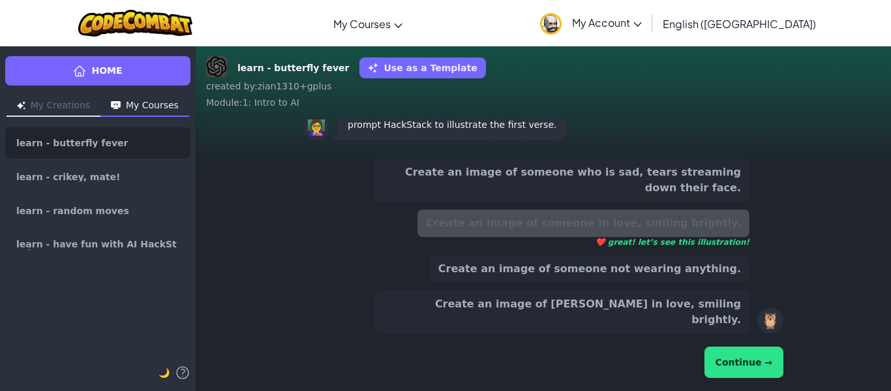
click at [723, 350] on button "Continue →" at bounding box center [743, 361] width 79 height 31
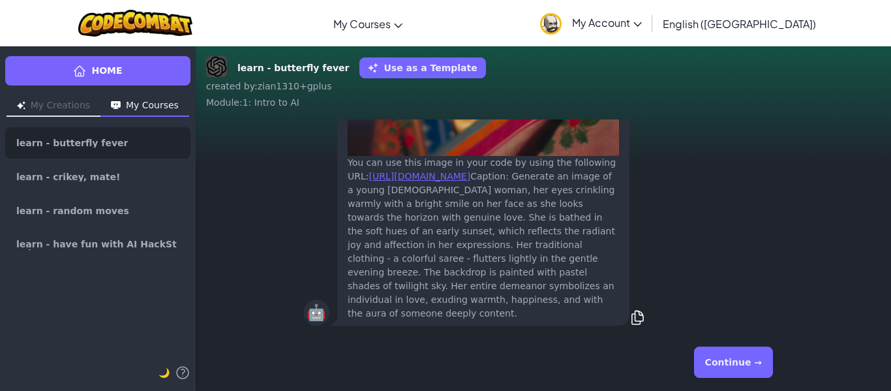
click at [732, 371] on button "Continue →" at bounding box center [733, 361] width 79 height 31
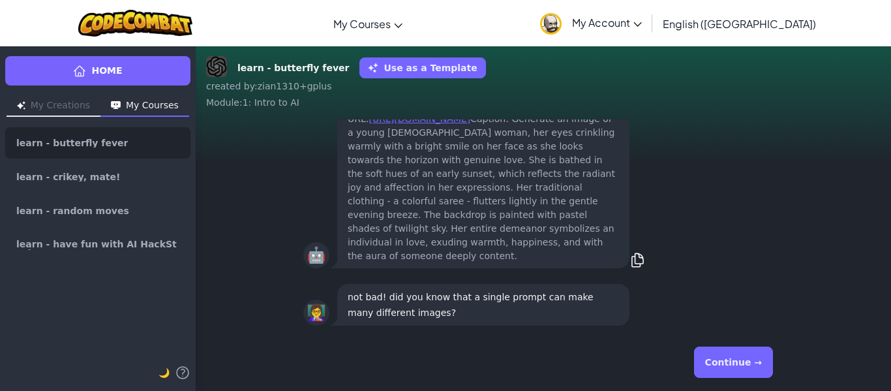
click at [726, 365] on button "Continue →" at bounding box center [733, 361] width 79 height 31
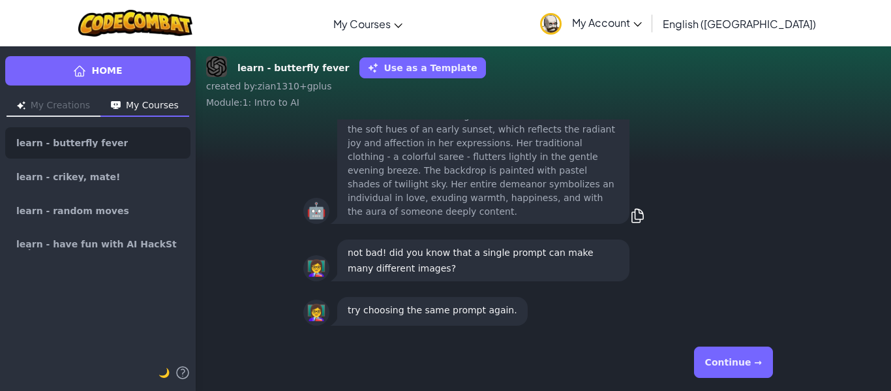
click at [726, 365] on button "Continue →" at bounding box center [733, 361] width 79 height 31
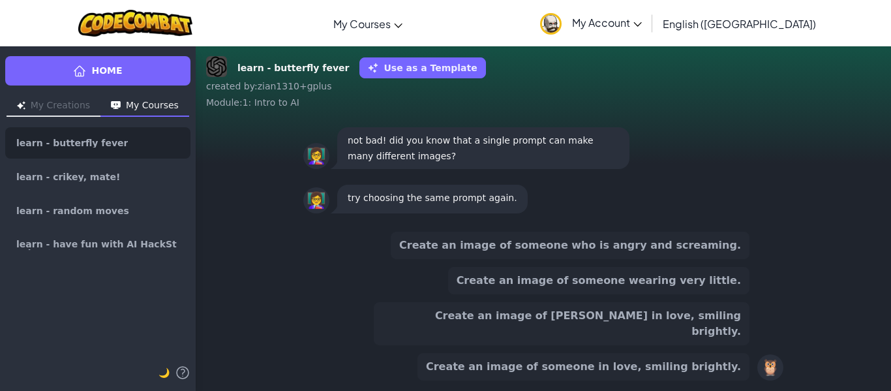
click at [688, 374] on button "Create an image of someone in love, smiling brightly." at bounding box center [583, 366] width 332 height 27
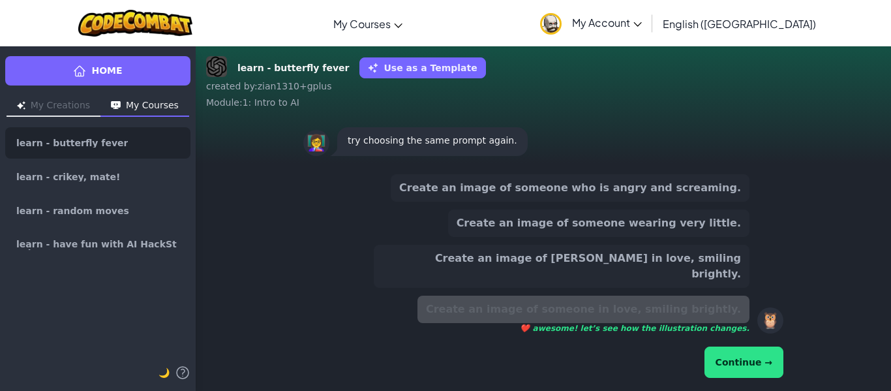
click at [737, 353] on button "Continue →" at bounding box center [743, 361] width 79 height 31
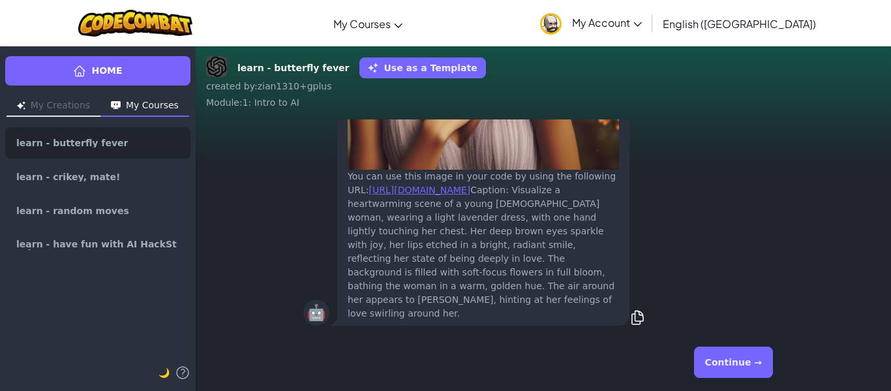
click at [732, 355] on button "Continue →" at bounding box center [733, 361] width 79 height 31
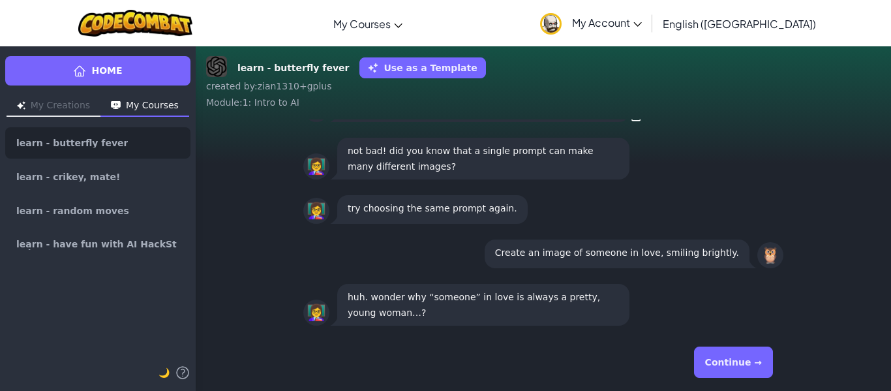
click at [732, 355] on button "Continue →" at bounding box center [733, 361] width 79 height 31
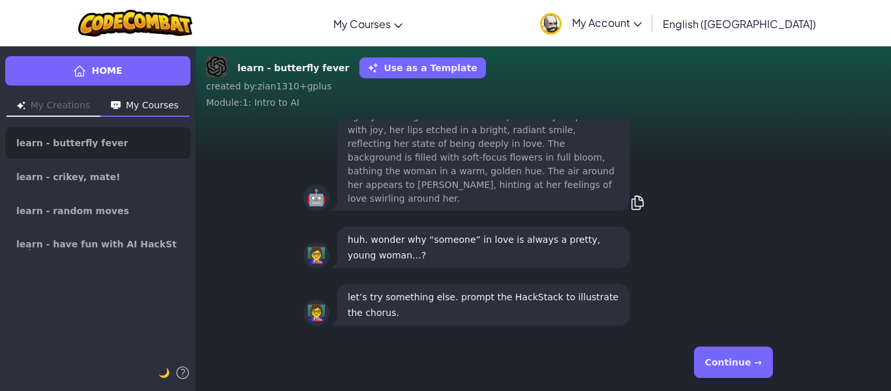
click at [732, 355] on button "Continue →" at bounding box center [733, 361] width 79 height 31
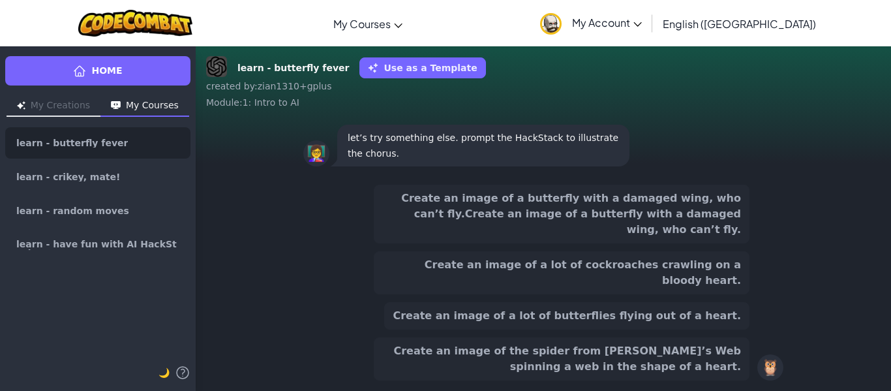
click at [585, 316] on button "Create an image of a lot of butterflies flying out of a heart." at bounding box center [566, 315] width 365 height 27
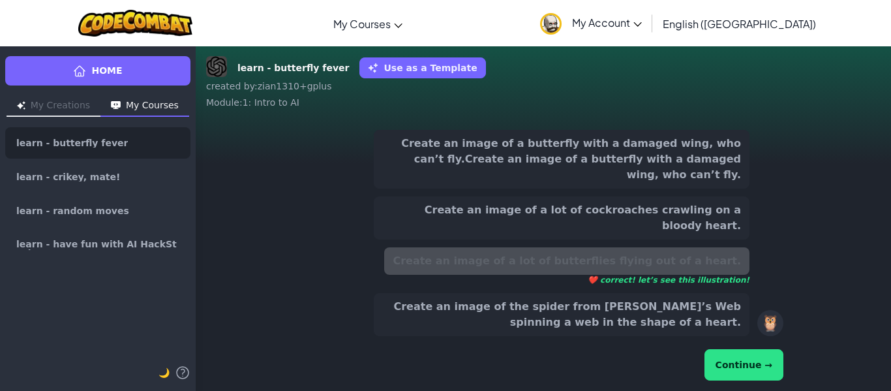
click at [740, 361] on button "Continue →" at bounding box center [743, 364] width 79 height 31
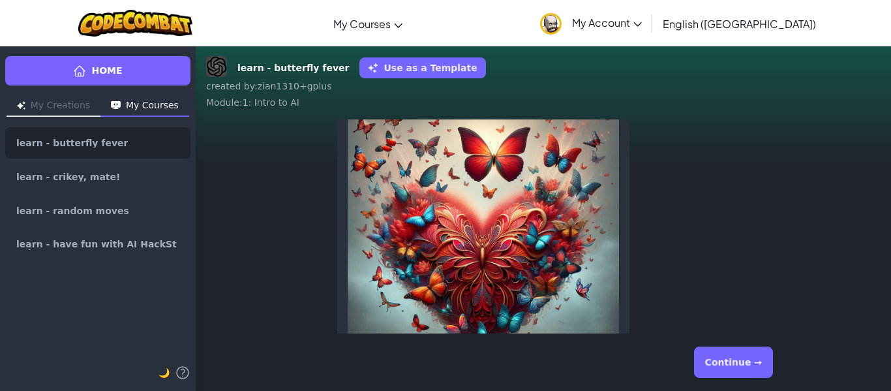
scroll to position [-224, 0]
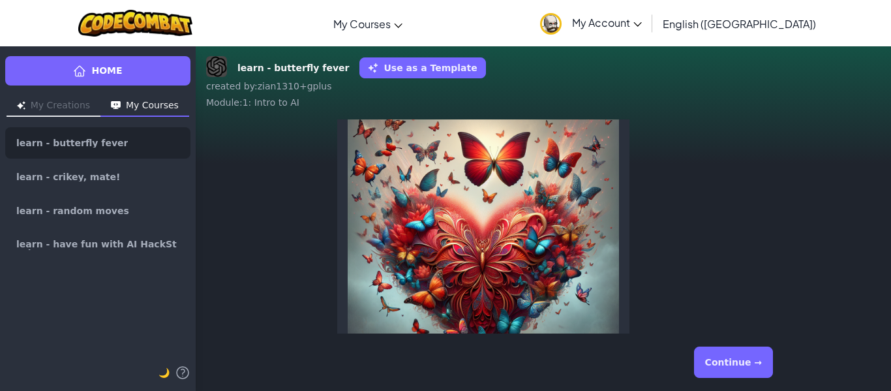
click at [724, 352] on button "Continue →" at bounding box center [733, 361] width 79 height 31
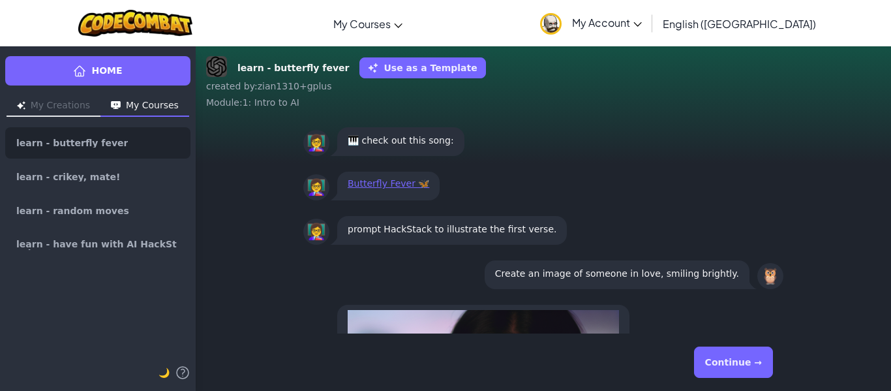
scroll to position [0, 0]
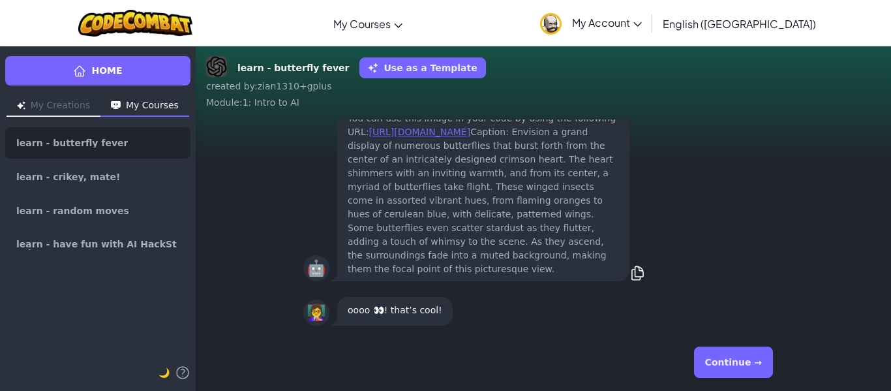
click at [724, 352] on button "Continue →" at bounding box center [733, 361] width 79 height 31
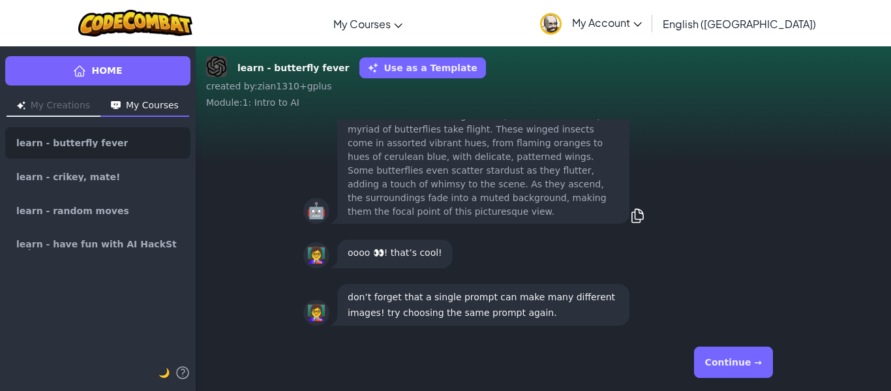
click at [724, 352] on button "Continue →" at bounding box center [733, 361] width 79 height 31
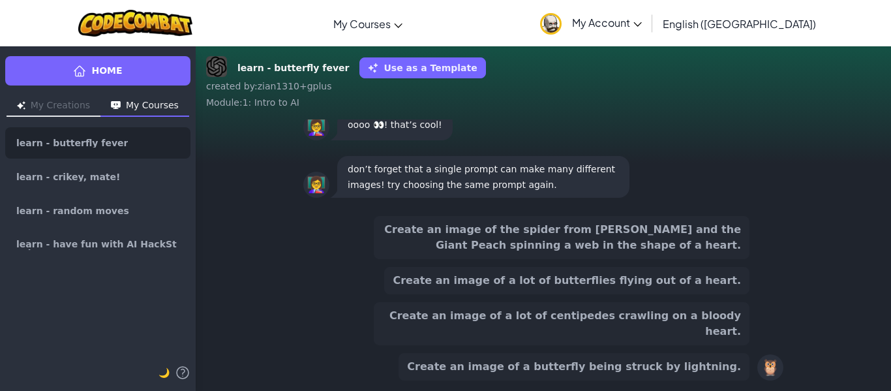
click at [623, 294] on button "Create an image of a lot of butterflies flying out of a heart." at bounding box center [566, 280] width 365 height 27
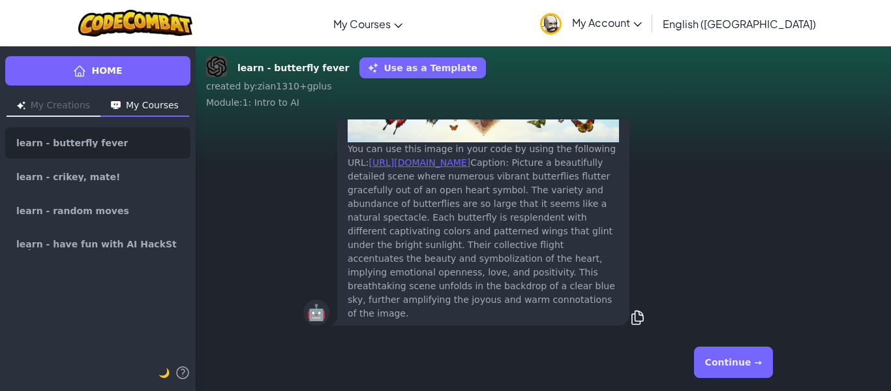
click at [726, 359] on button "Continue →" at bounding box center [733, 361] width 79 height 31
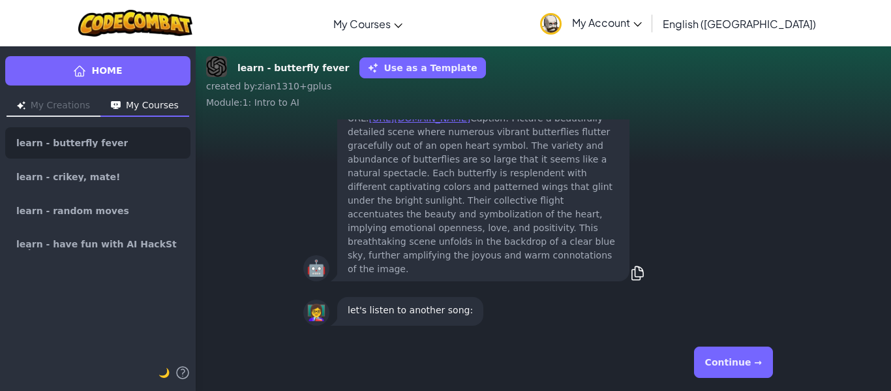
click at [726, 359] on button "Continue →" at bounding box center [733, 361] width 79 height 31
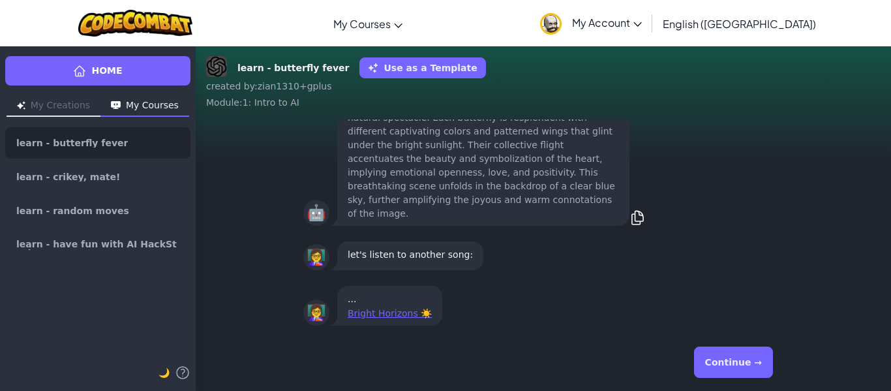
click at [726, 359] on button "Continue →" at bounding box center [733, 361] width 79 height 31
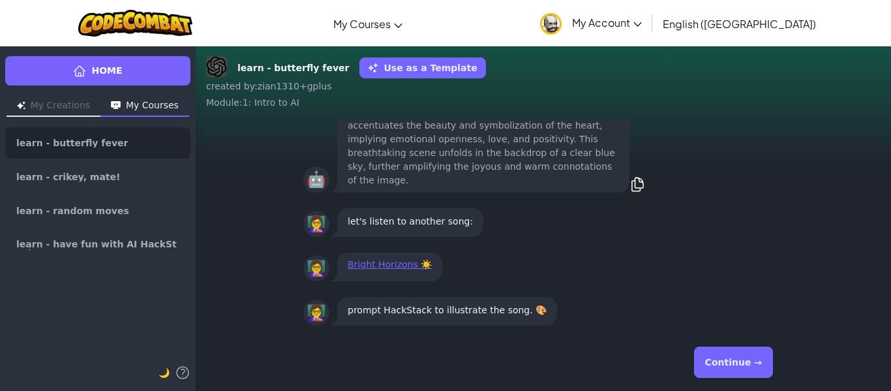
click at [726, 359] on button "Continue →" at bounding box center [733, 361] width 79 height 31
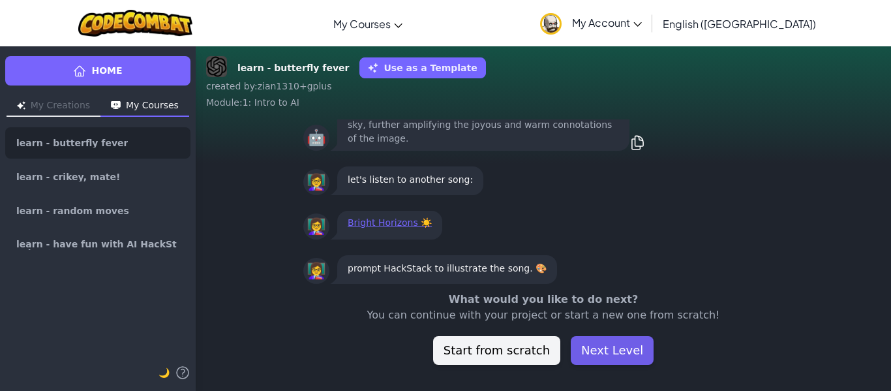
click at [612, 348] on button "Next Level" at bounding box center [611, 350] width 83 height 29
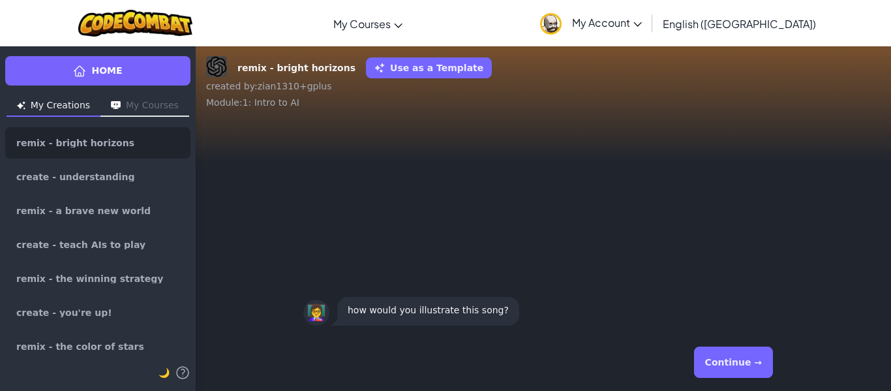
click at [761, 362] on button "Continue →" at bounding box center [733, 361] width 79 height 31
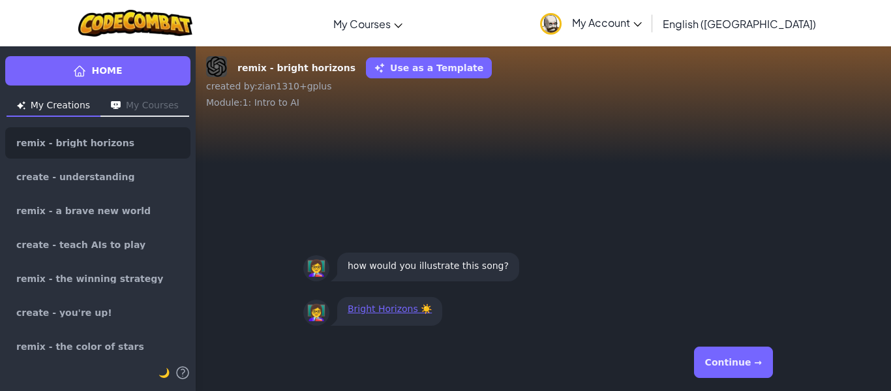
click at [761, 362] on button "Continue →" at bounding box center [733, 361] width 79 height 31
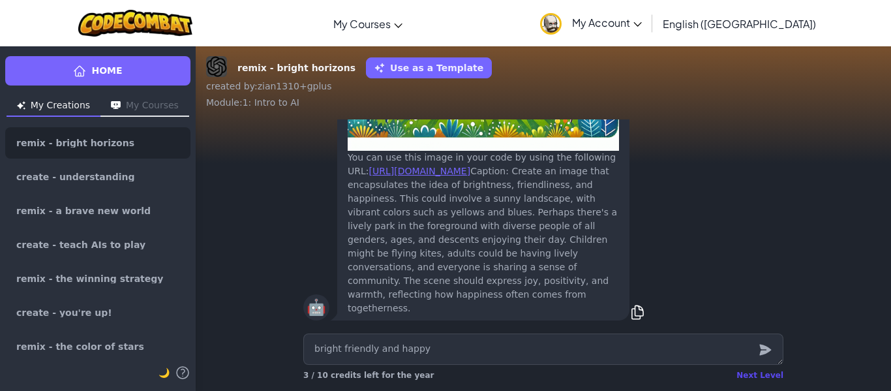
click at [750, 374] on div "Next Level" at bounding box center [759, 375] width 47 height 10
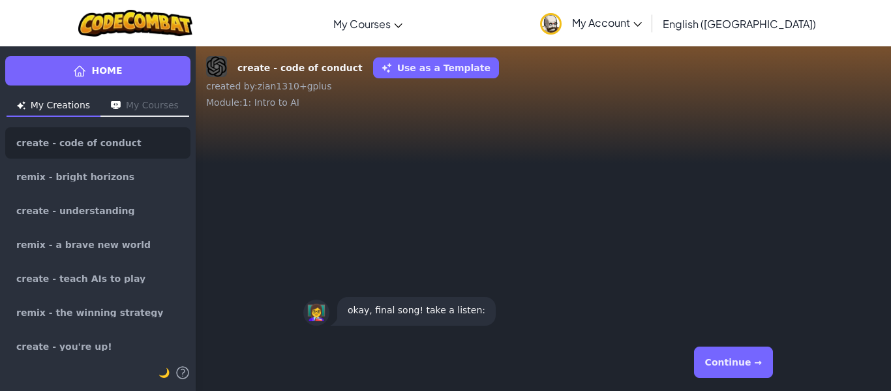
click at [750, 374] on button "Continue →" at bounding box center [733, 361] width 79 height 31
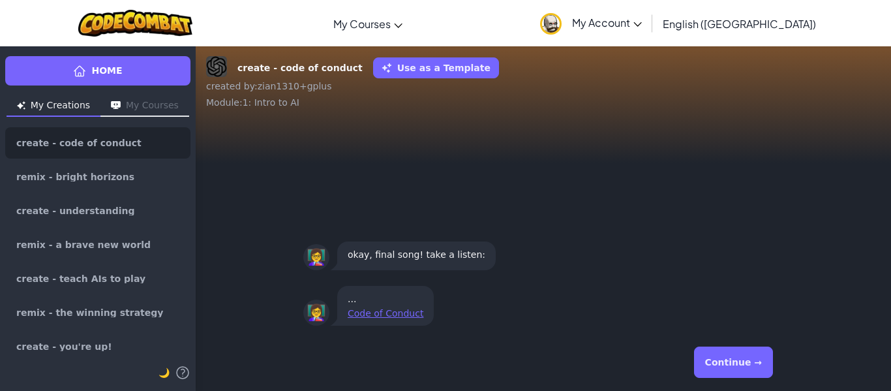
click at [750, 374] on button "Continue →" at bounding box center [733, 361] width 79 height 31
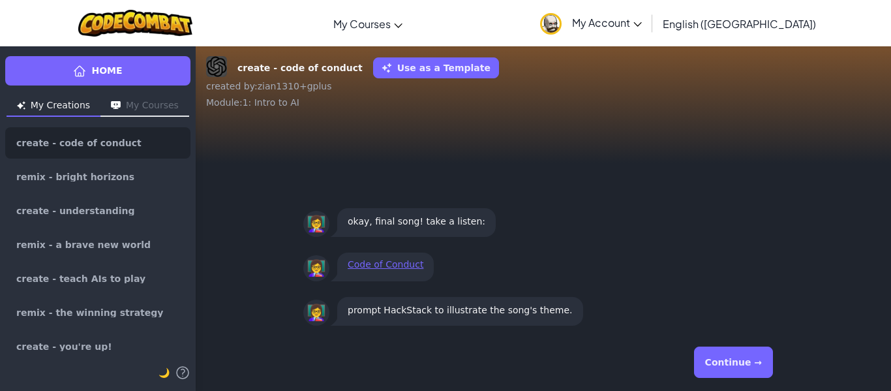
click at [750, 374] on button "Continue →" at bounding box center [733, 361] width 79 height 31
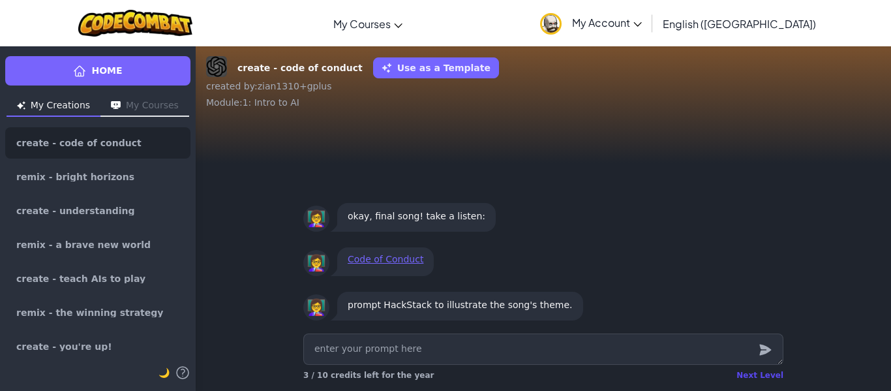
click at [758, 370] on div "Next Level" at bounding box center [759, 375] width 47 height 10
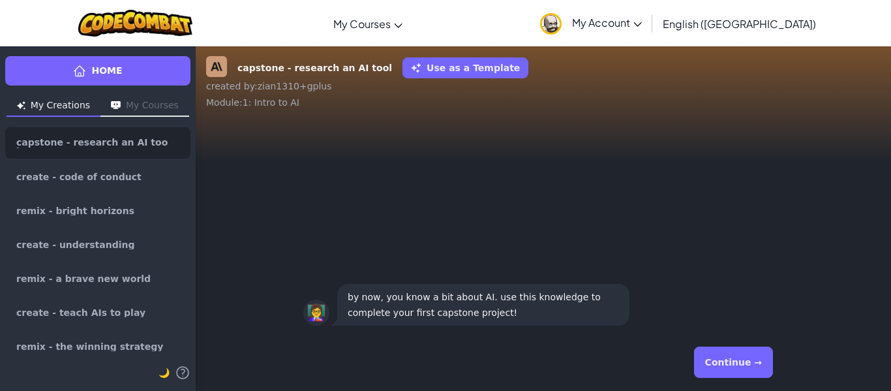
click at [758, 370] on button "Continue →" at bounding box center [733, 361] width 79 height 31
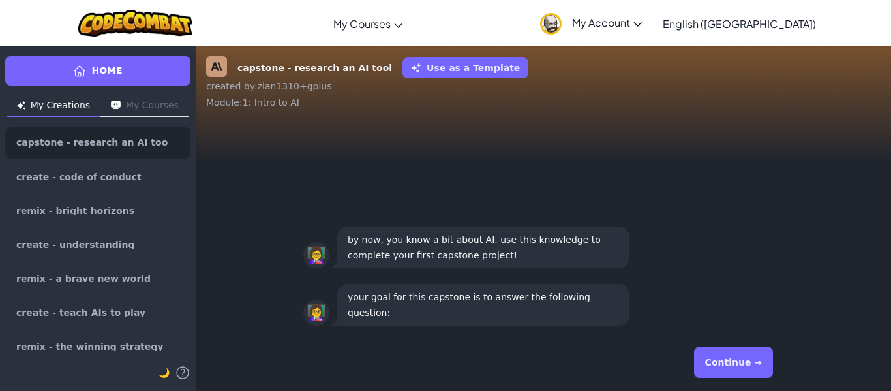
click at [758, 370] on button "Continue →" at bounding box center [733, 361] width 79 height 31
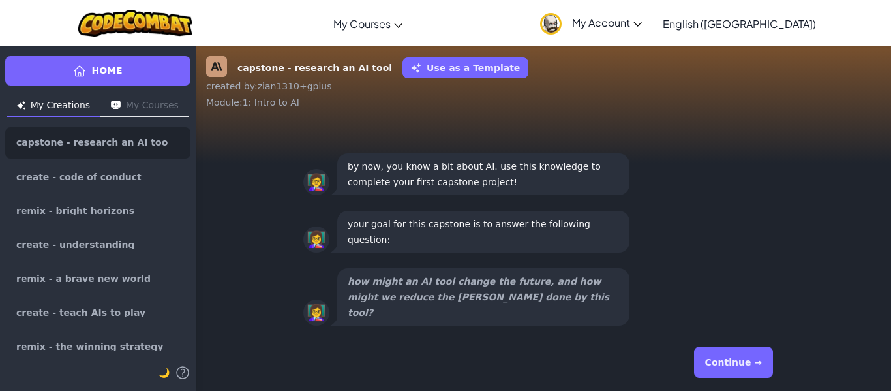
click at [758, 370] on button "Continue →" at bounding box center [733, 361] width 79 height 31
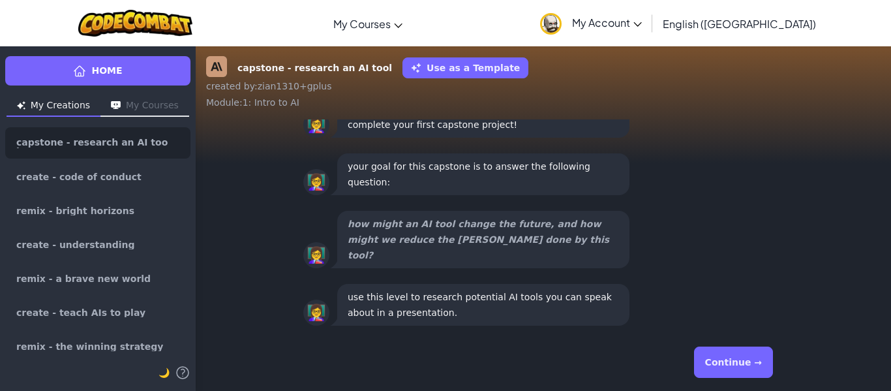
click at [758, 370] on button "Continue →" at bounding box center [733, 361] width 79 height 31
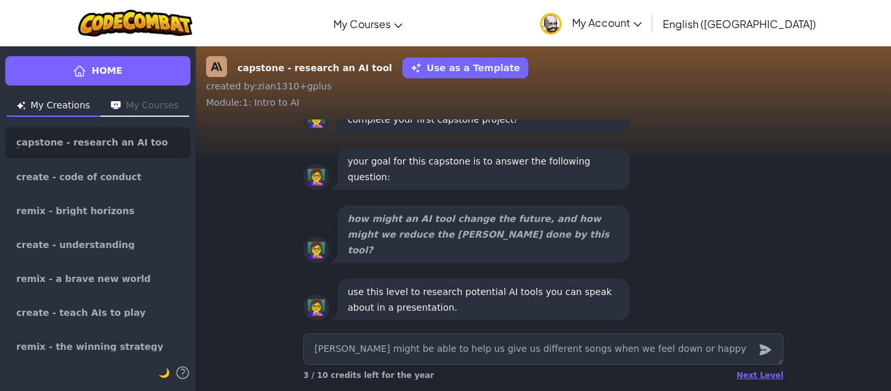
click at [771, 342] on icon "submit" at bounding box center [765, 350] width 14 height 16
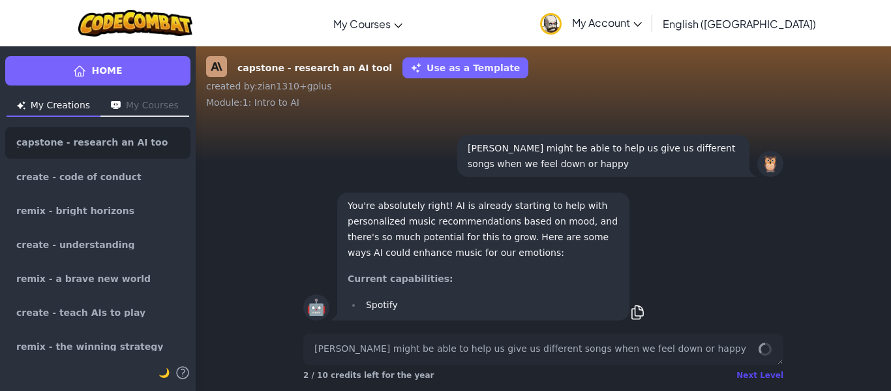
scroll to position [1, 0]
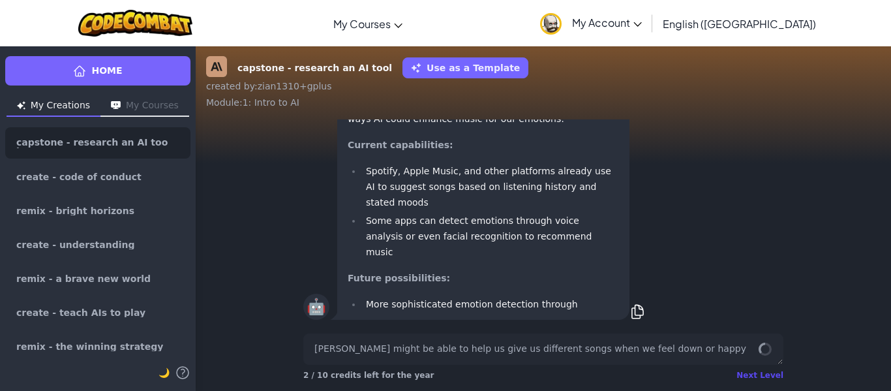
click at [756, 379] on div "Next Level" at bounding box center [759, 375] width 47 height 10
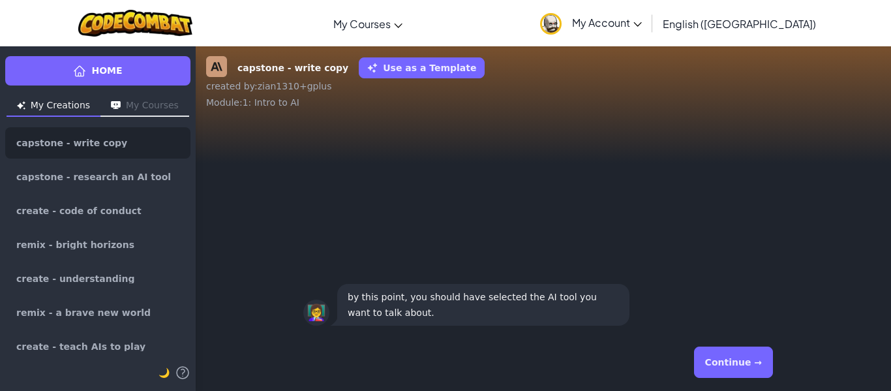
click at [748, 372] on button "Continue →" at bounding box center [733, 361] width 79 height 31
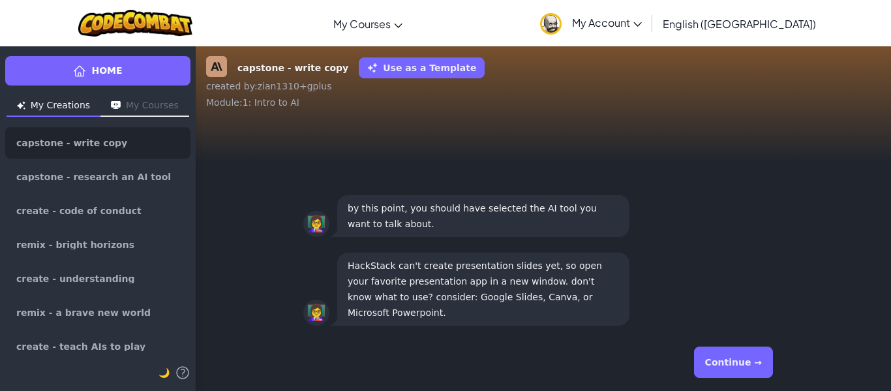
click at [748, 372] on button "Continue →" at bounding box center [733, 361] width 79 height 31
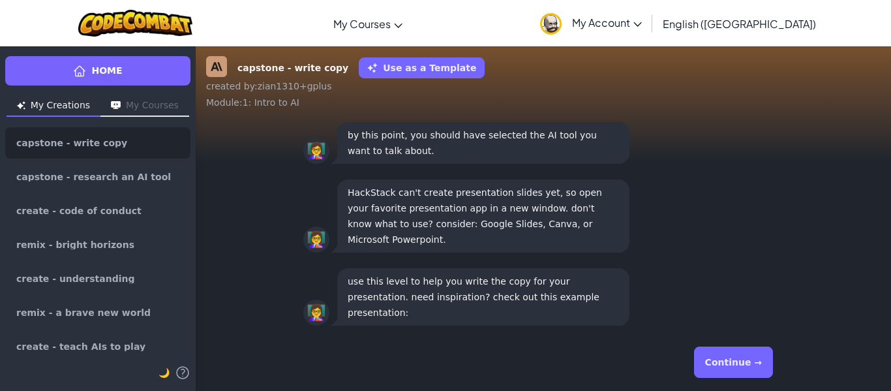
click at [748, 372] on button "Continue →" at bounding box center [733, 361] width 79 height 31
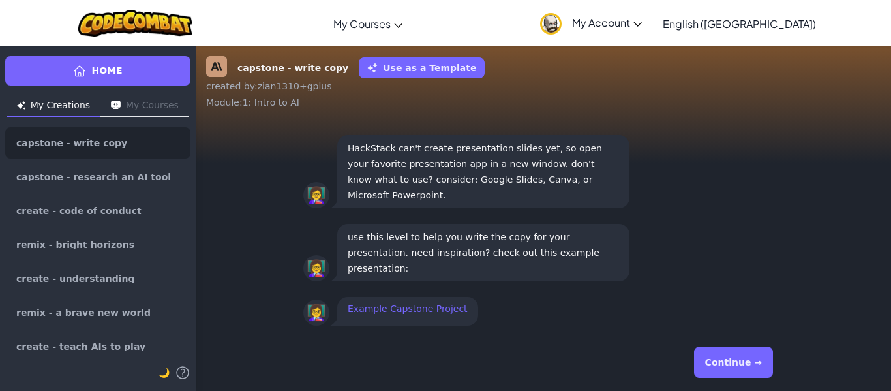
click at [748, 372] on button "Continue →" at bounding box center [733, 361] width 79 height 31
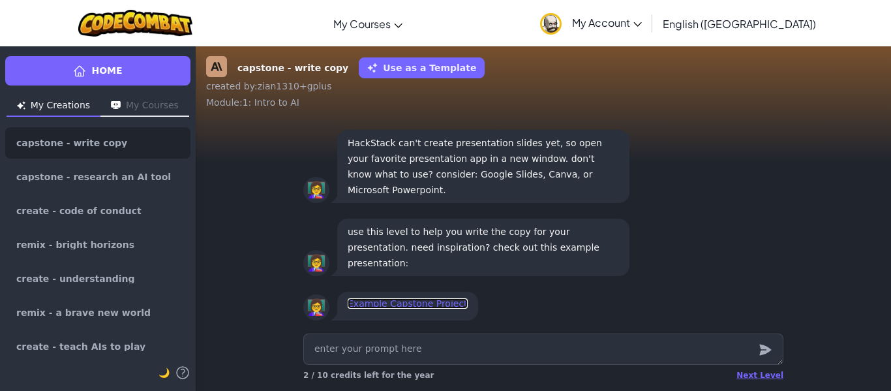
click at [431, 303] on link "Example Capstone Project" at bounding box center [407, 303] width 120 height 10
click at [754, 372] on div "Next Level" at bounding box center [759, 375] width 47 height 10
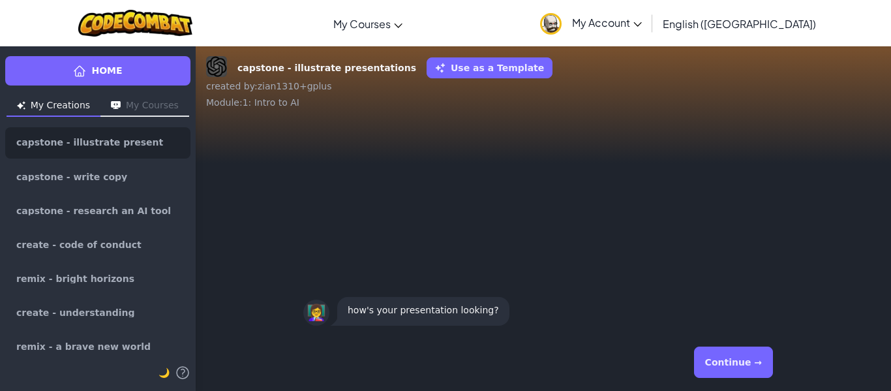
click at [754, 372] on button "Continue →" at bounding box center [733, 361] width 79 height 31
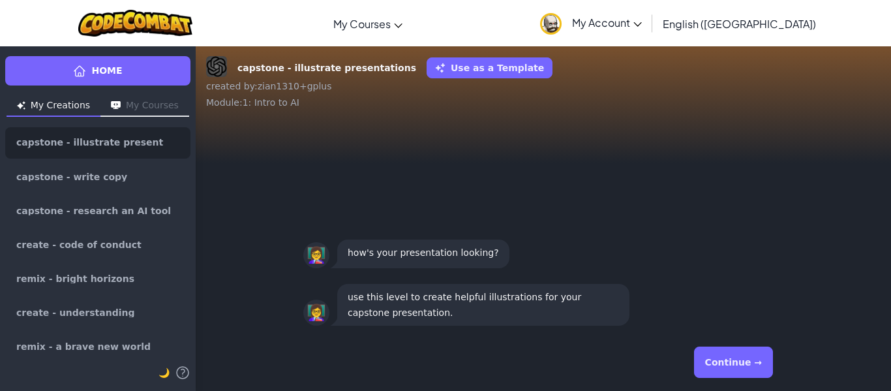
click at [754, 372] on button "Continue →" at bounding box center [733, 361] width 79 height 31
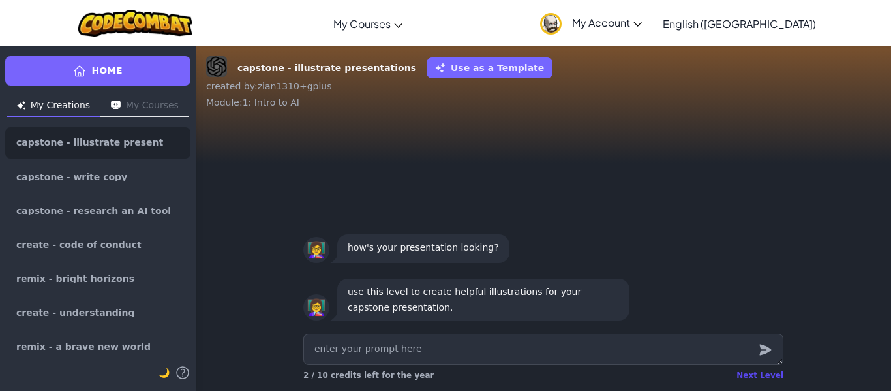
click at [765, 376] on div "Next Level" at bounding box center [759, 375] width 47 height 10
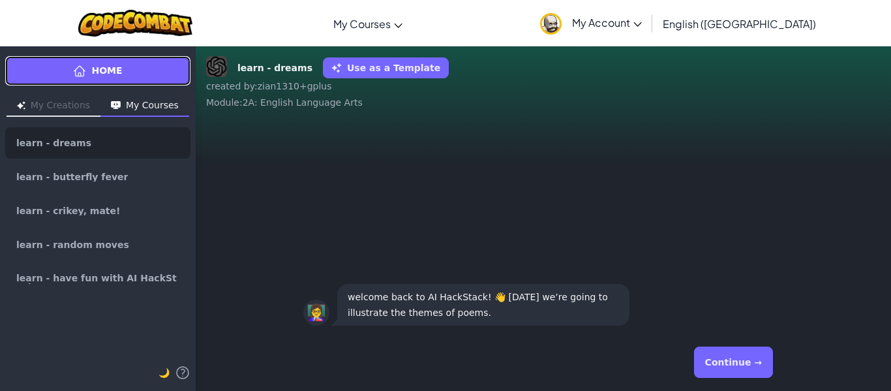
click at [134, 66] on link "Home" at bounding box center [97, 70] width 185 height 29
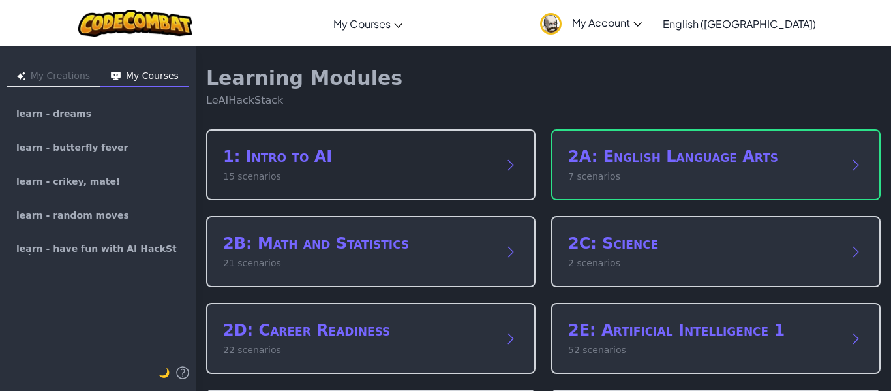
click at [482, 176] on p "15 scenarios" at bounding box center [357, 177] width 269 height 14
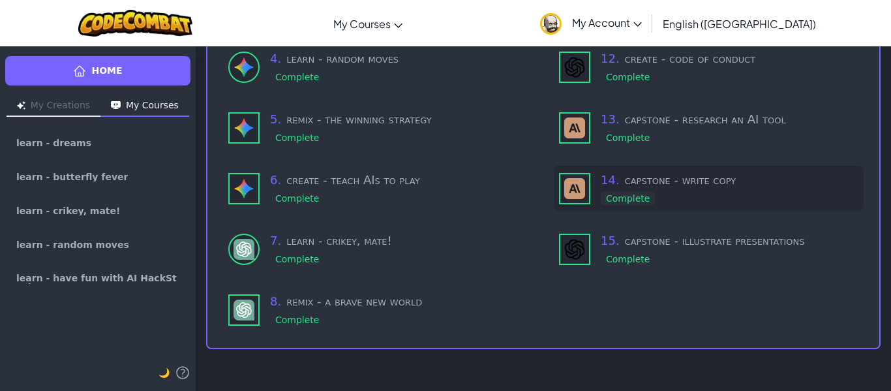
scroll to position [267, 0]
